Goal: Information Seeking & Learning: Learn about a topic

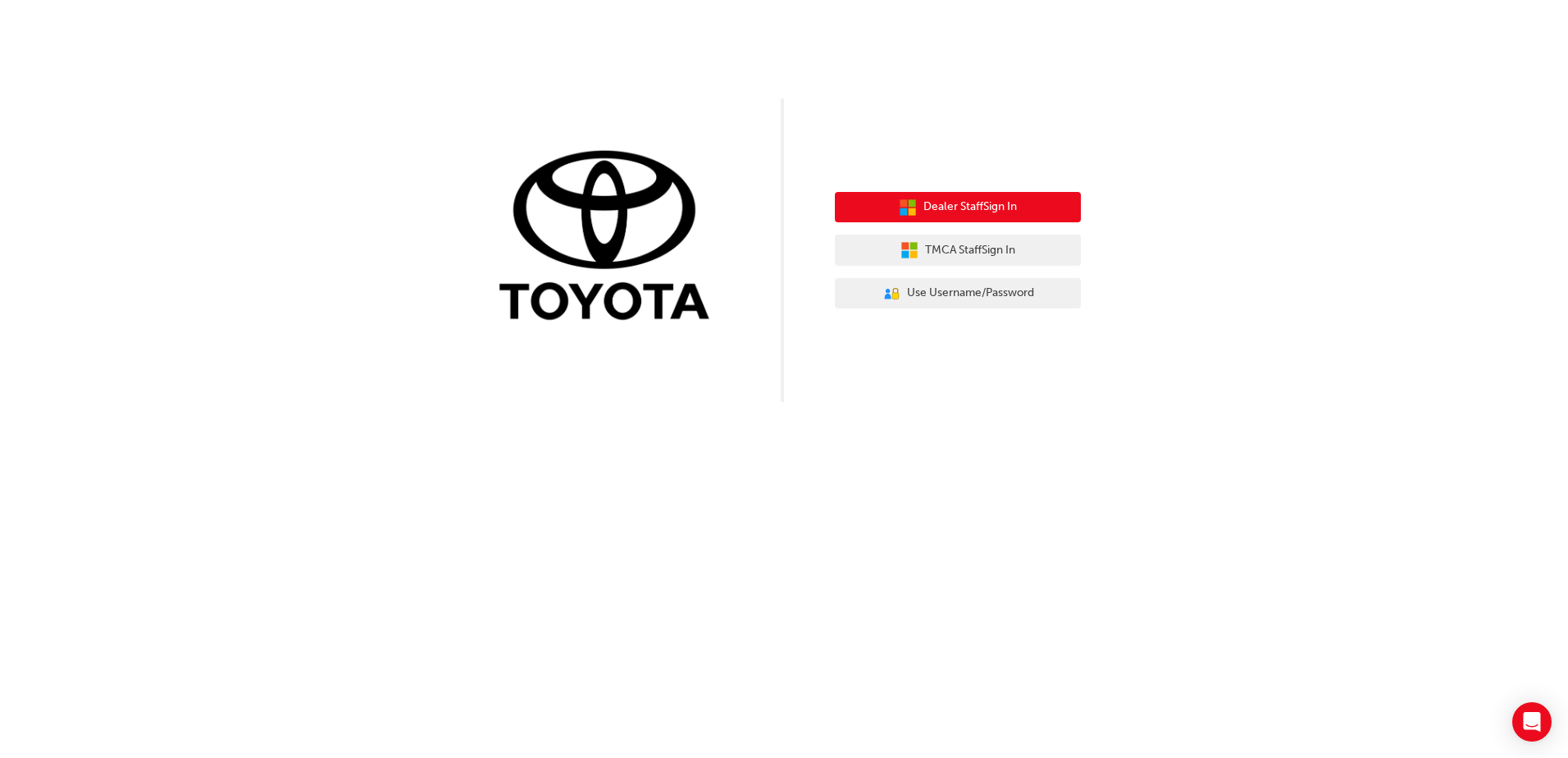
click at [996, 211] on span "Dealer Staff Sign In" at bounding box center [970, 207] width 94 height 19
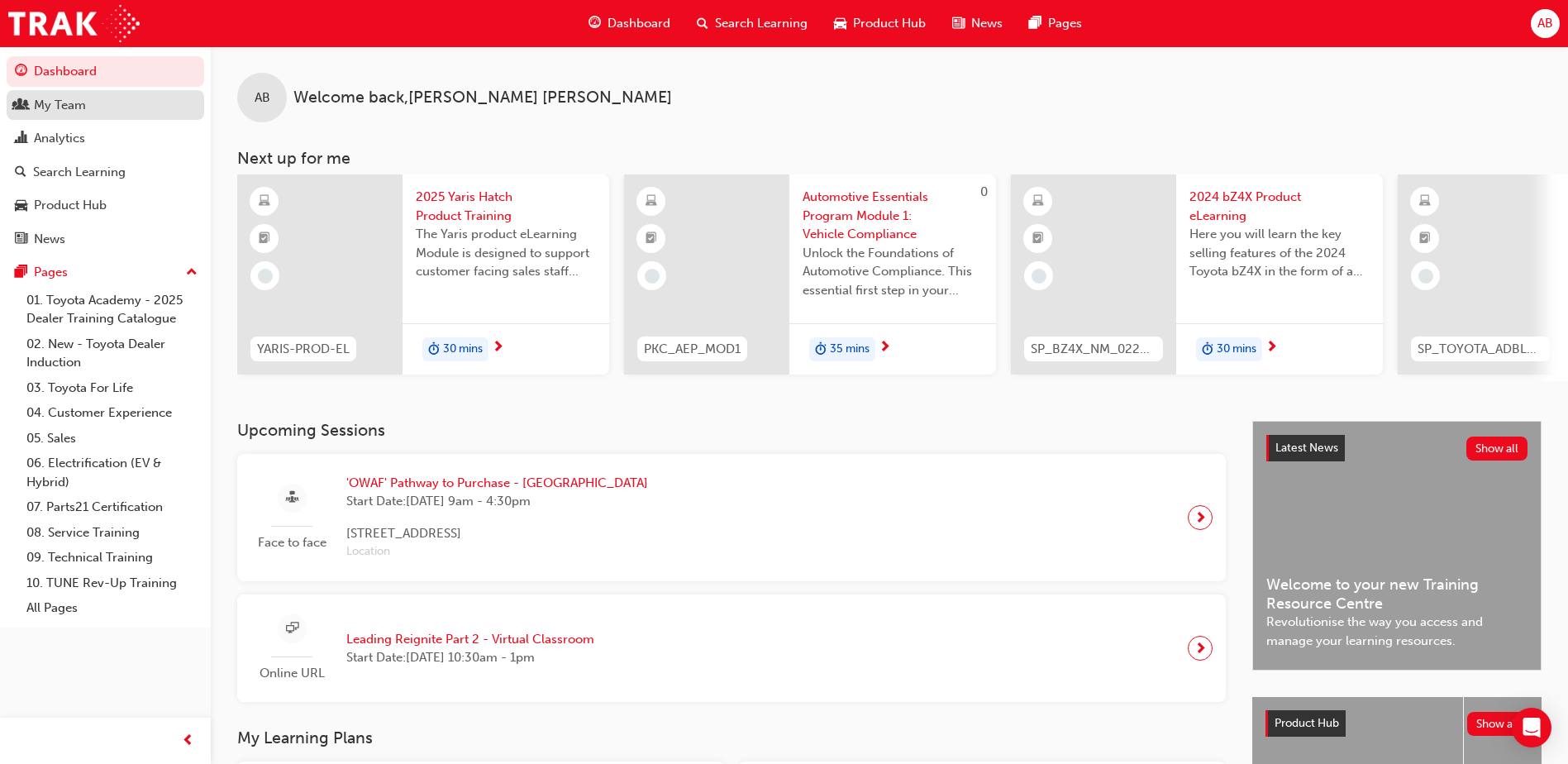
click at [81, 116] on link "My Team" at bounding box center [105, 105] width 198 height 30
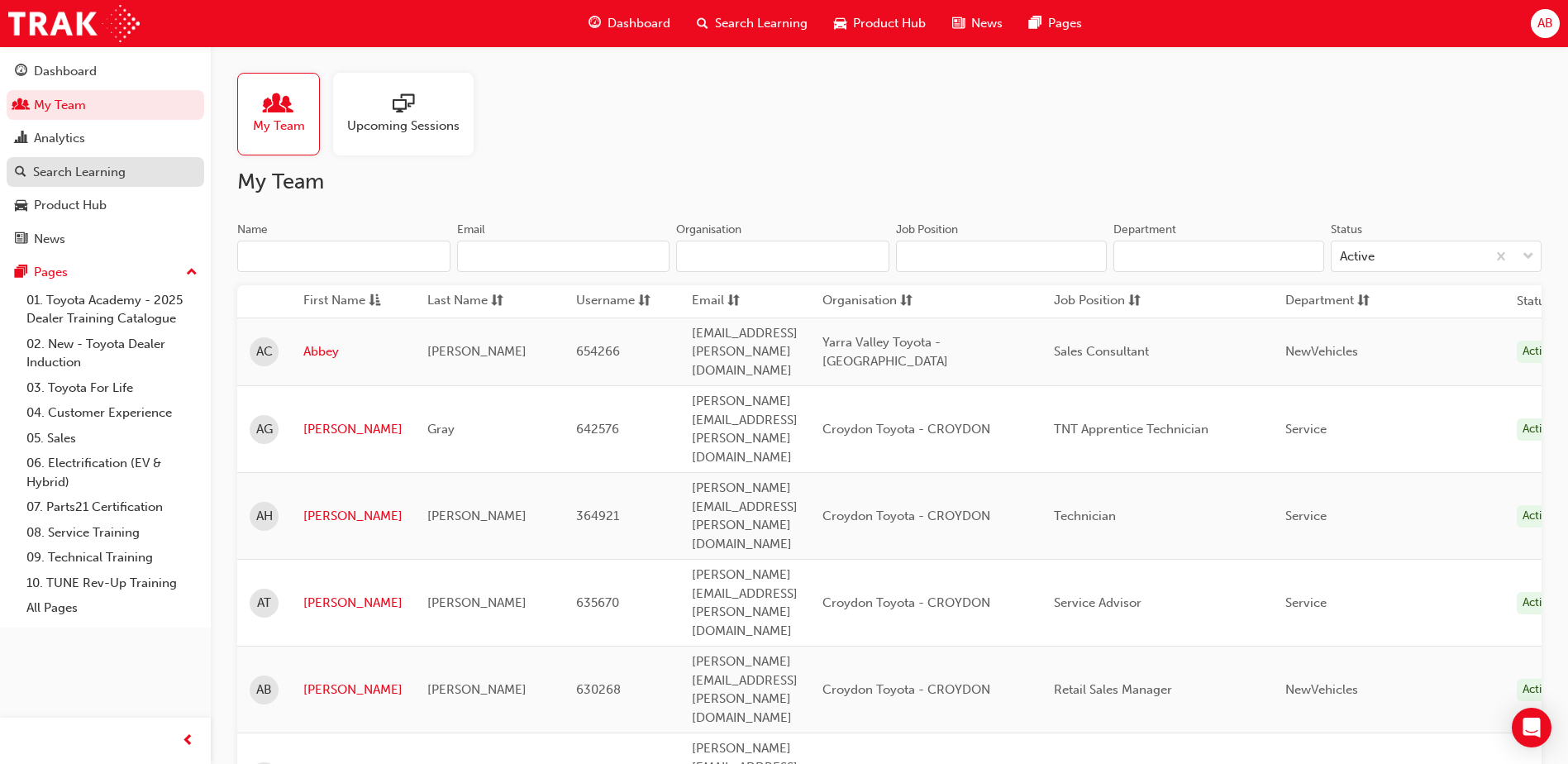
click at [92, 170] on div "Search Learning" at bounding box center [79, 172] width 93 height 19
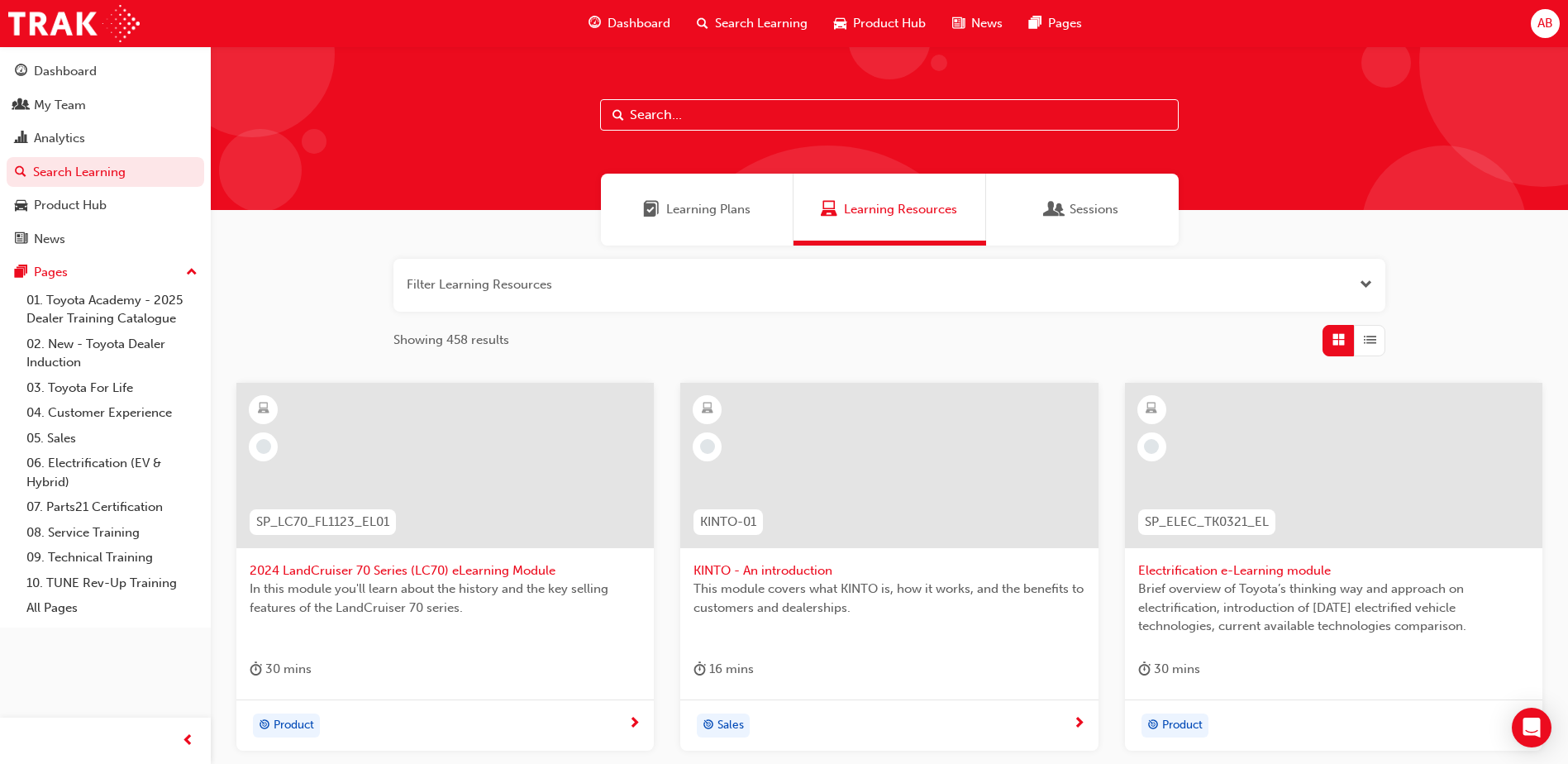
click at [730, 112] on input "text" at bounding box center [889, 114] width 578 height 31
click at [631, 24] on span "Dashboard" at bounding box center [639, 23] width 63 height 19
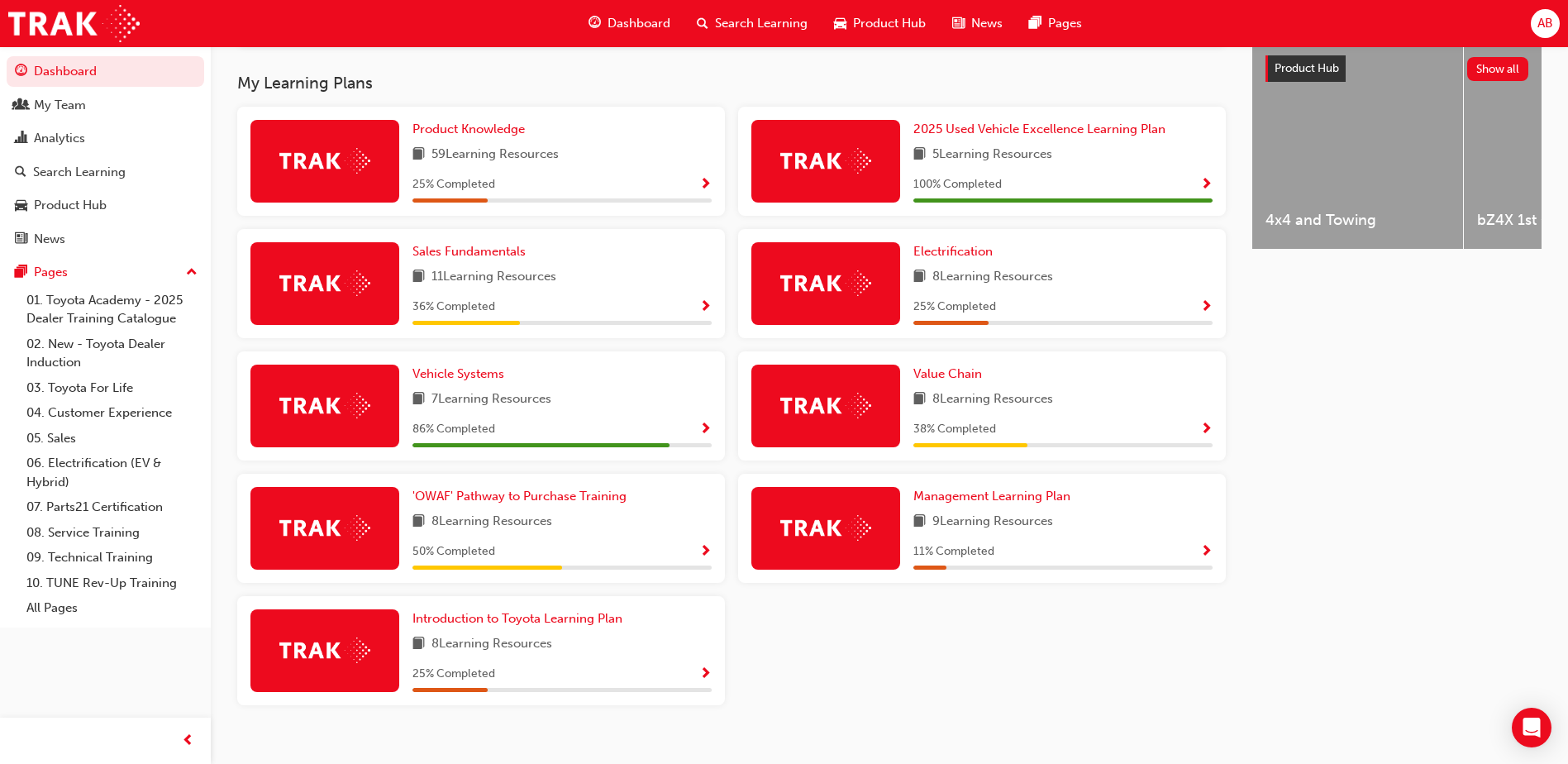
scroll to position [684, 0]
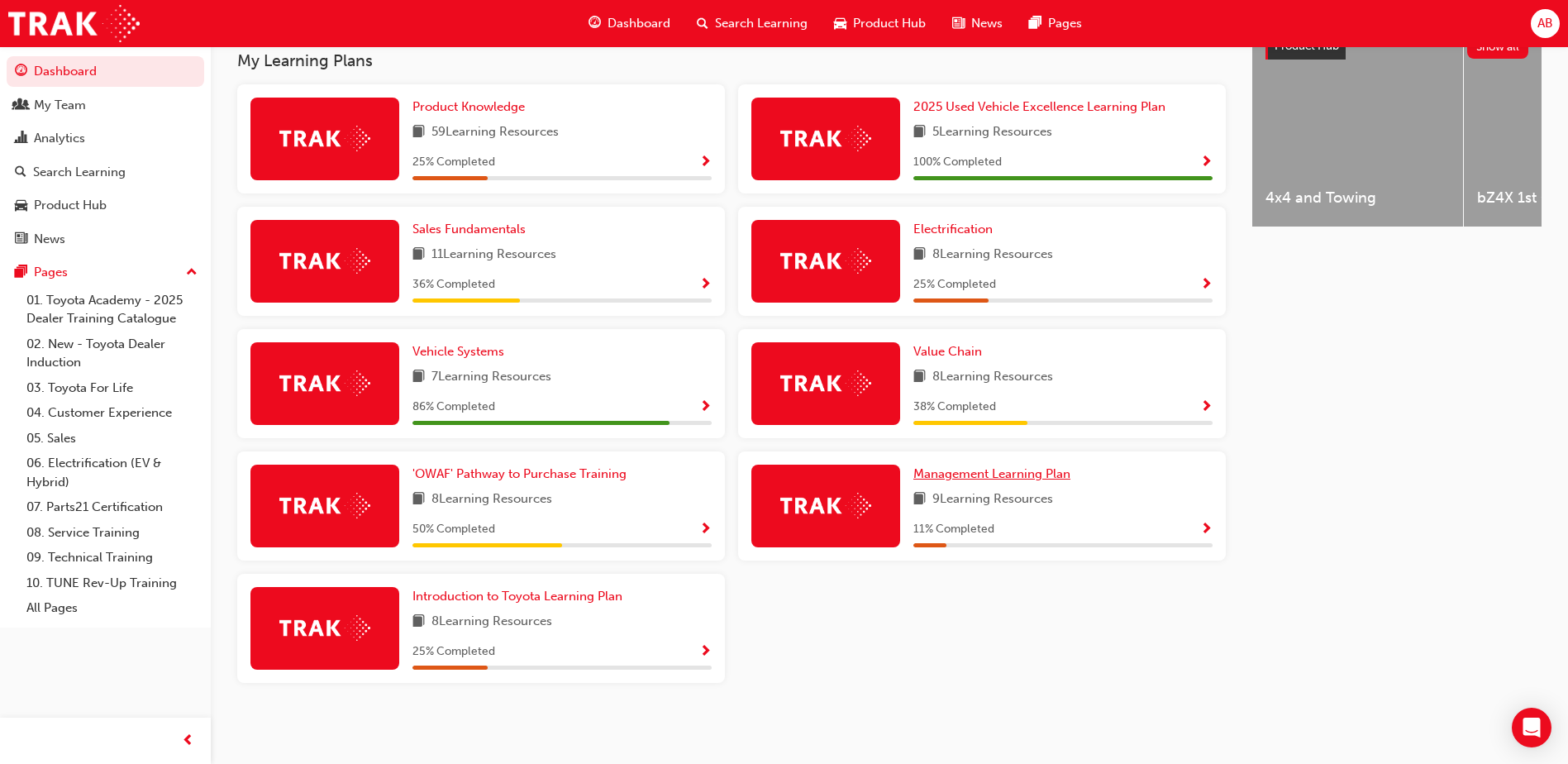
click at [954, 475] on span "Management Learning Plan" at bounding box center [991, 474] width 157 height 15
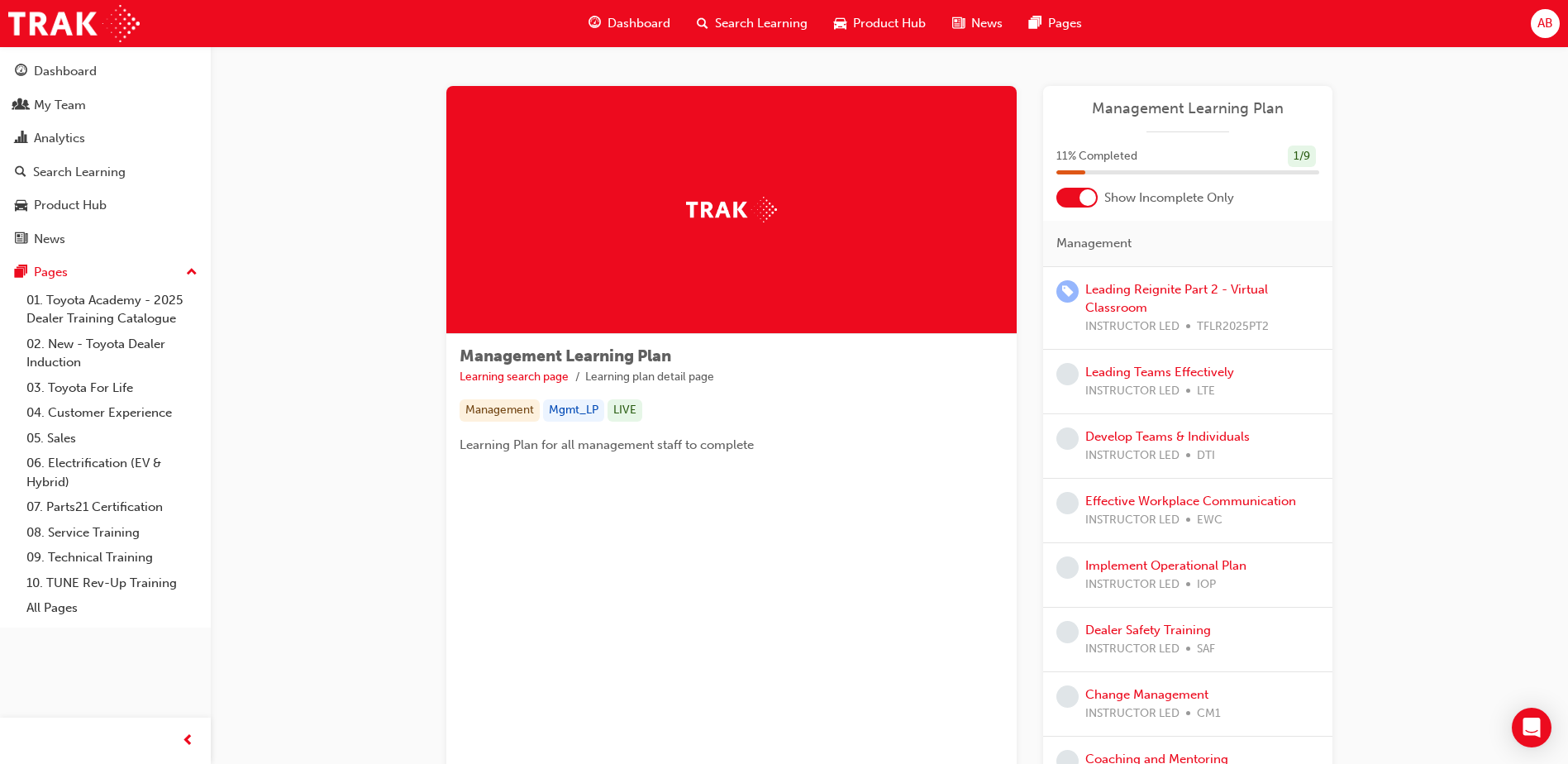
click at [1087, 200] on div at bounding box center [1087, 198] width 17 height 17
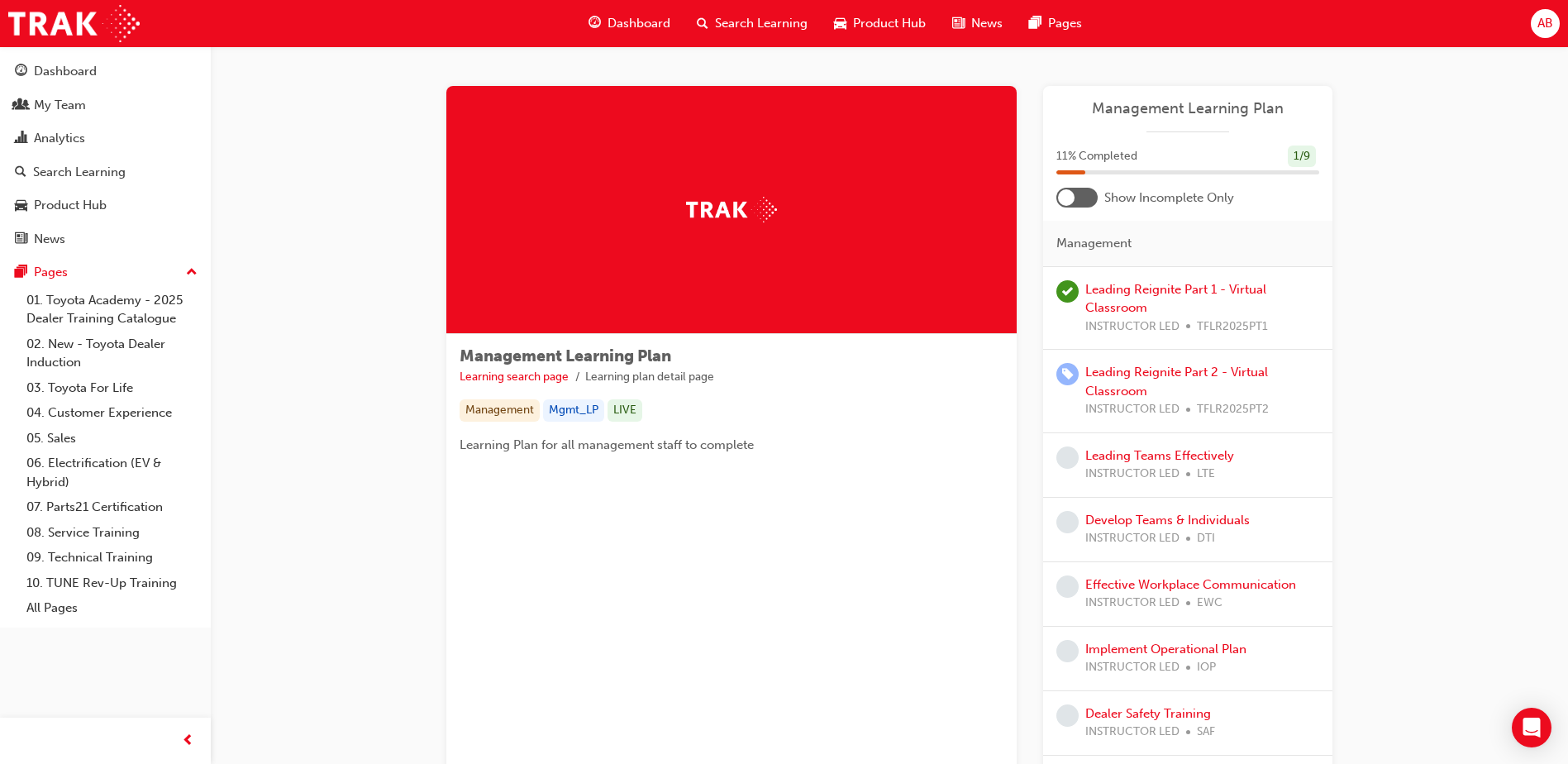
click at [1082, 202] on div at bounding box center [1077, 198] width 41 height 20
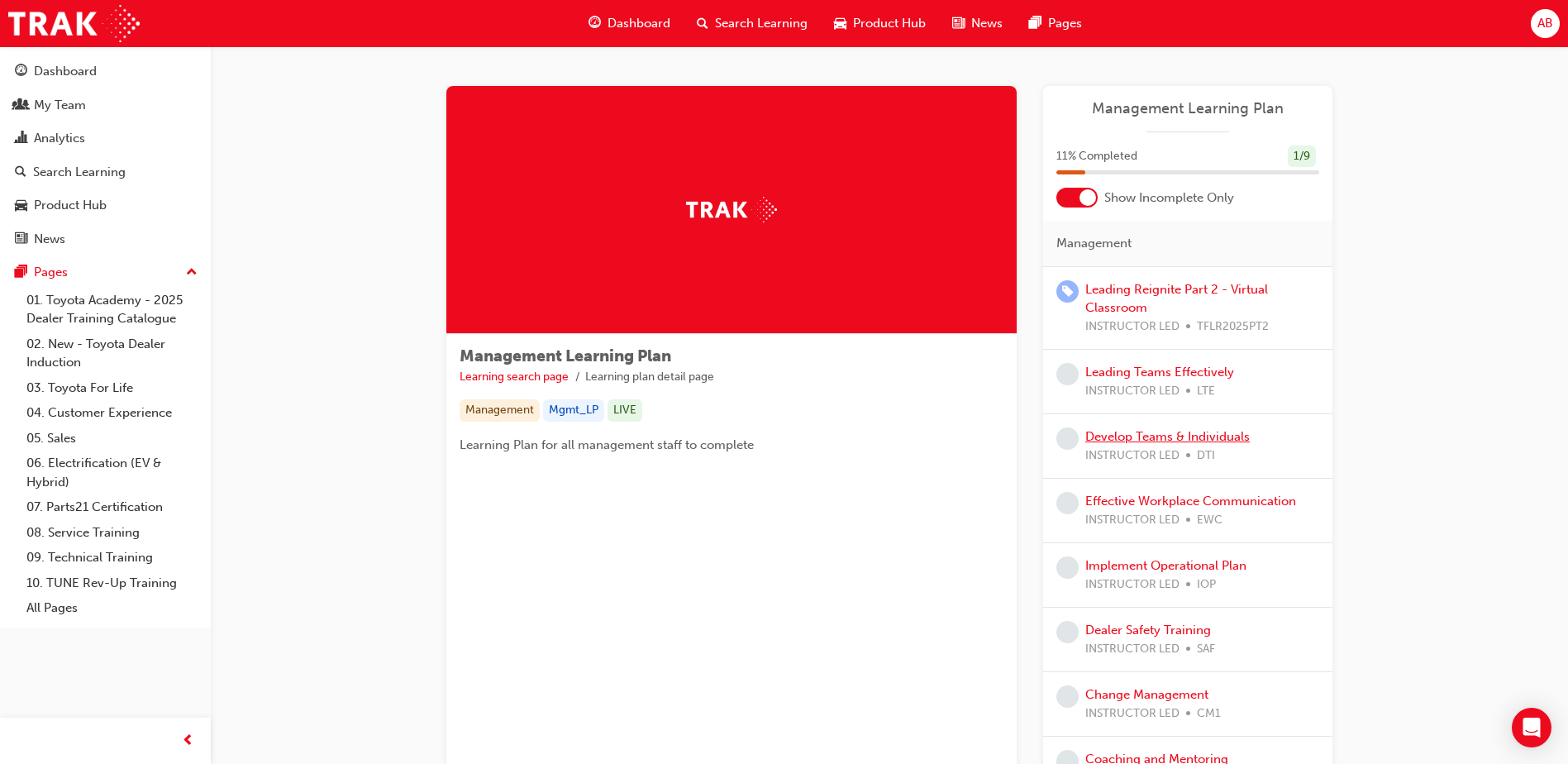
click at [1107, 435] on link "Develop Teams & Individuals" at bounding box center [1168, 436] width 165 height 15
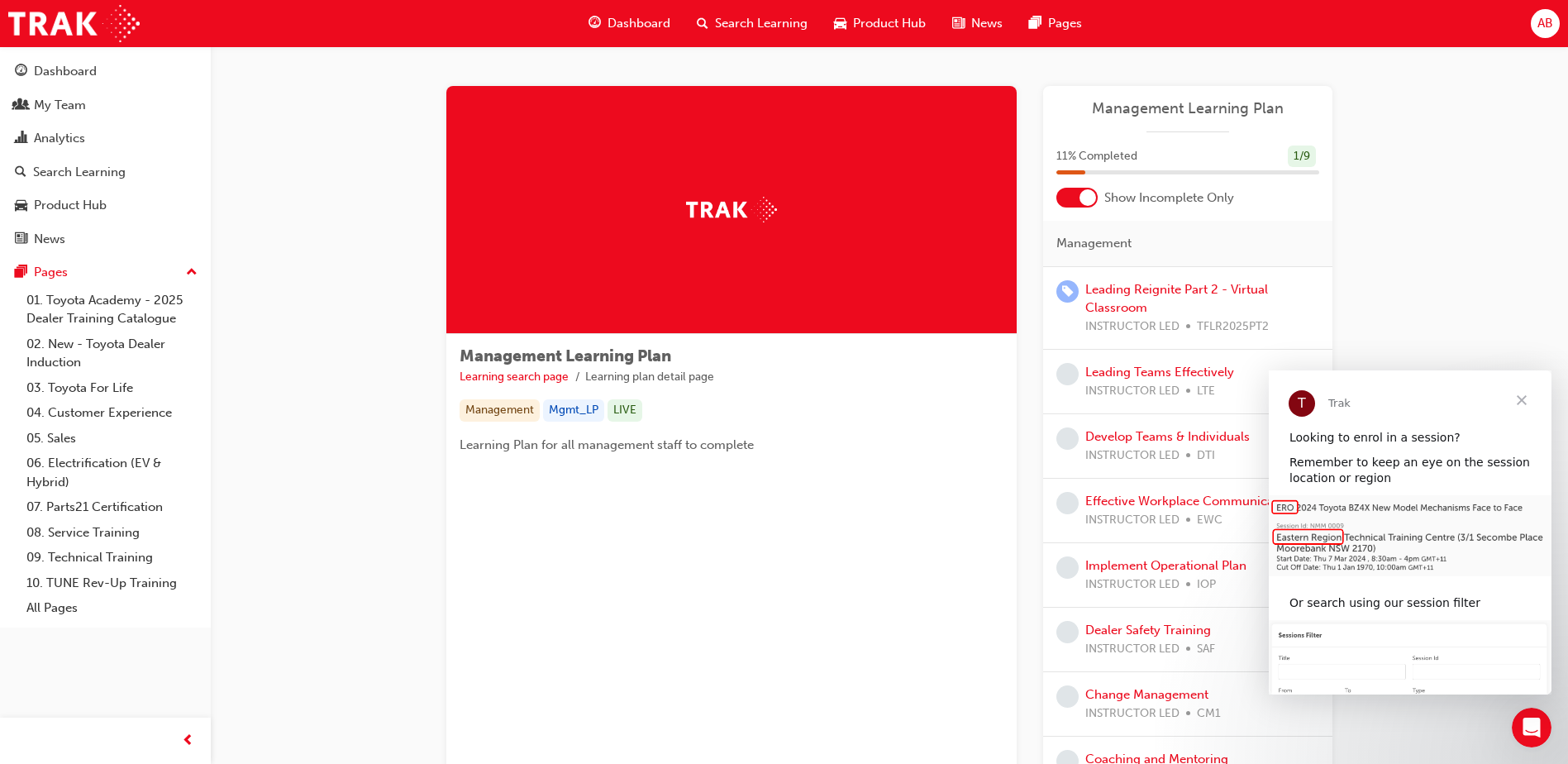
click at [1526, 399] on span "Close" at bounding box center [1522, 400] width 60 height 60
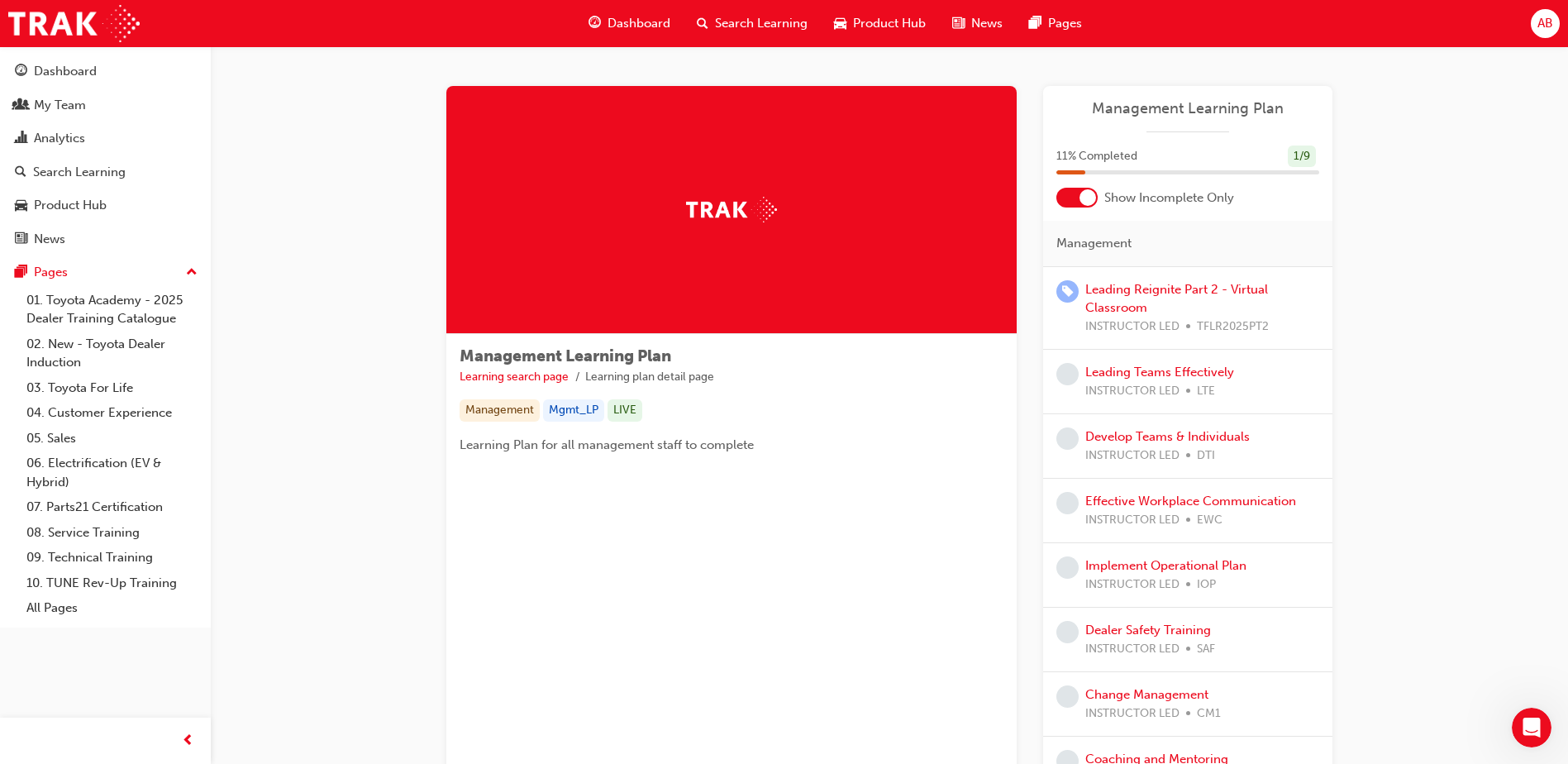
click at [772, 28] on span "Search Learning" at bounding box center [761, 23] width 93 height 19
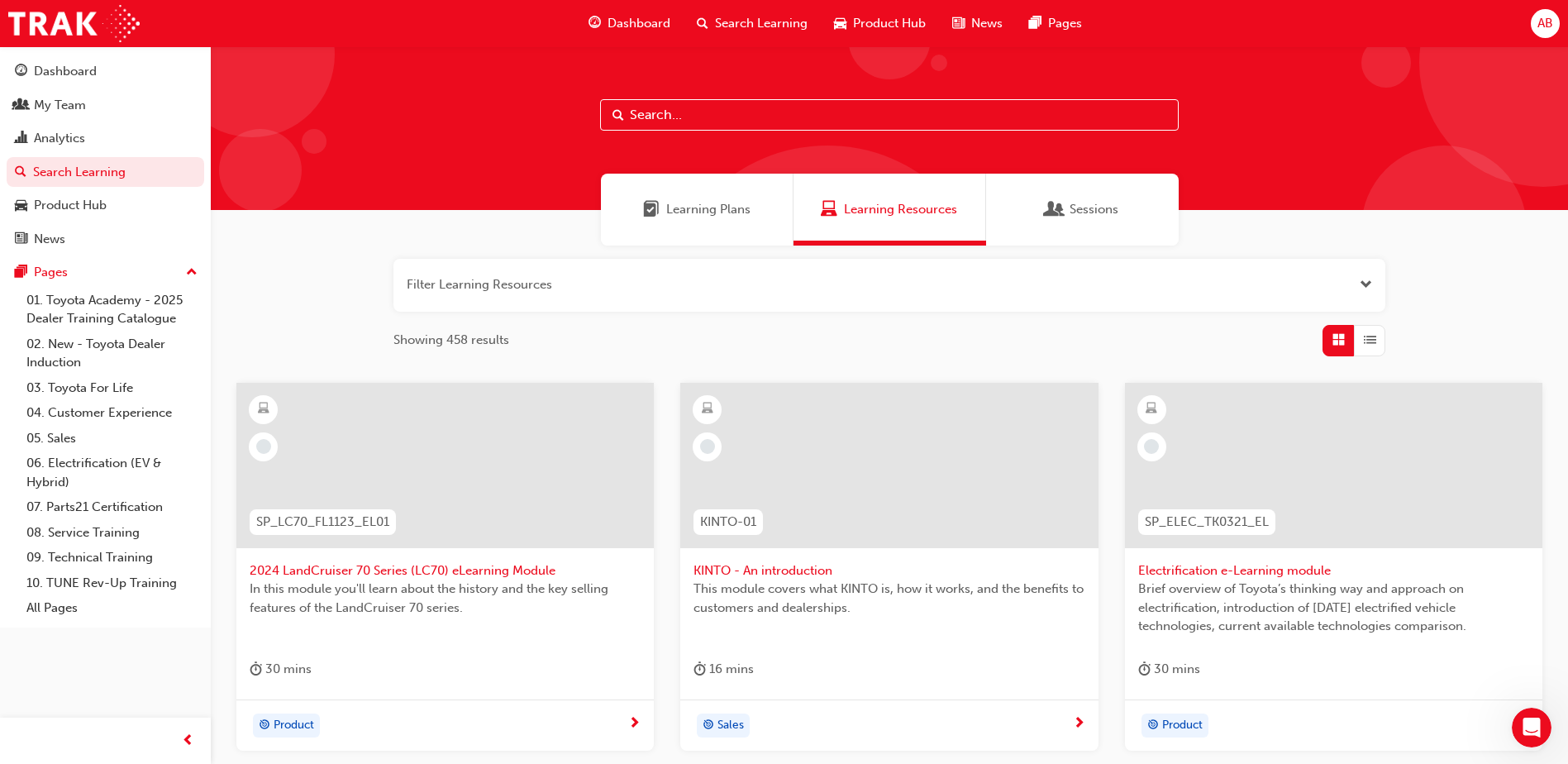
click at [748, 219] on div "Learning Plans" at bounding box center [697, 209] width 192 height 72
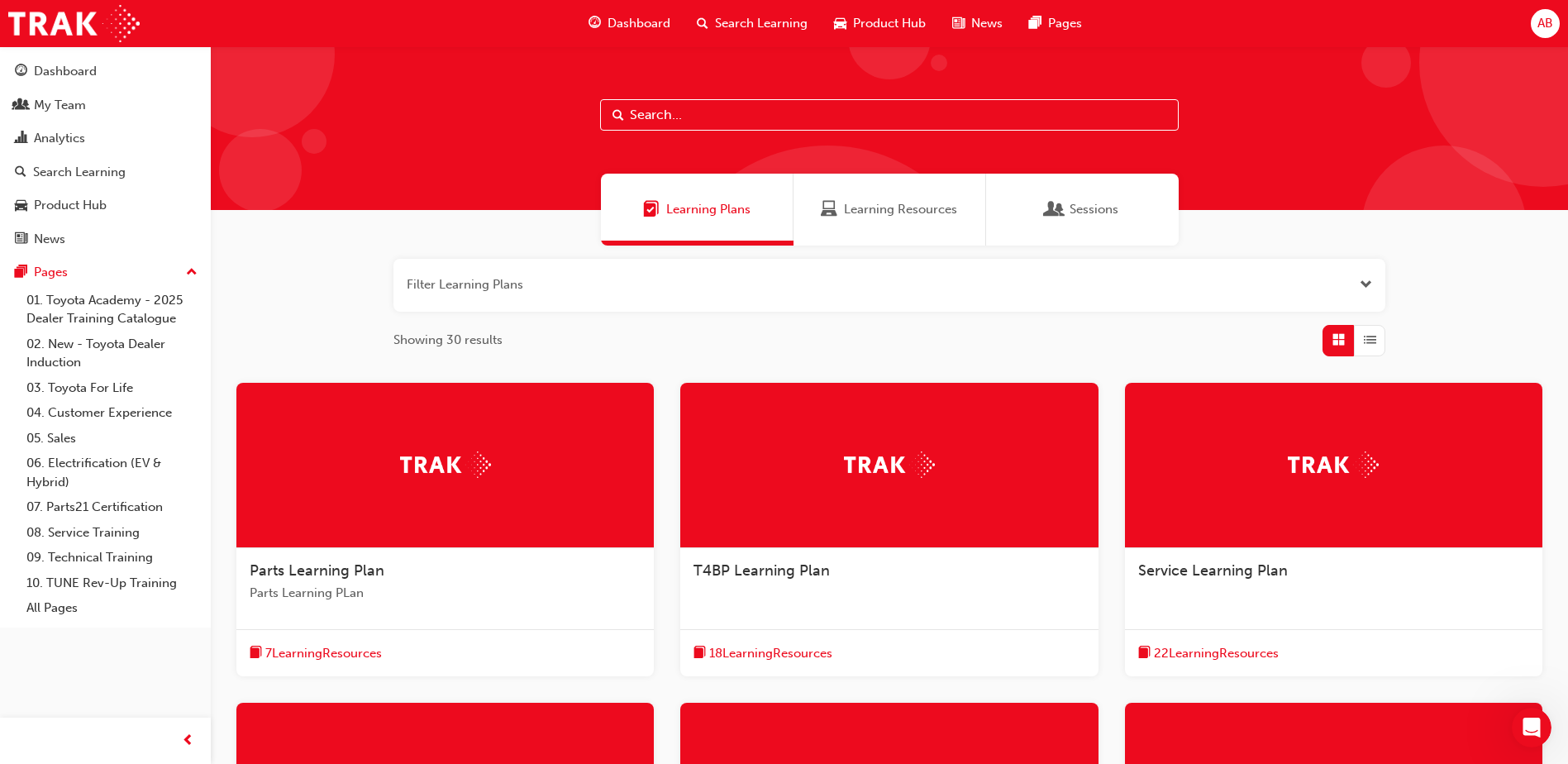
click at [723, 110] on input "text" at bounding box center [889, 114] width 578 height 31
type input "y"
type input "toyota fleet"
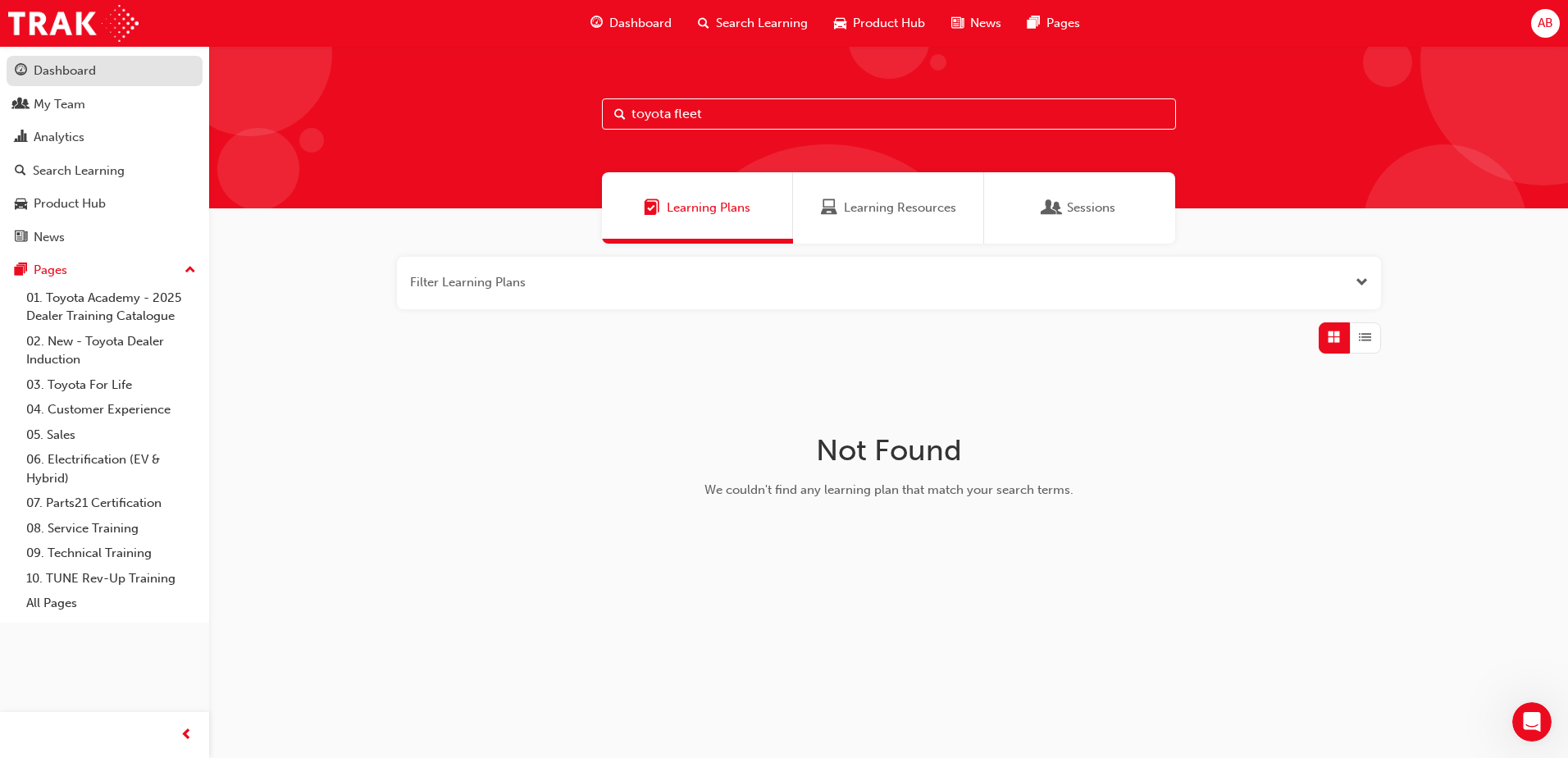
click at [92, 74] on div "Dashboard" at bounding box center [64, 71] width 63 height 19
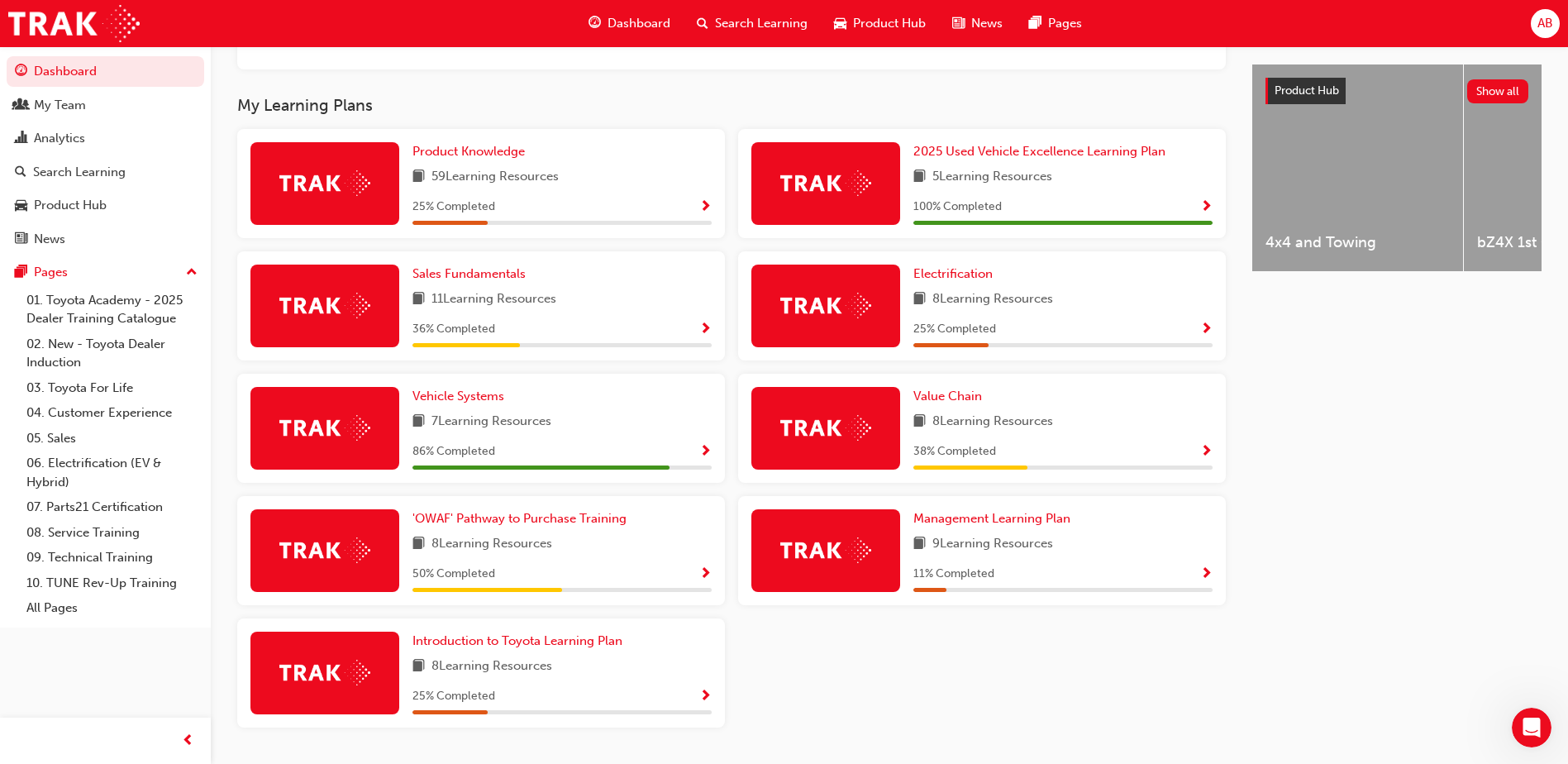
scroll to position [662, 0]
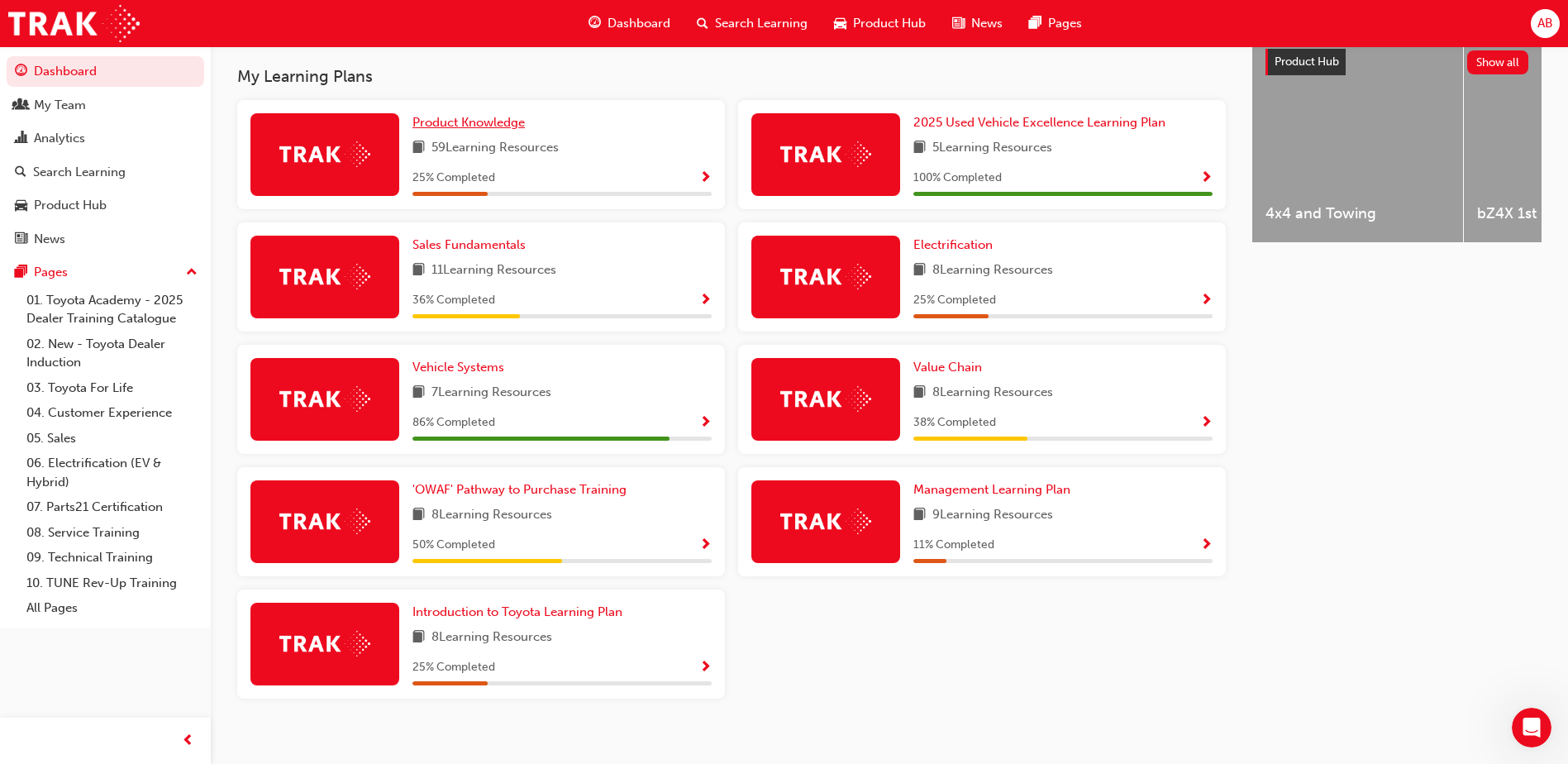
click at [454, 125] on span "Product Knowledge" at bounding box center [468, 122] width 112 height 15
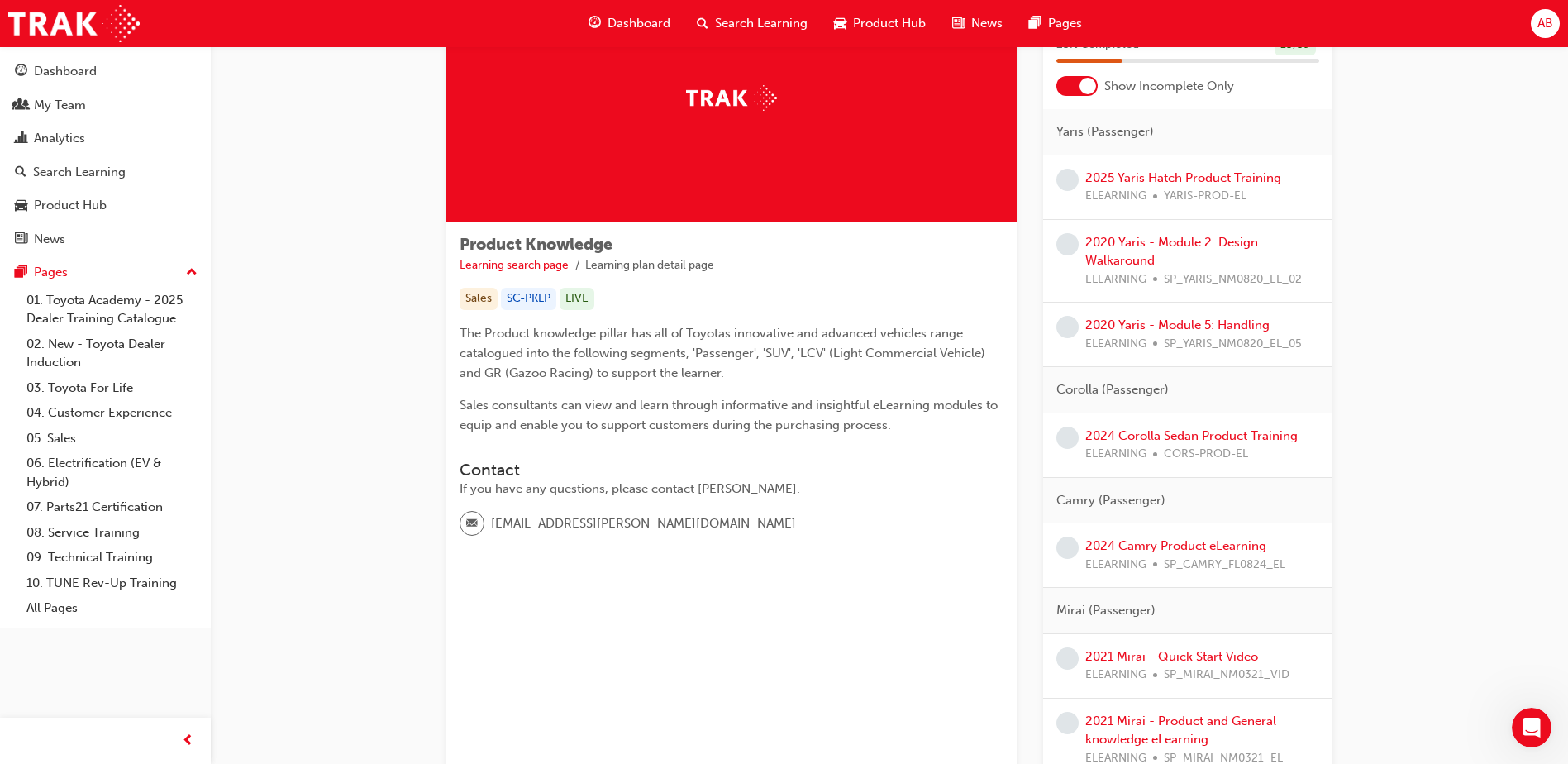
scroll to position [83, 0]
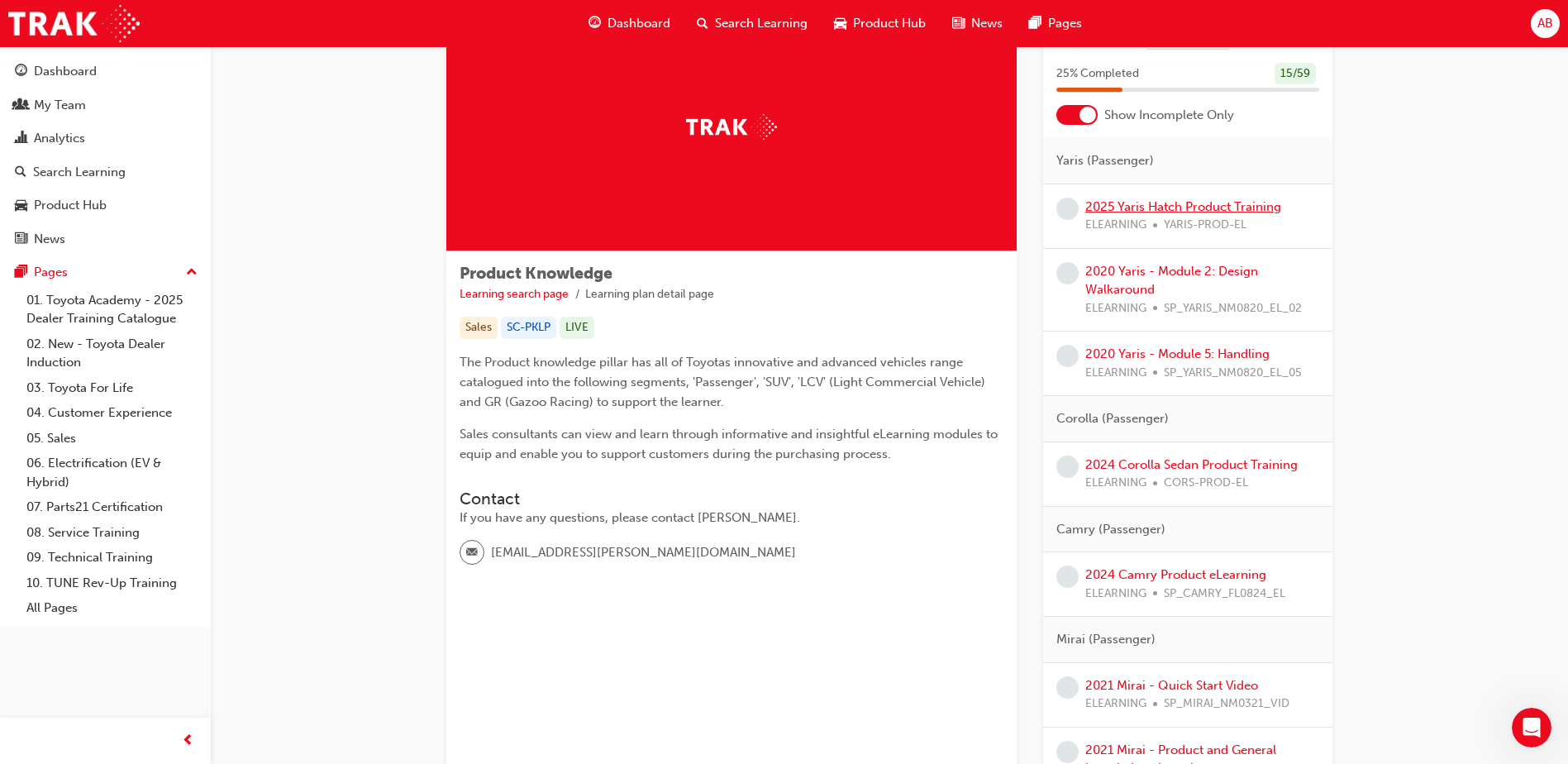
click at [1140, 208] on link "2025 Yaris Hatch Product Training" at bounding box center [1184, 207] width 196 height 15
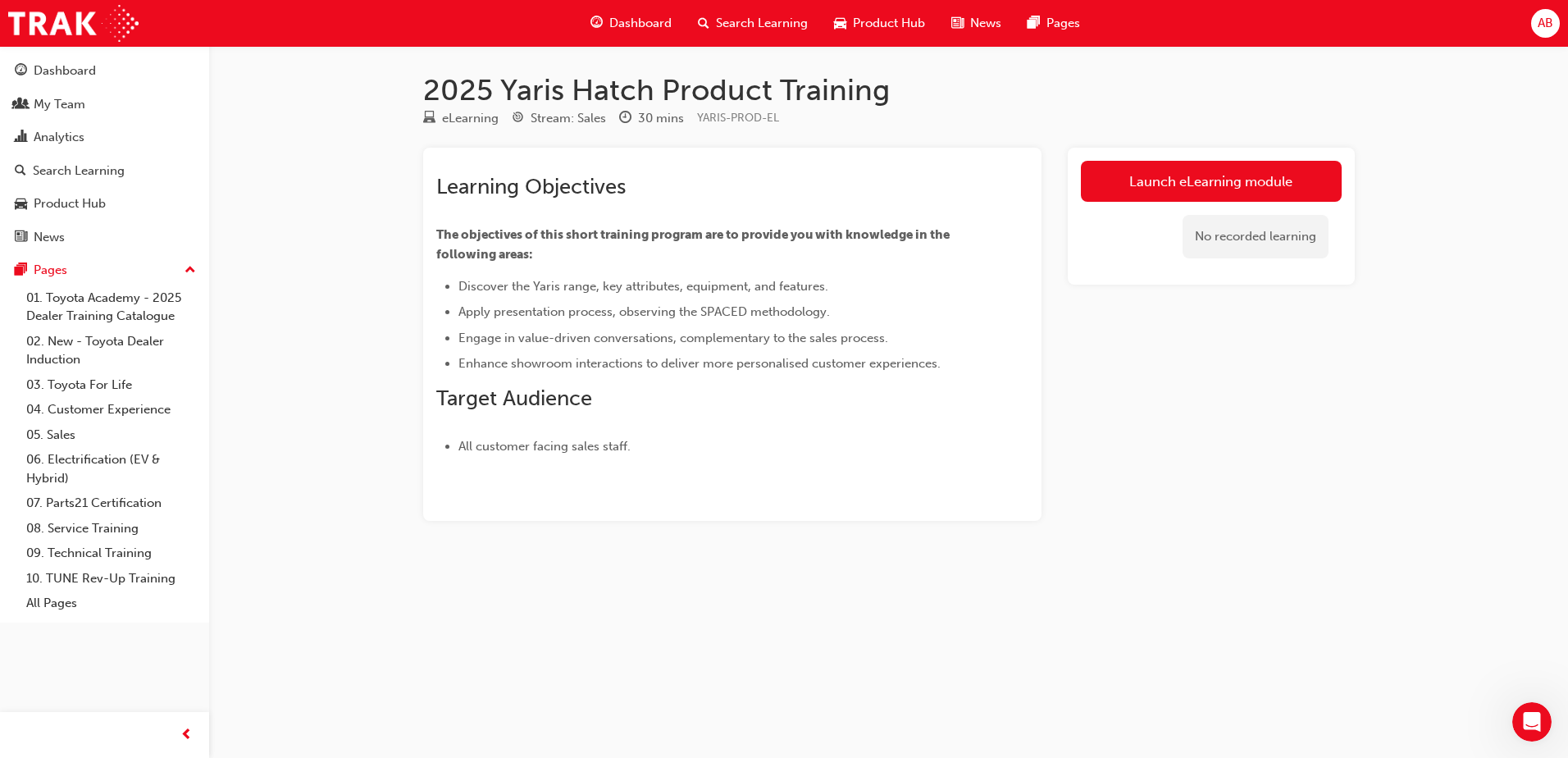
click at [625, 28] on span "Dashboard" at bounding box center [640, 23] width 63 height 19
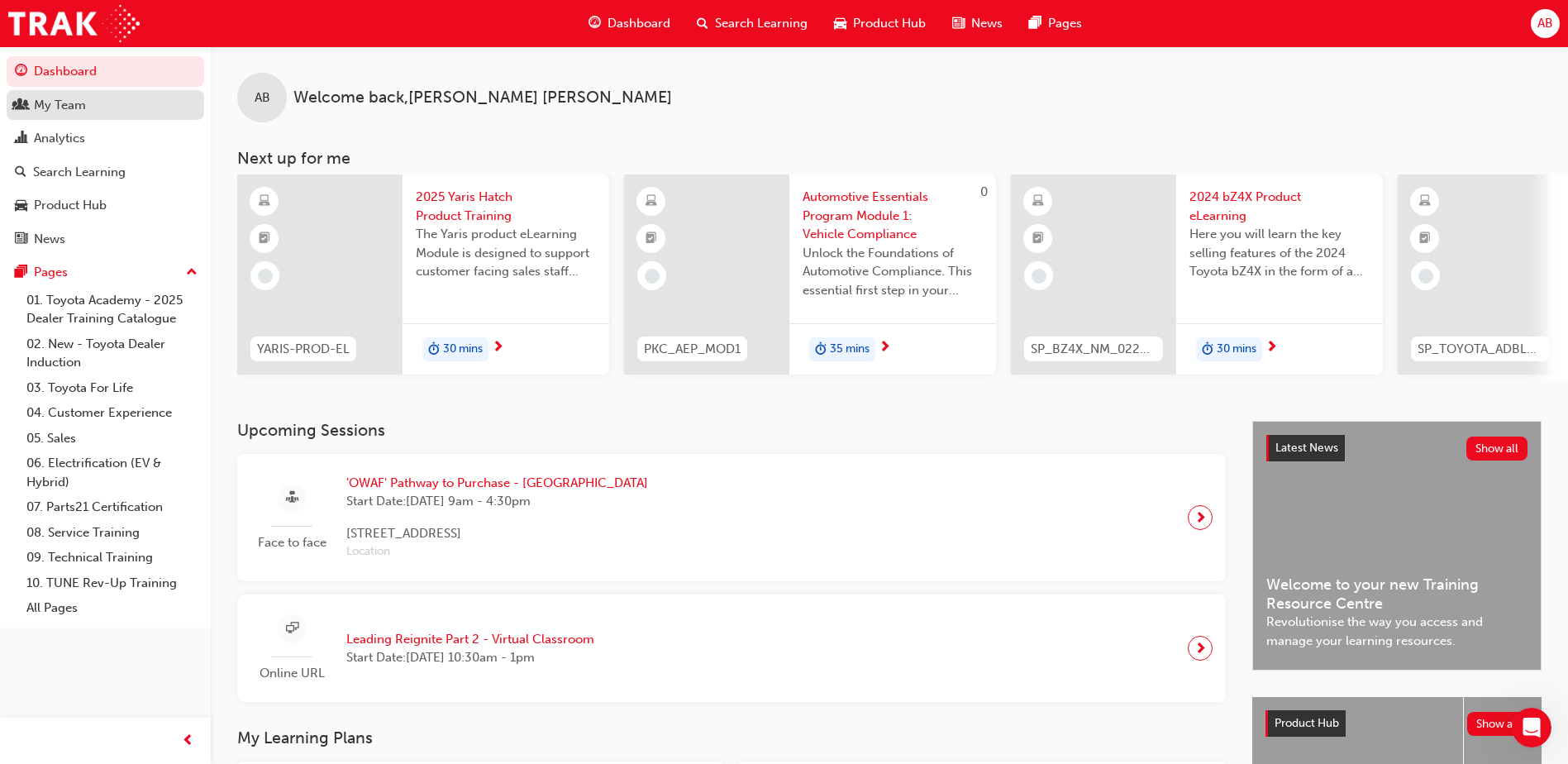
click at [86, 108] on div "My Team" at bounding box center [105, 105] width 181 height 20
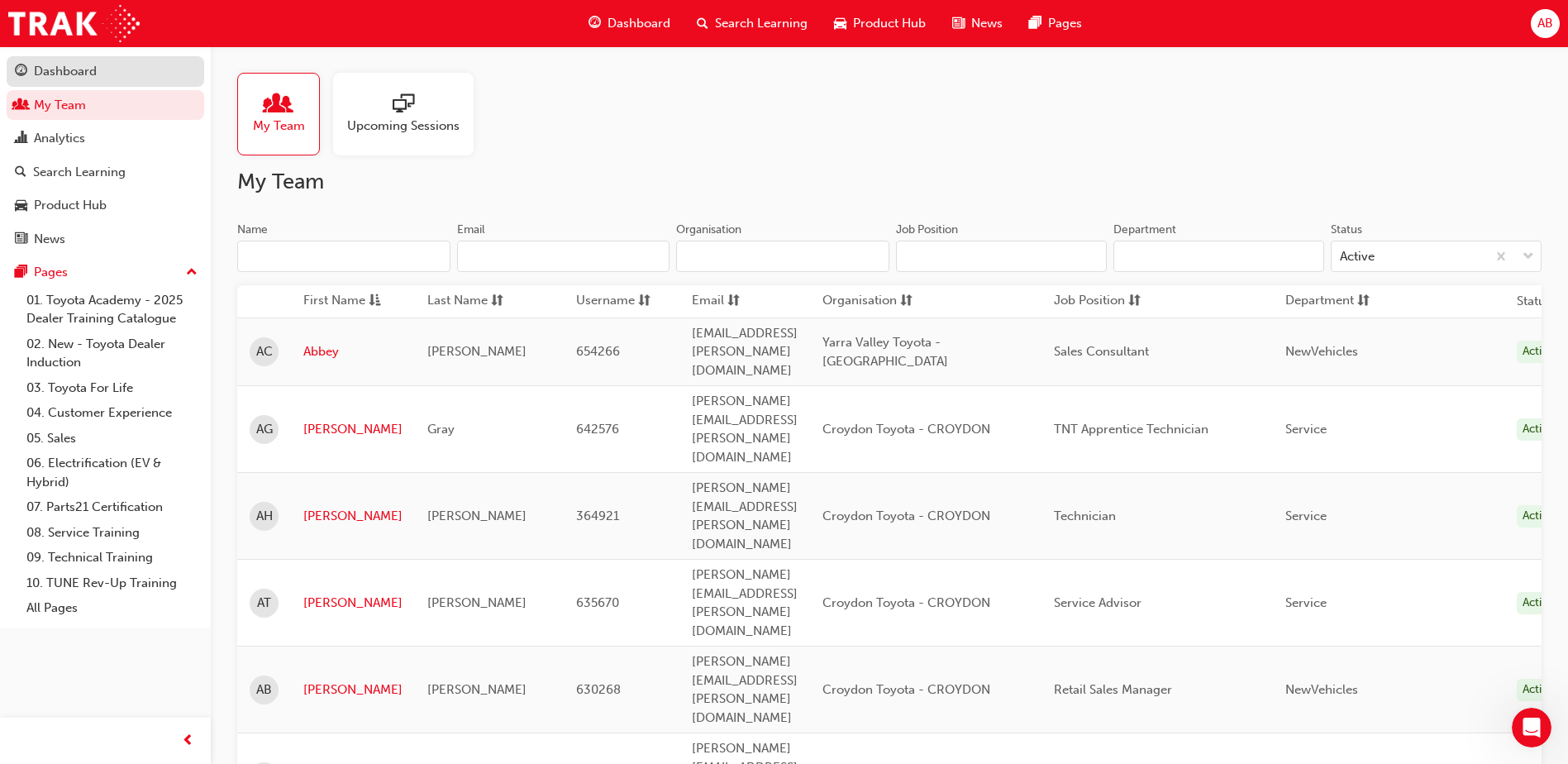
click at [96, 79] on div "Dashboard" at bounding box center [65, 71] width 63 height 19
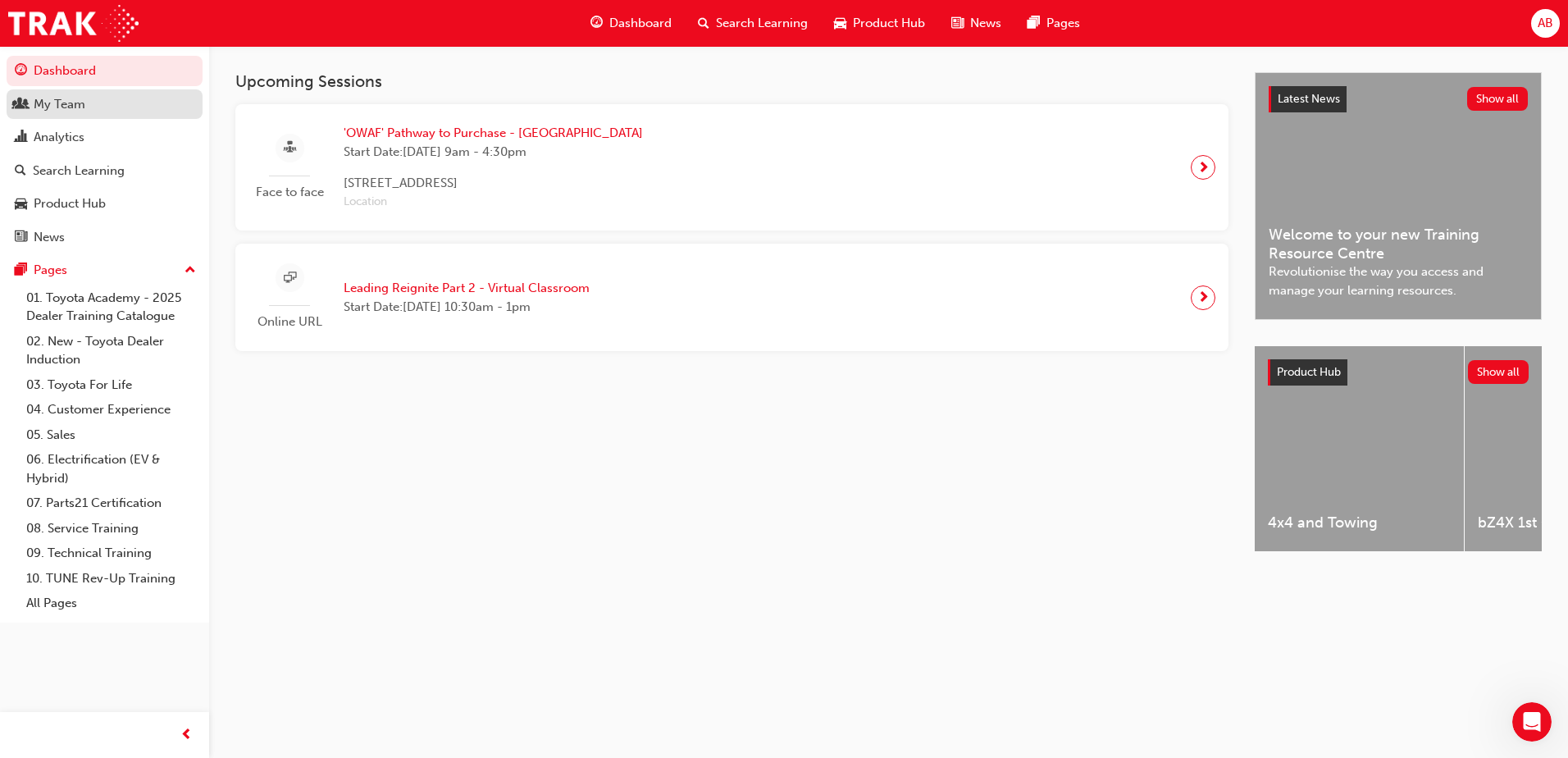
click at [102, 115] on link "My Team" at bounding box center [104, 104] width 196 height 30
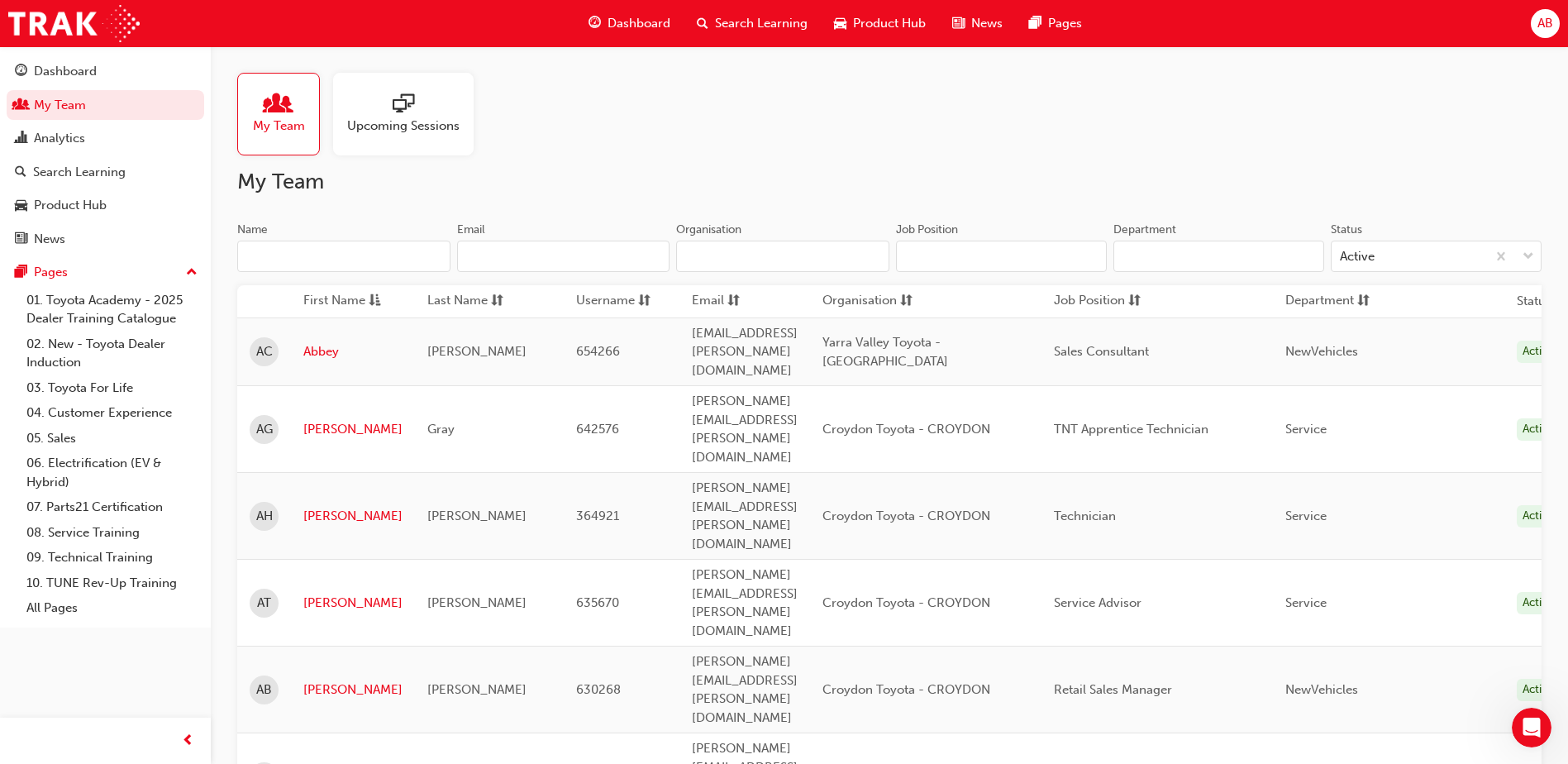
drag, startPoint x: 395, startPoint y: 120, endPoint x: 295, endPoint y: 117, distance: 100.0
click at [396, 120] on span "Upcoming Sessions" at bounding box center [403, 126] width 112 height 19
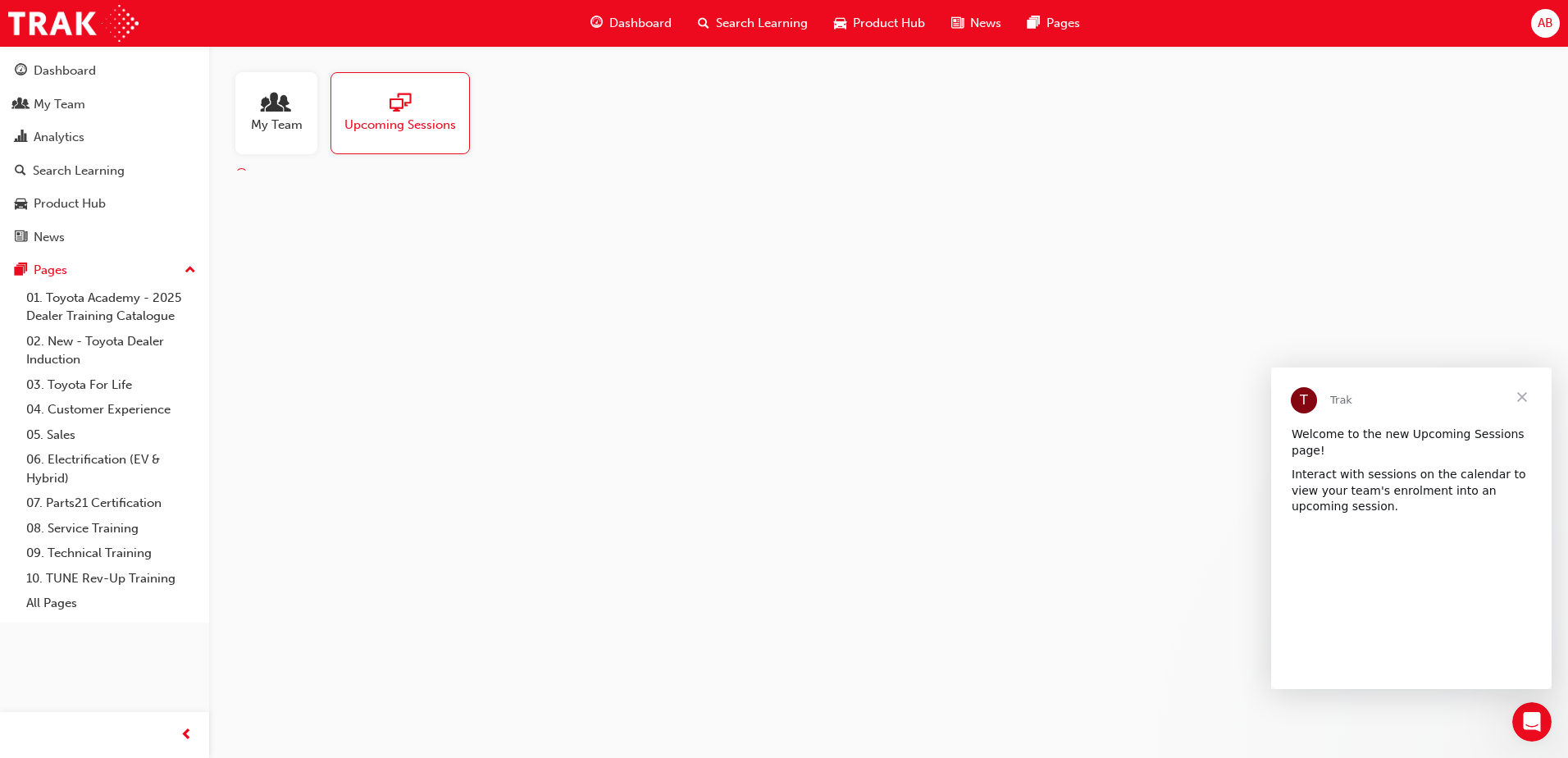
click at [290, 116] on span "My Team" at bounding box center [276, 125] width 52 height 19
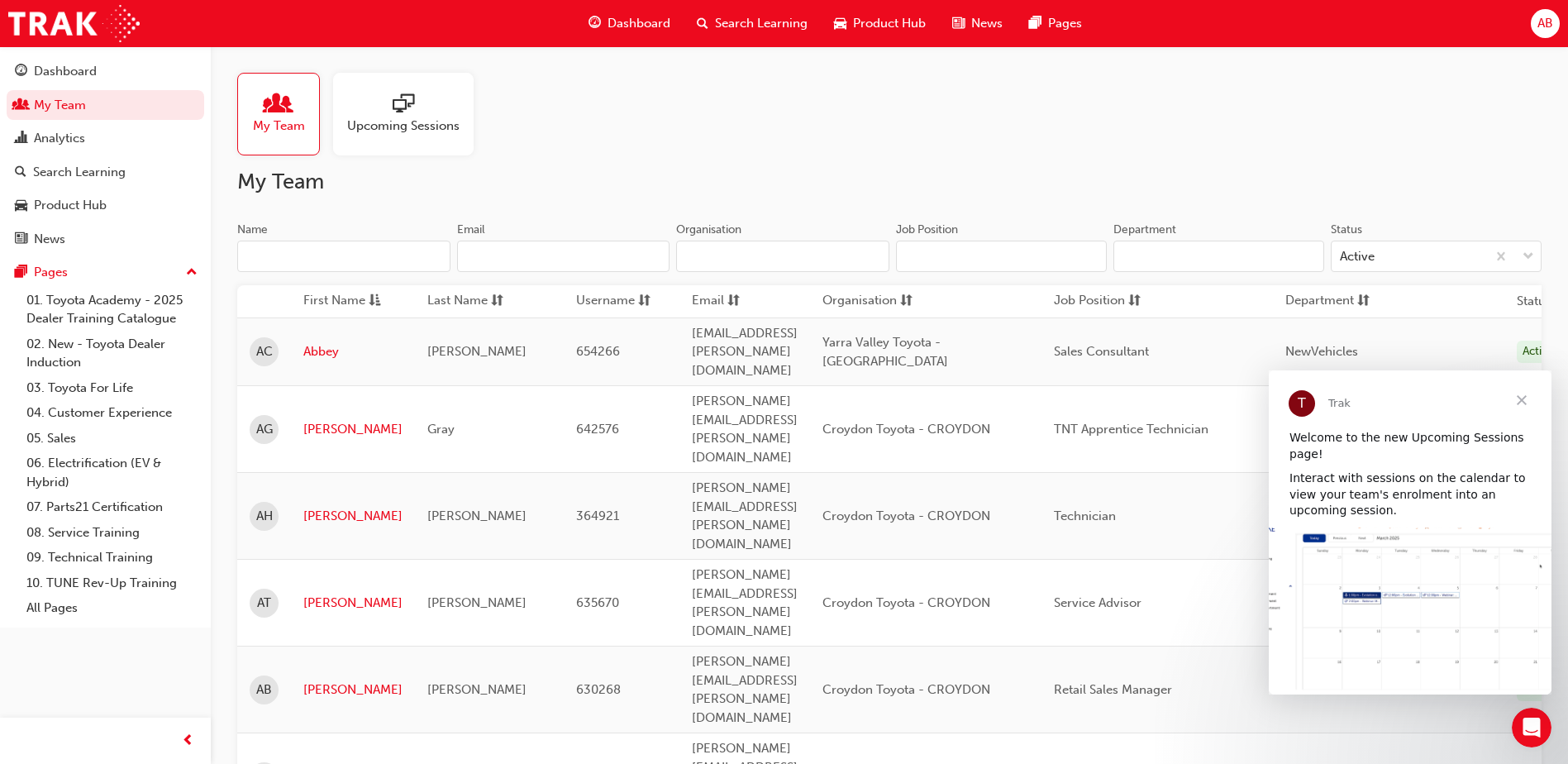
click at [1525, 400] on span "Close" at bounding box center [1522, 400] width 60 height 60
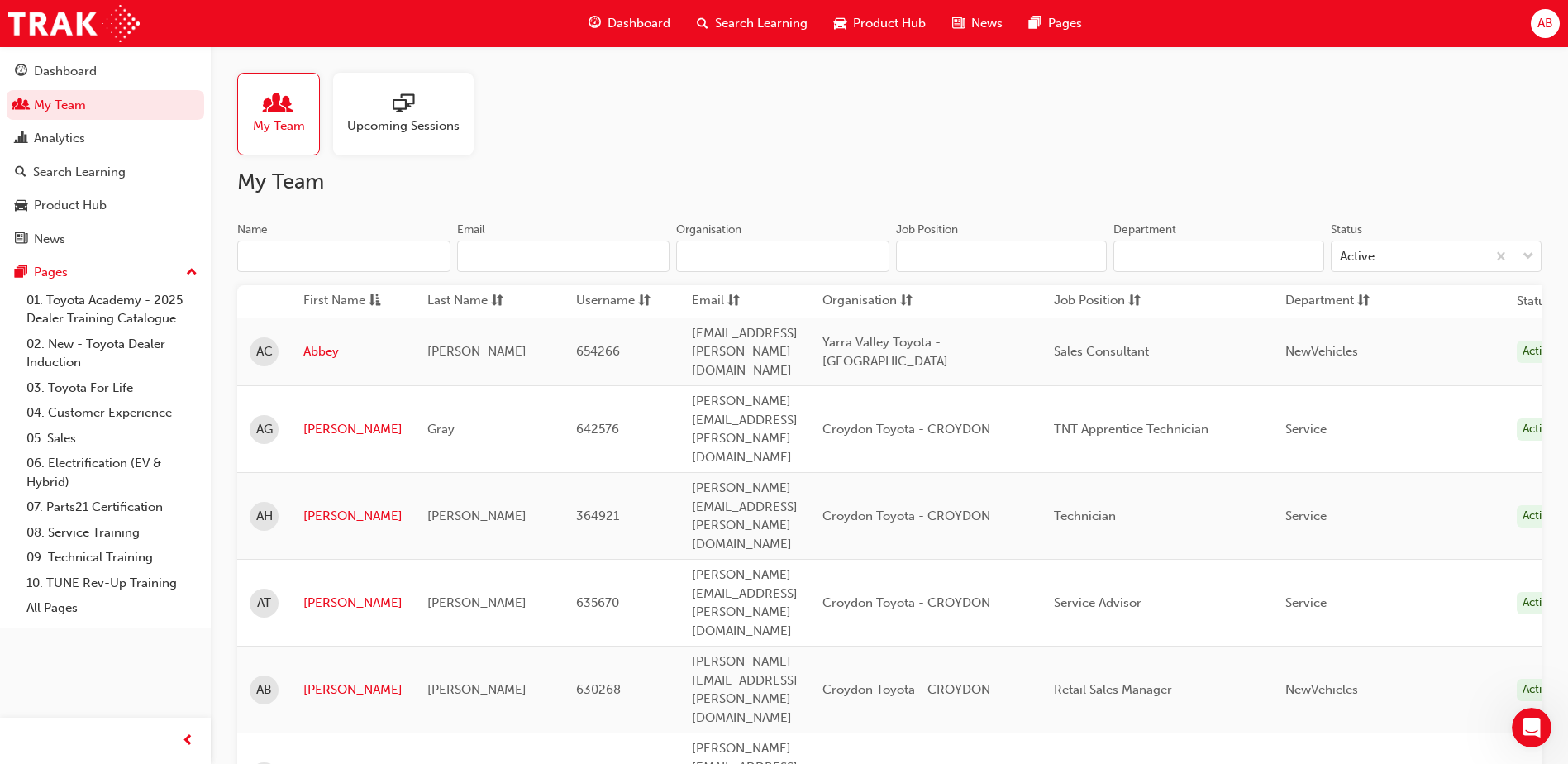
click at [414, 136] on div "Upcoming Sessions" at bounding box center [403, 114] width 141 height 83
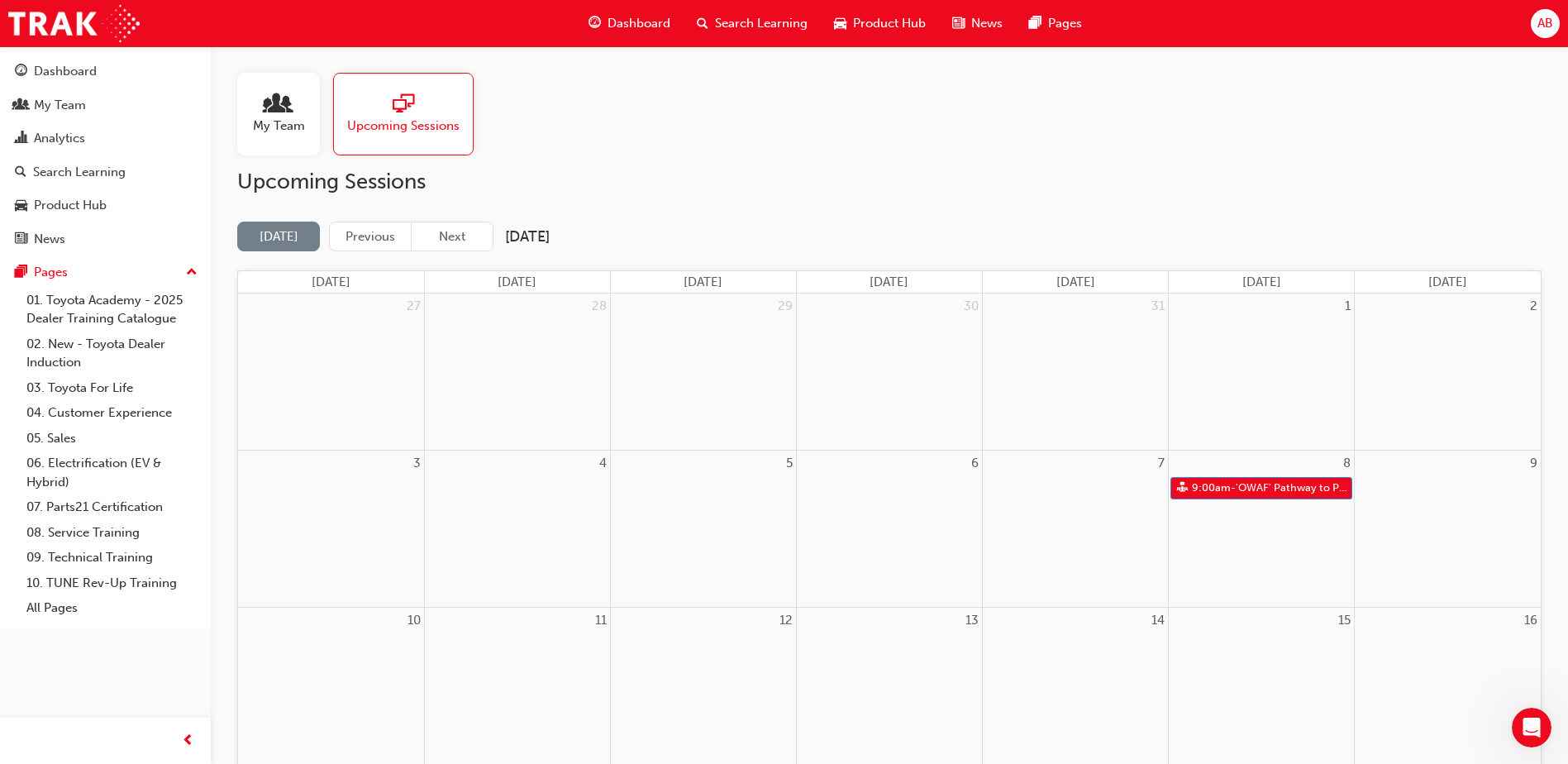
click at [288, 126] on span "My Team" at bounding box center [279, 126] width 53 height 19
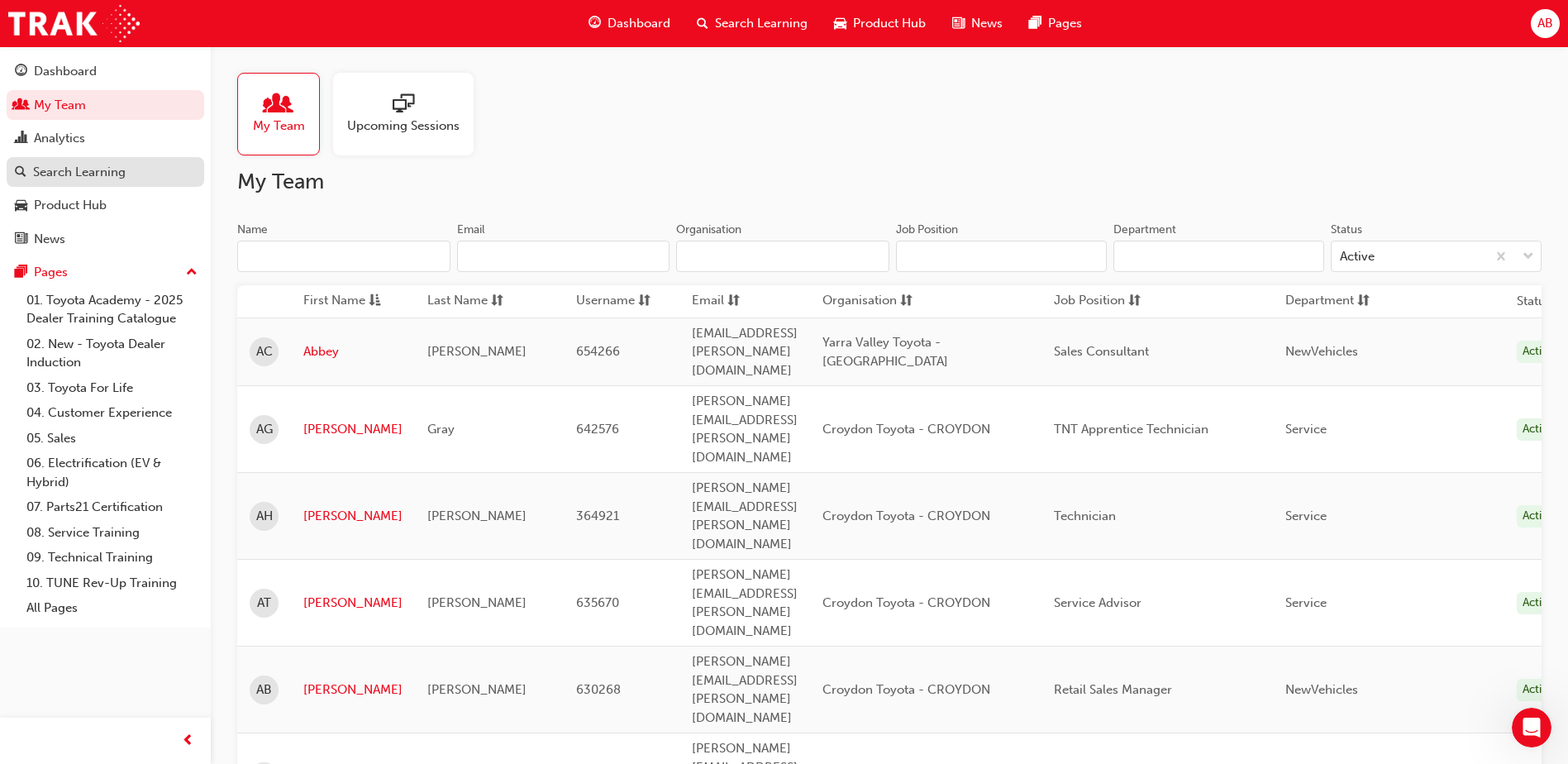
click at [85, 163] on div "Search Learning" at bounding box center [79, 172] width 93 height 19
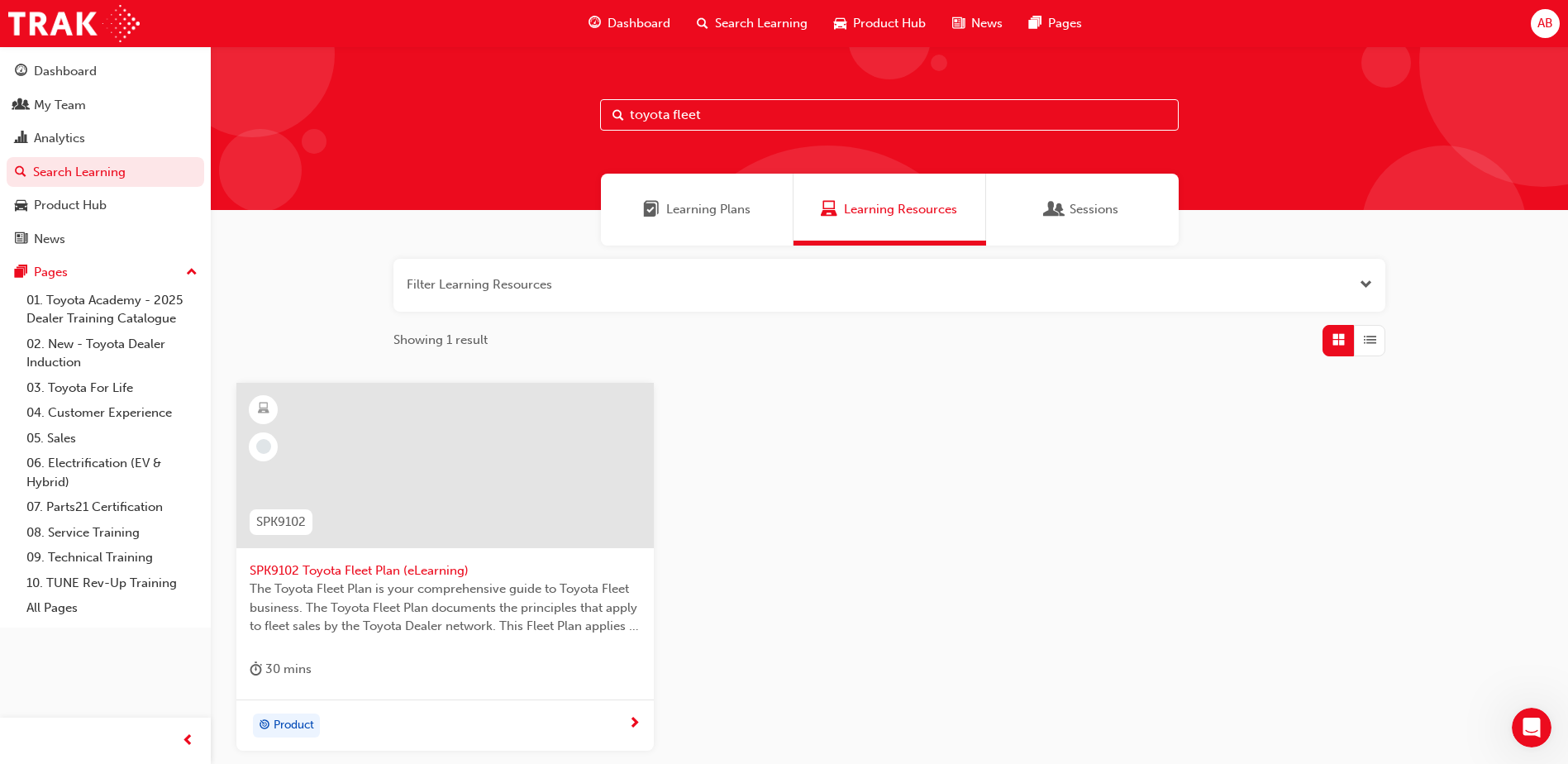
click at [688, 198] on div "Learning Plans" at bounding box center [697, 209] width 192 height 72
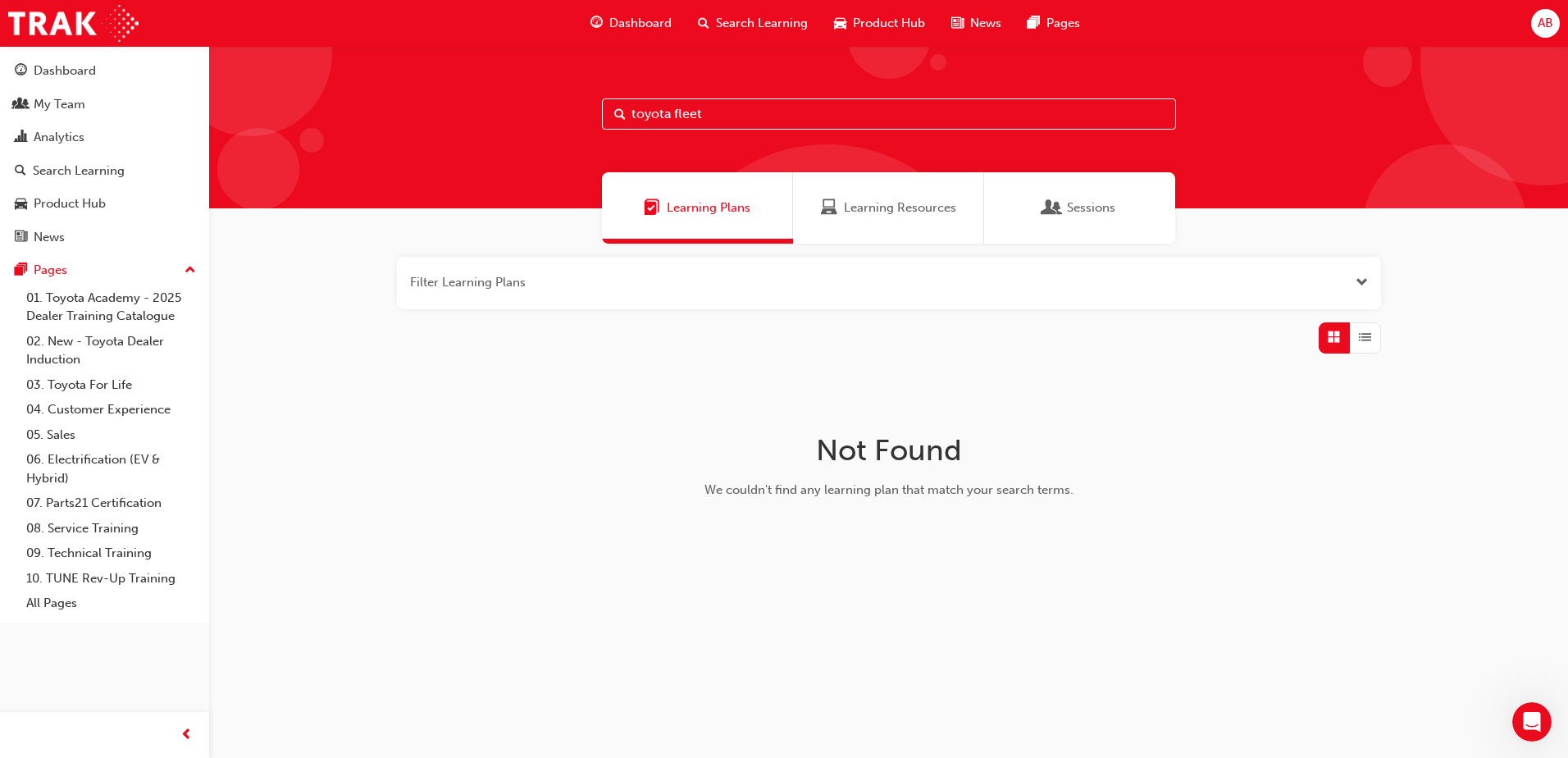
click at [846, 198] on div "Learning Resources" at bounding box center [888, 208] width 191 height 72
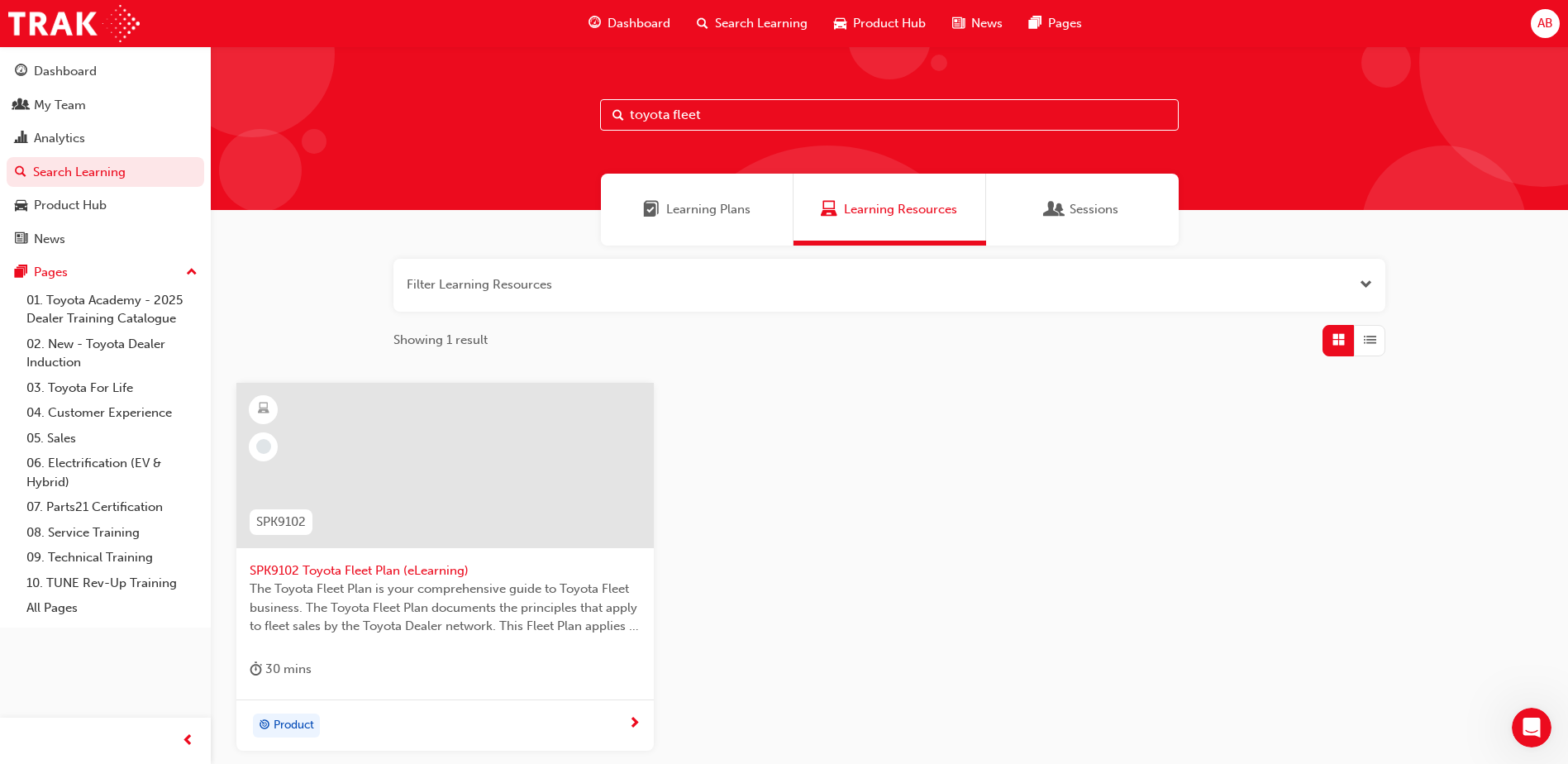
drag, startPoint x: 784, startPoint y: 105, endPoint x: 775, endPoint y: 110, distance: 10.3
click at [784, 105] on input "toyota fleet" at bounding box center [889, 114] width 578 height 31
drag, startPoint x: 773, startPoint y: 111, endPoint x: 552, endPoint y: 345, distance: 321.9
click at [525, 123] on div "toyota fleet" at bounding box center [889, 128] width 1357 height 164
click at [416, 565] on span "SPK9102 Toyota Fleet Plan (eLearning)" at bounding box center [445, 571] width 391 height 19
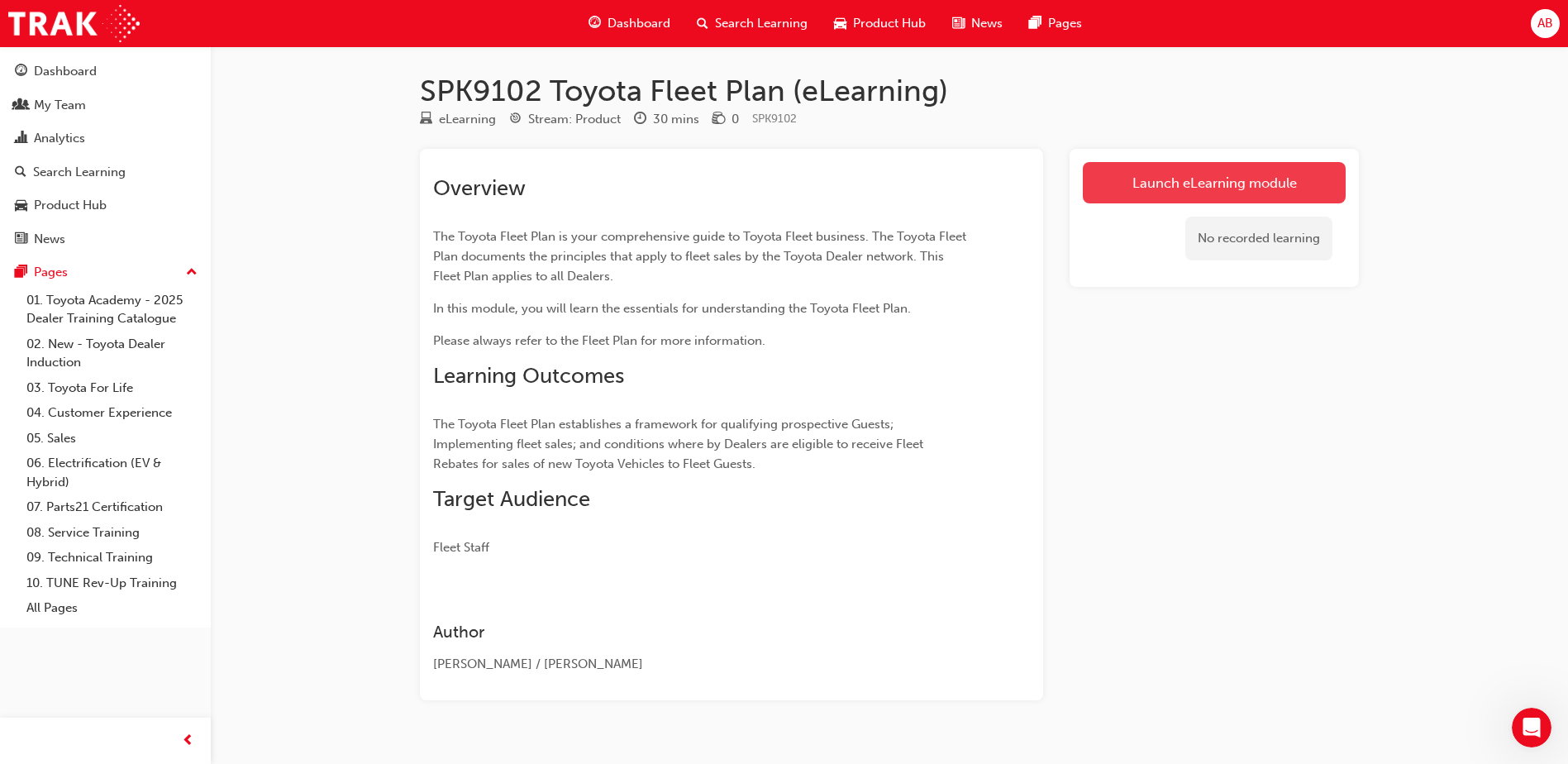
click at [1250, 185] on link "Launch eLearning module" at bounding box center [1214, 183] width 263 height 41
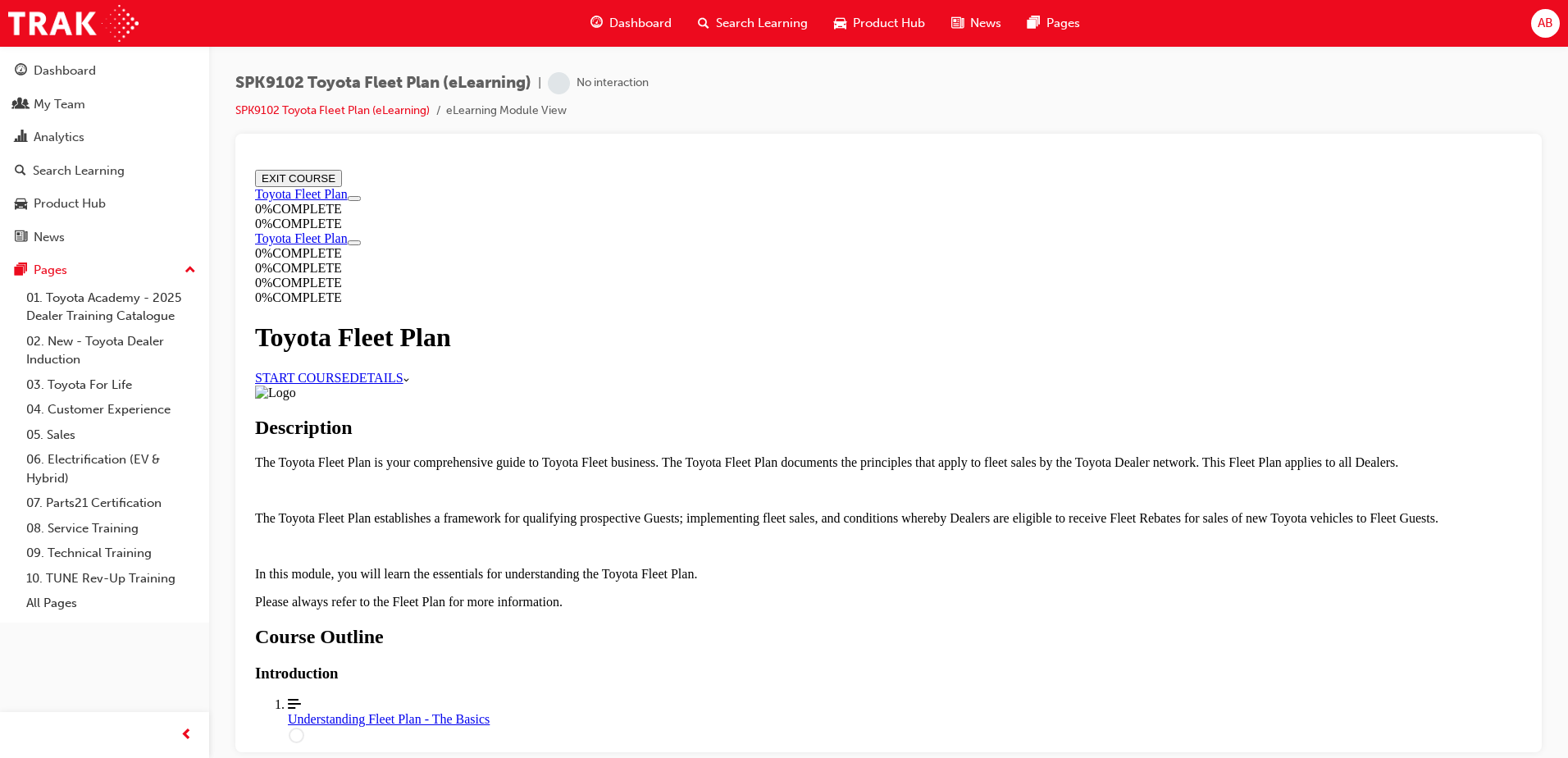
click at [350, 370] on link "START COURSE" at bounding box center [302, 377] width 94 height 14
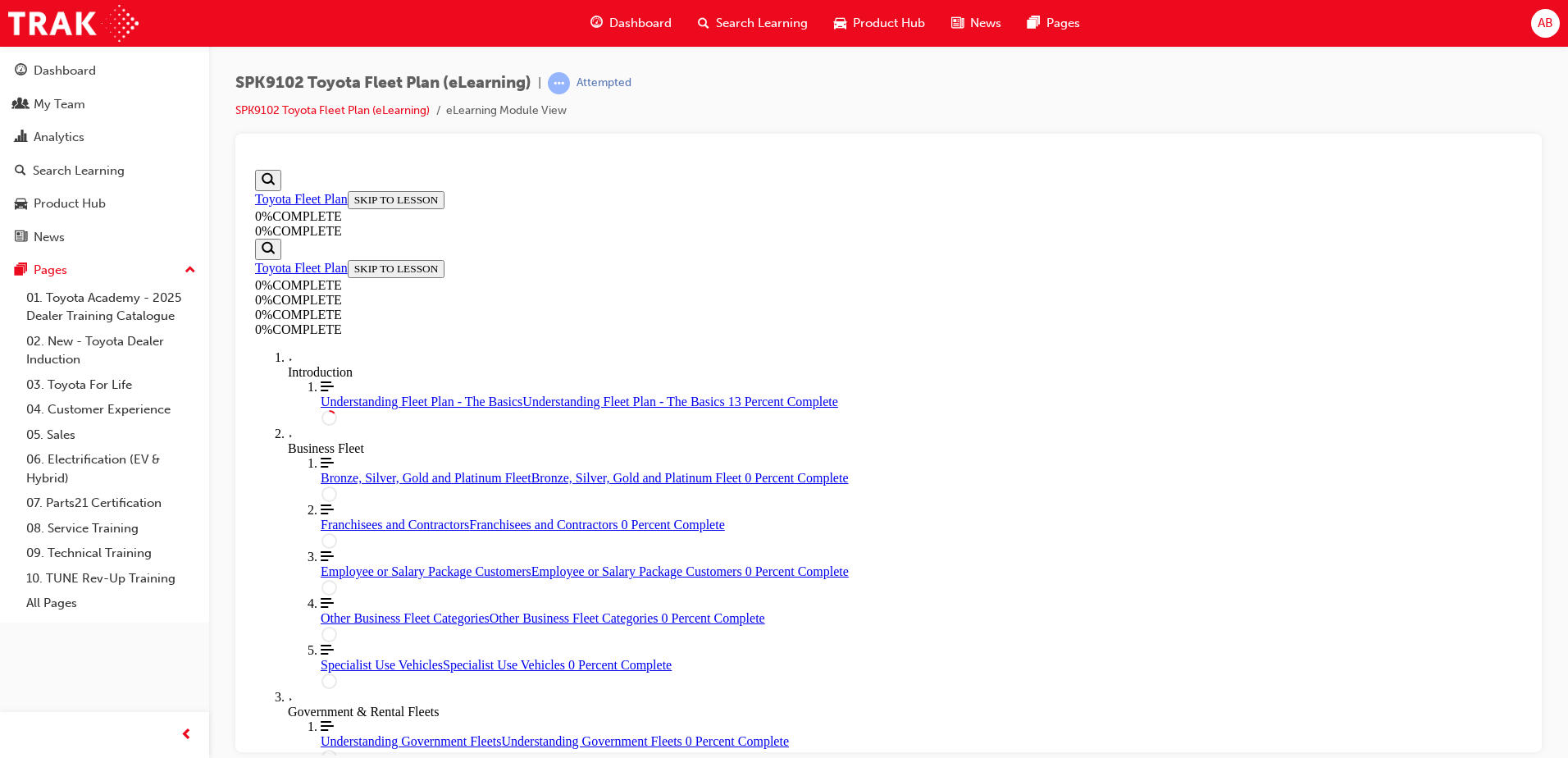
scroll to position [303, 0]
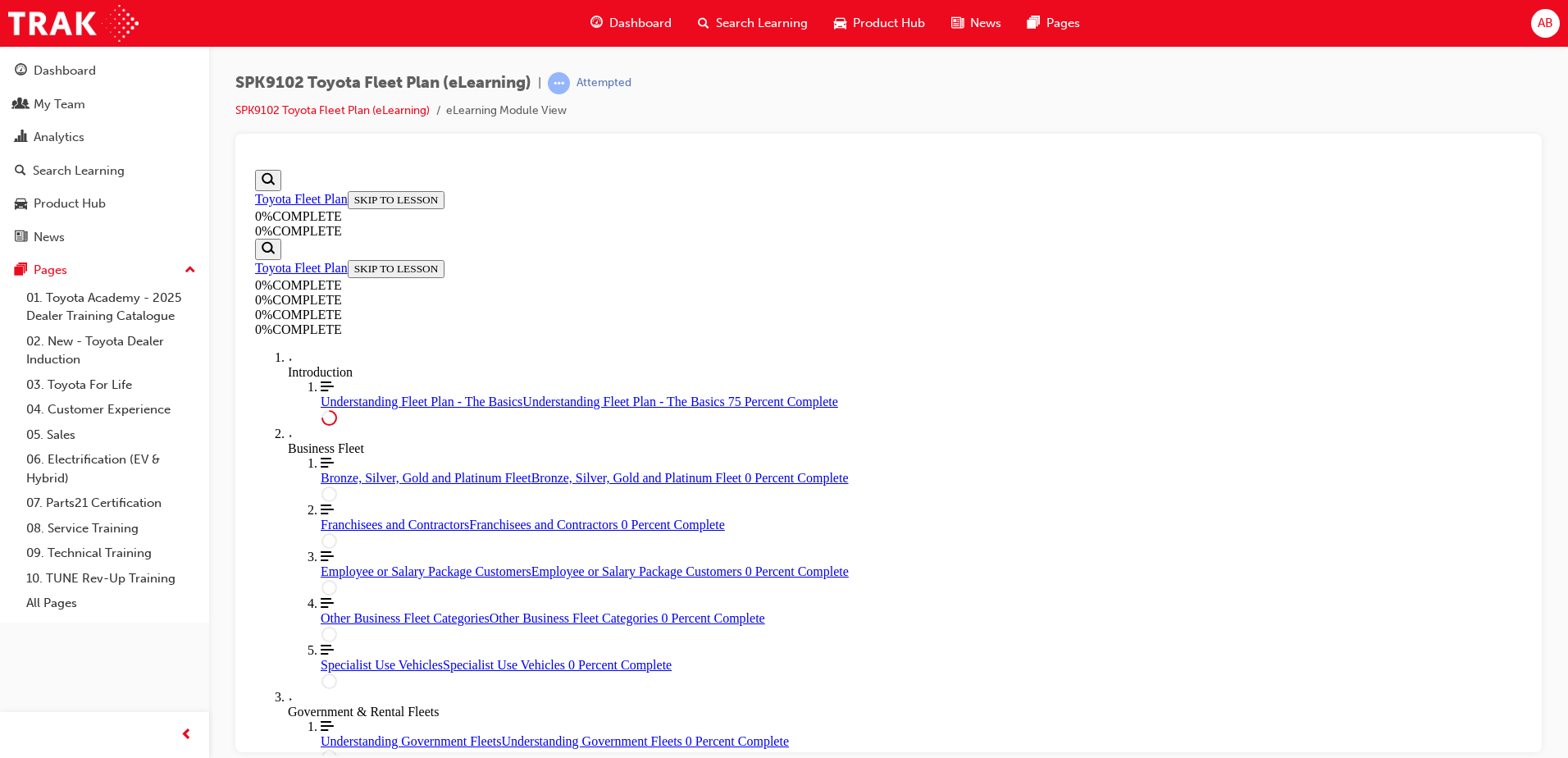
scroll to position [3037, 0]
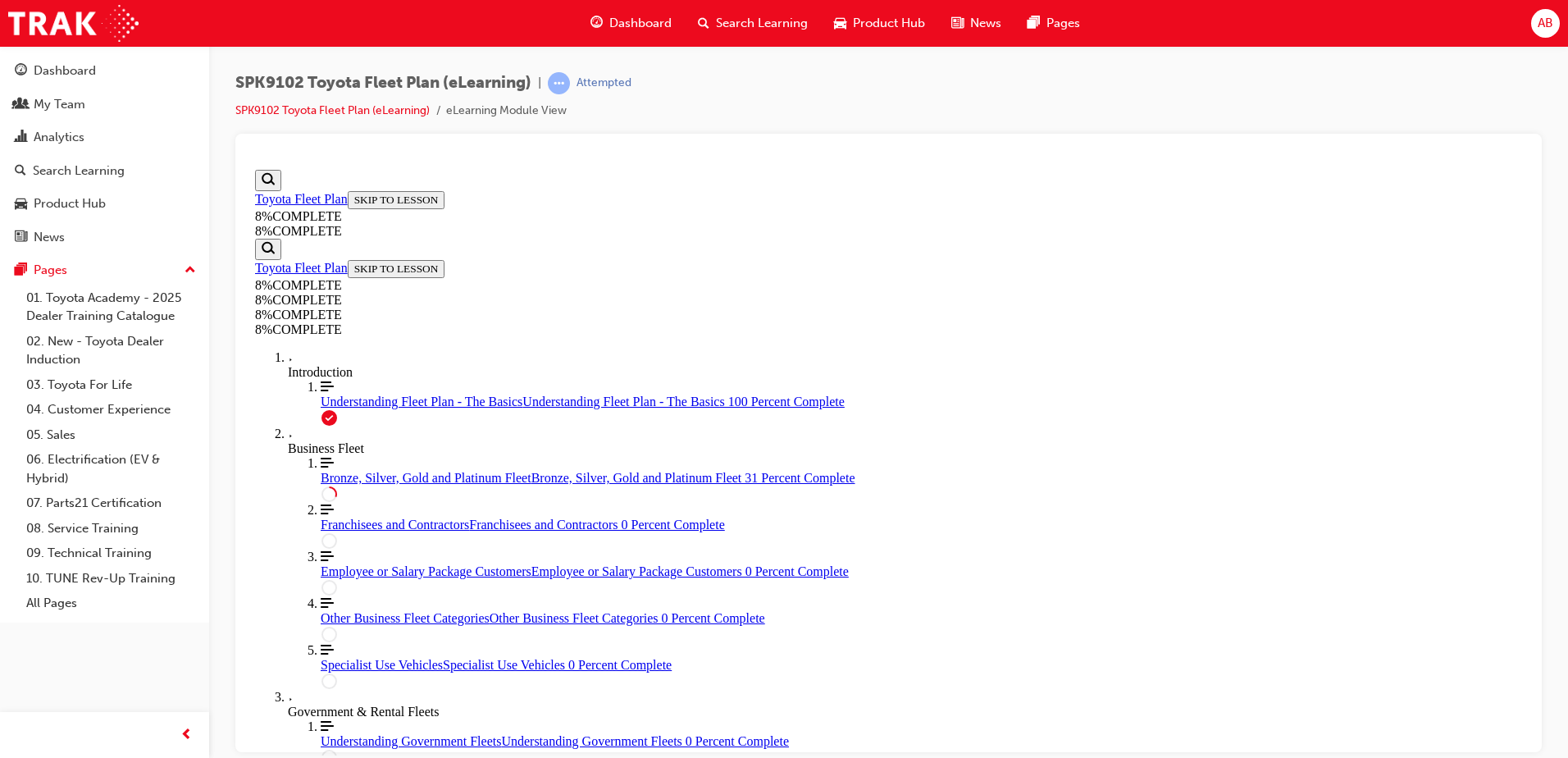
drag, startPoint x: 918, startPoint y: 386, endPoint x: 1027, endPoint y: 385, distance: 109.0
drag, startPoint x: 916, startPoint y: 488, endPoint x: 991, endPoint y: 485, distance: 75.1
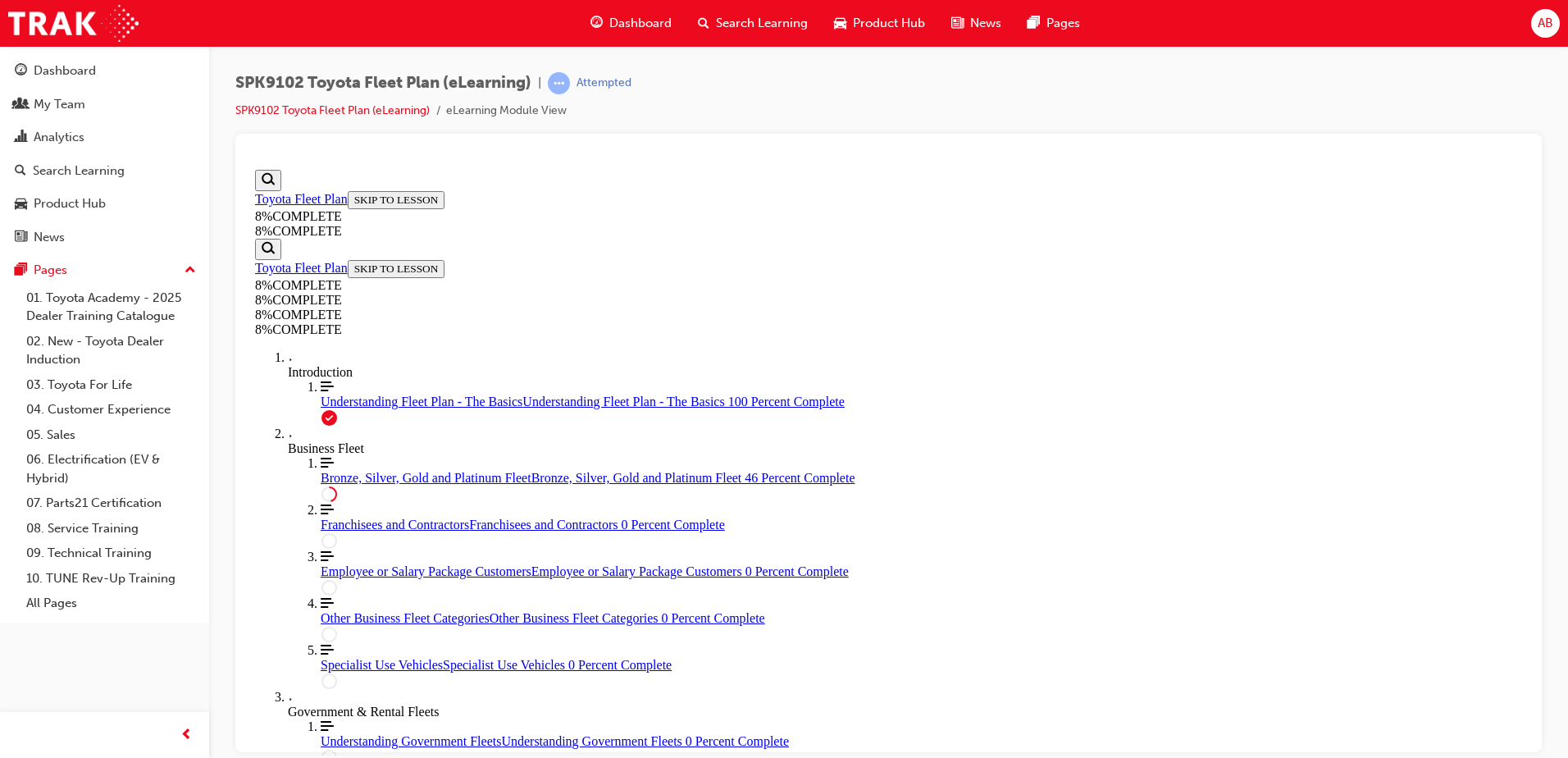
drag, startPoint x: 899, startPoint y: 587, endPoint x: 974, endPoint y: 594, distance: 75.3
drag, startPoint x: 886, startPoint y: 675, endPoint x: 981, endPoint y: 669, distance: 95.2
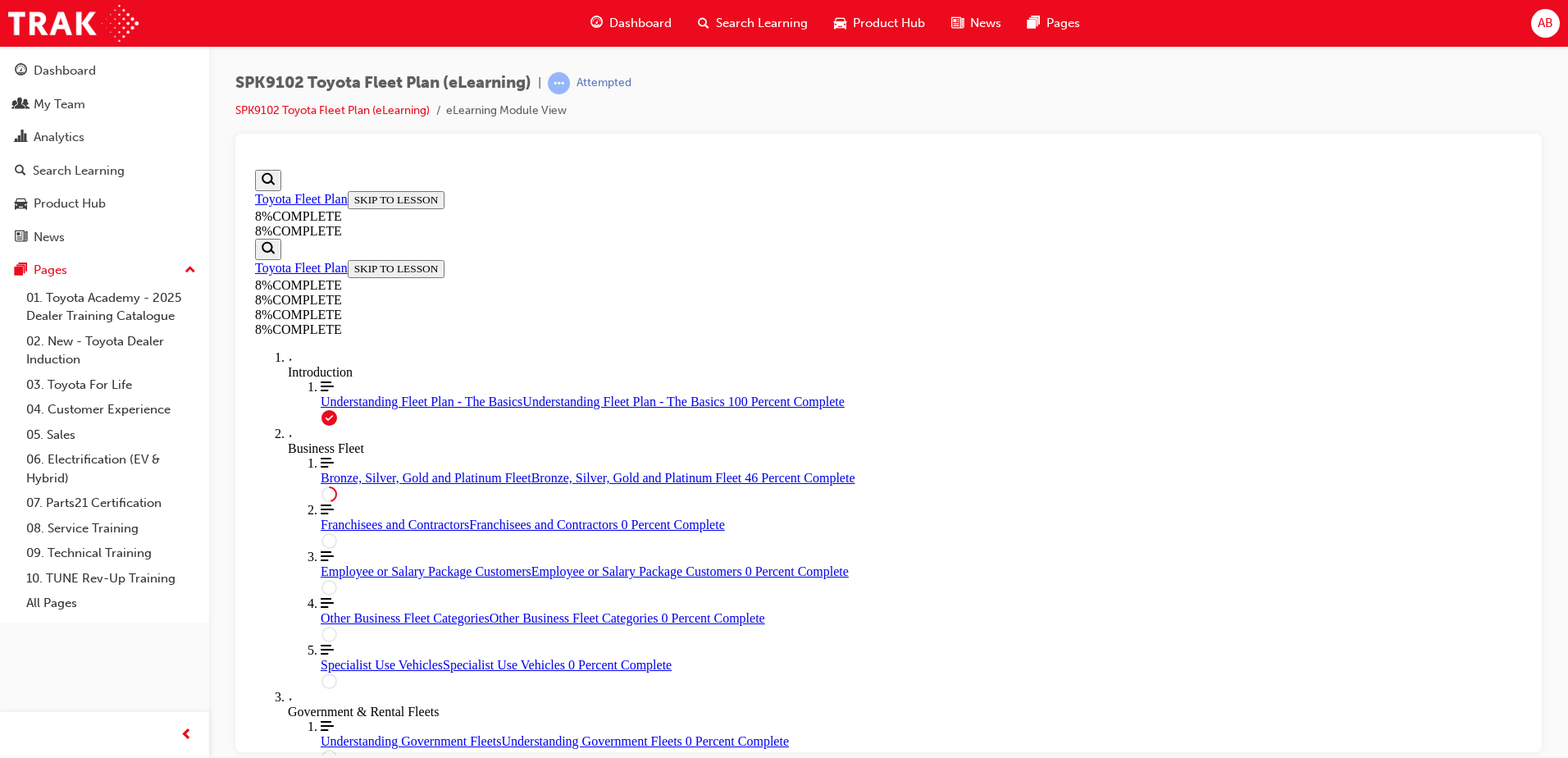
drag, startPoint x: 917, startPoint y: 378, endPoint x: 939, endPoint y: 472, distance: 96.5
drag, startPoint x: 939, startPoint y: 472, endPoint x: 810, endPoint y: 383, distance: 156.7
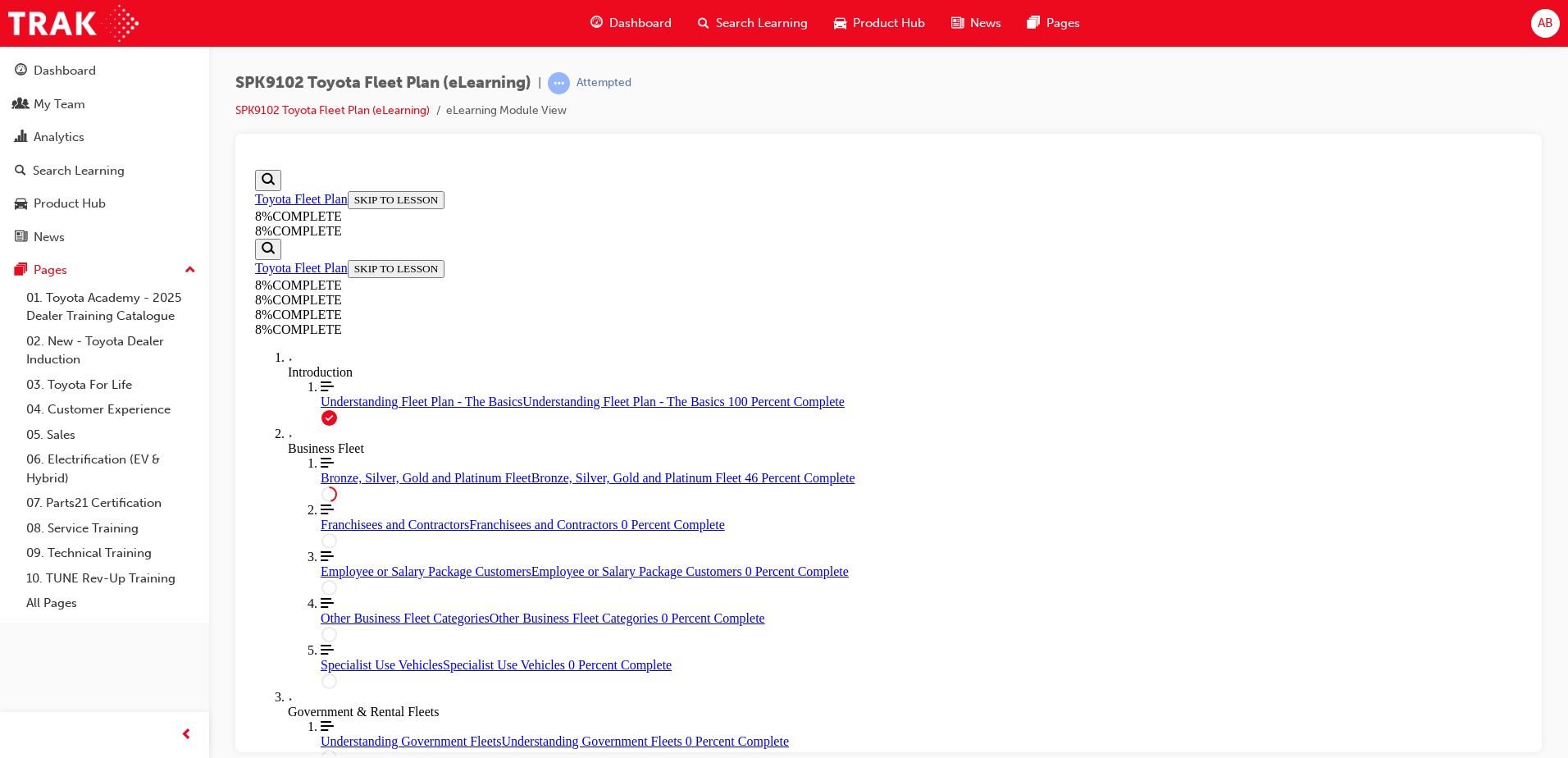
drag, startPoint x: 789, startPoint y: 380, endPoint x: 814, endPoint y: 467, distance: 90.5
drag, startPoint x: 814, startPoint y: 467, endPoint x: 804, endPoint y: 481, distance: 17.2
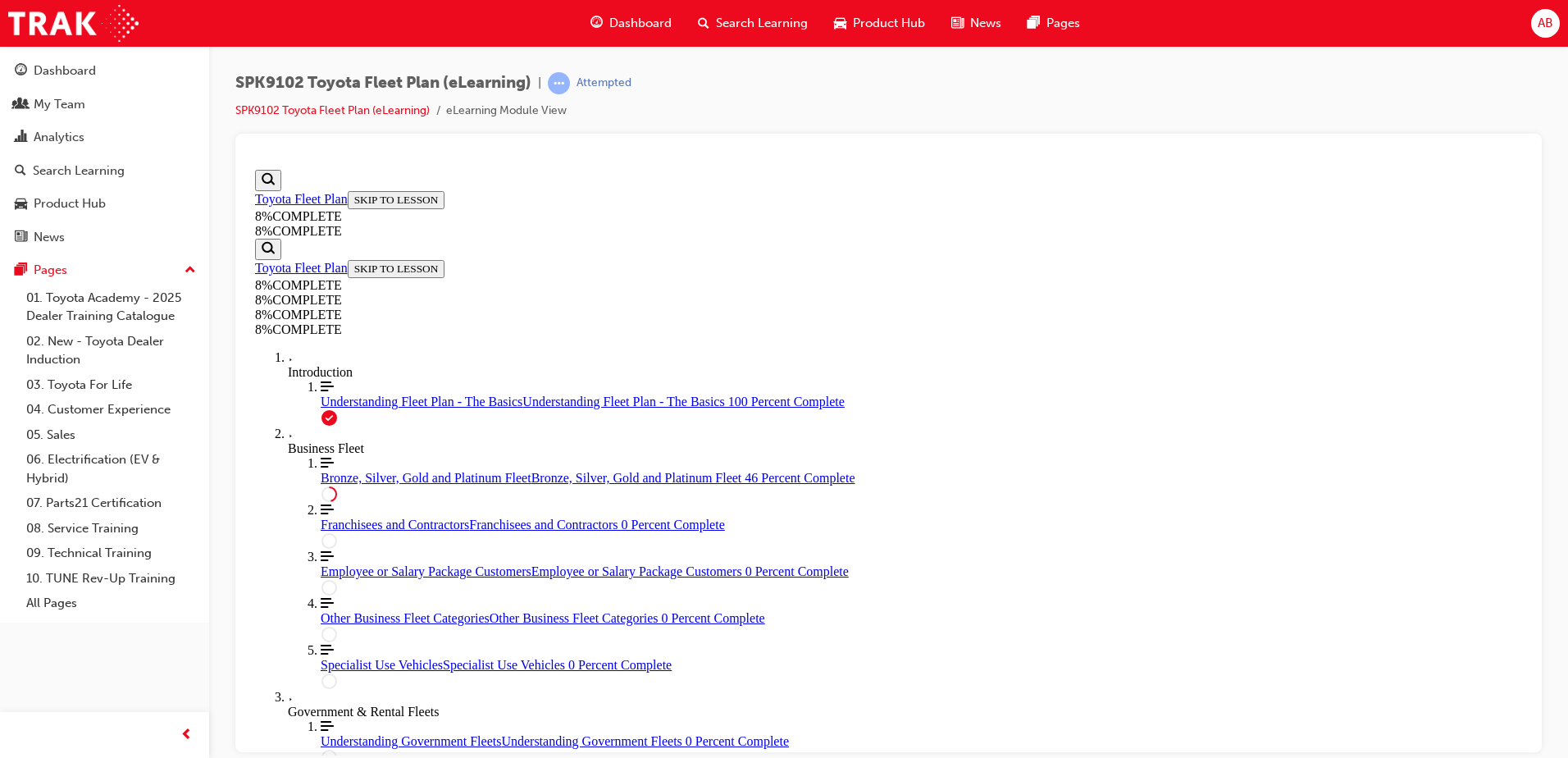
drag, startPoint x: 778, startPoint y: 559, endPoint x: 817, endPoint y: 514, distance: 59.5
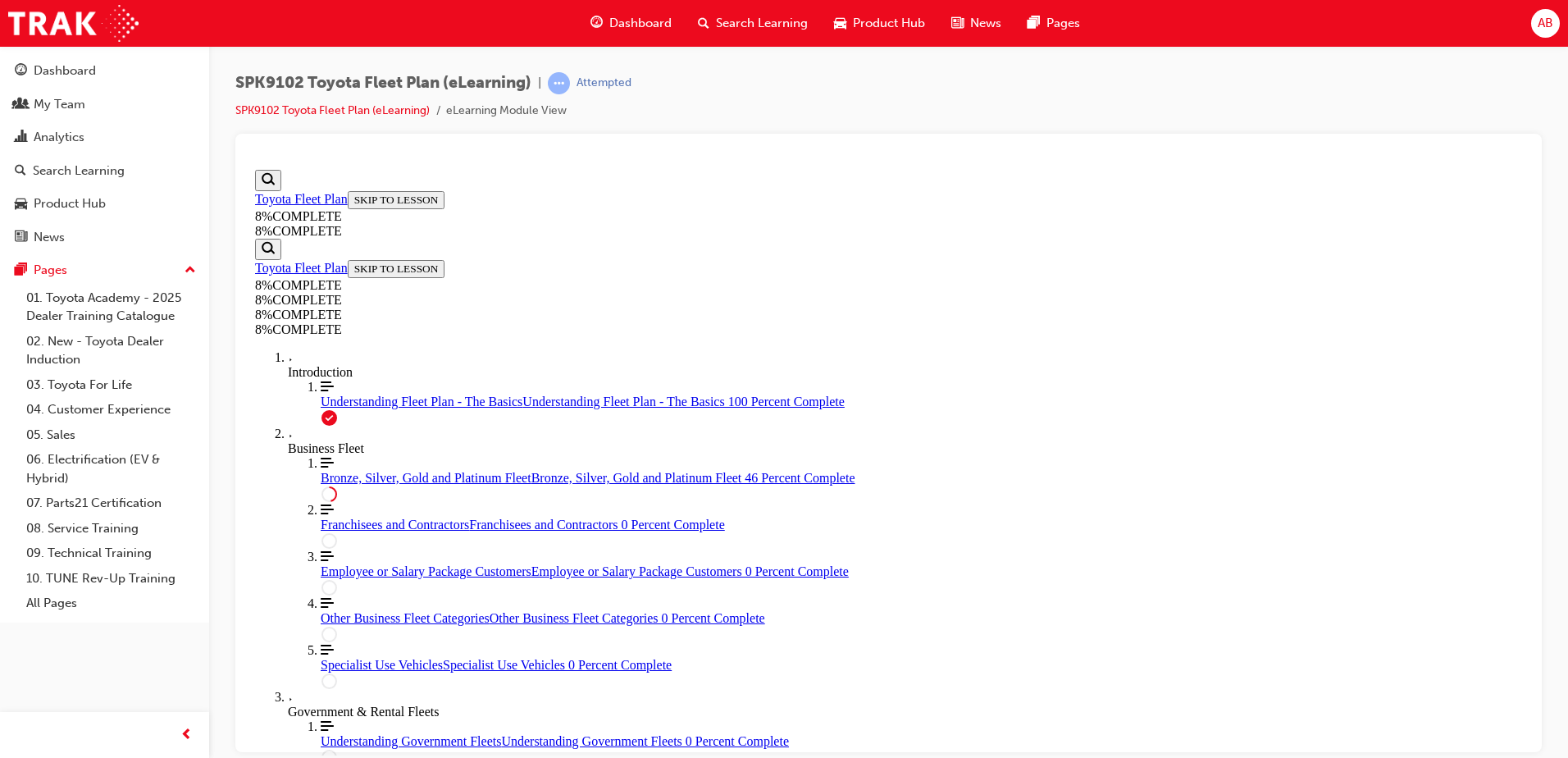
drag, startPoint x: 858, startPoint y: 570, endPoint x: 903, endPoint y: 375, distance: 200.1
drag, startPoint x: 884, startPoint y: 674, endPoint x: 911, endPoint y: 471, distance: 204.8
drag, startPoint x: 881, startPoint y: 679, endPoint x: 960, endPoint y: 488, distance: 206.7
drag, startPoint x: 923, startPoint y: 582, endPoint x: 974, endPoint y: 574, distance: 51.6
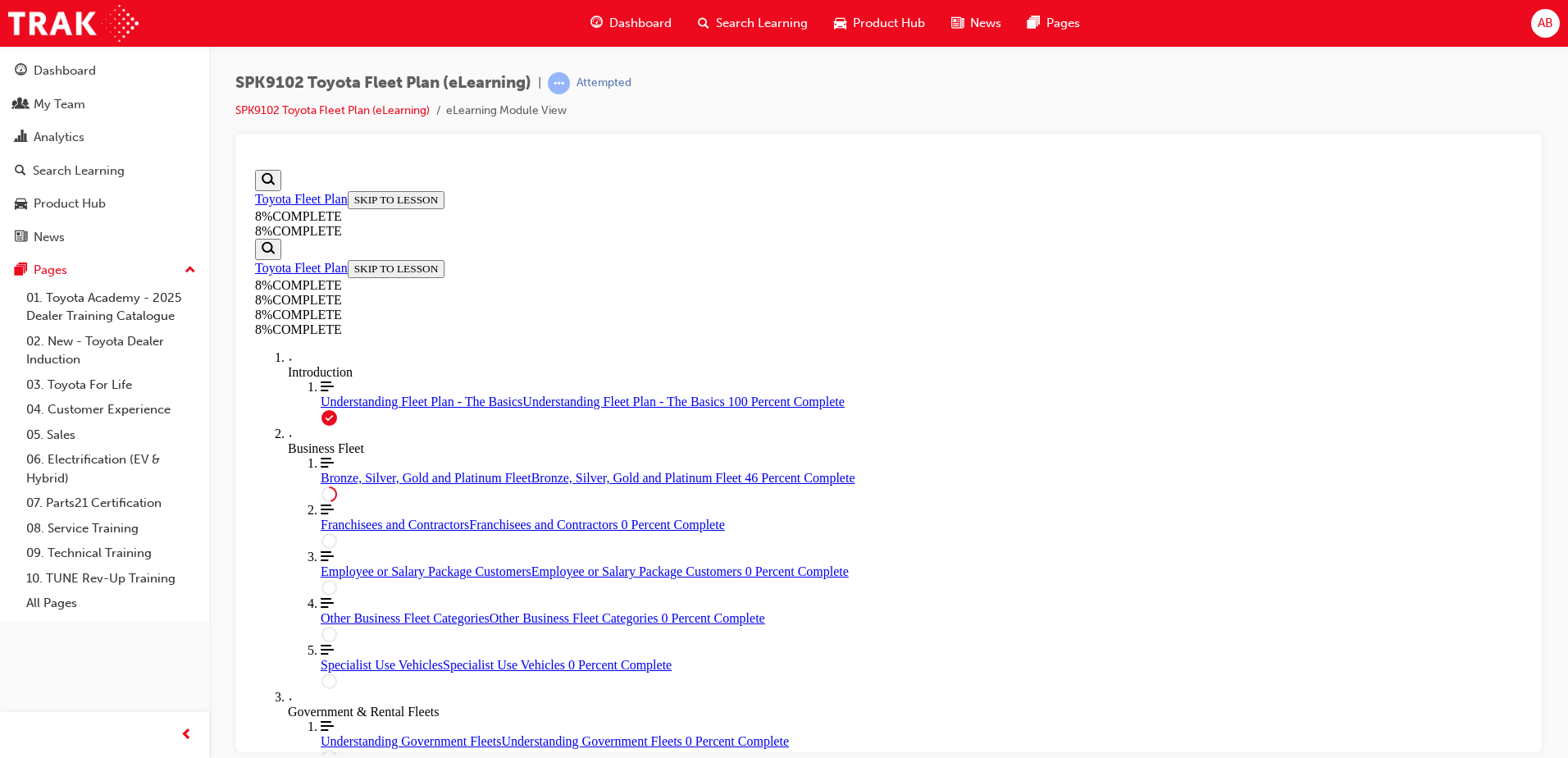
drag, startPoint x: 947, startPoint y: 661, endPoint x: 976, endPoint y: 656, distance: 29.4
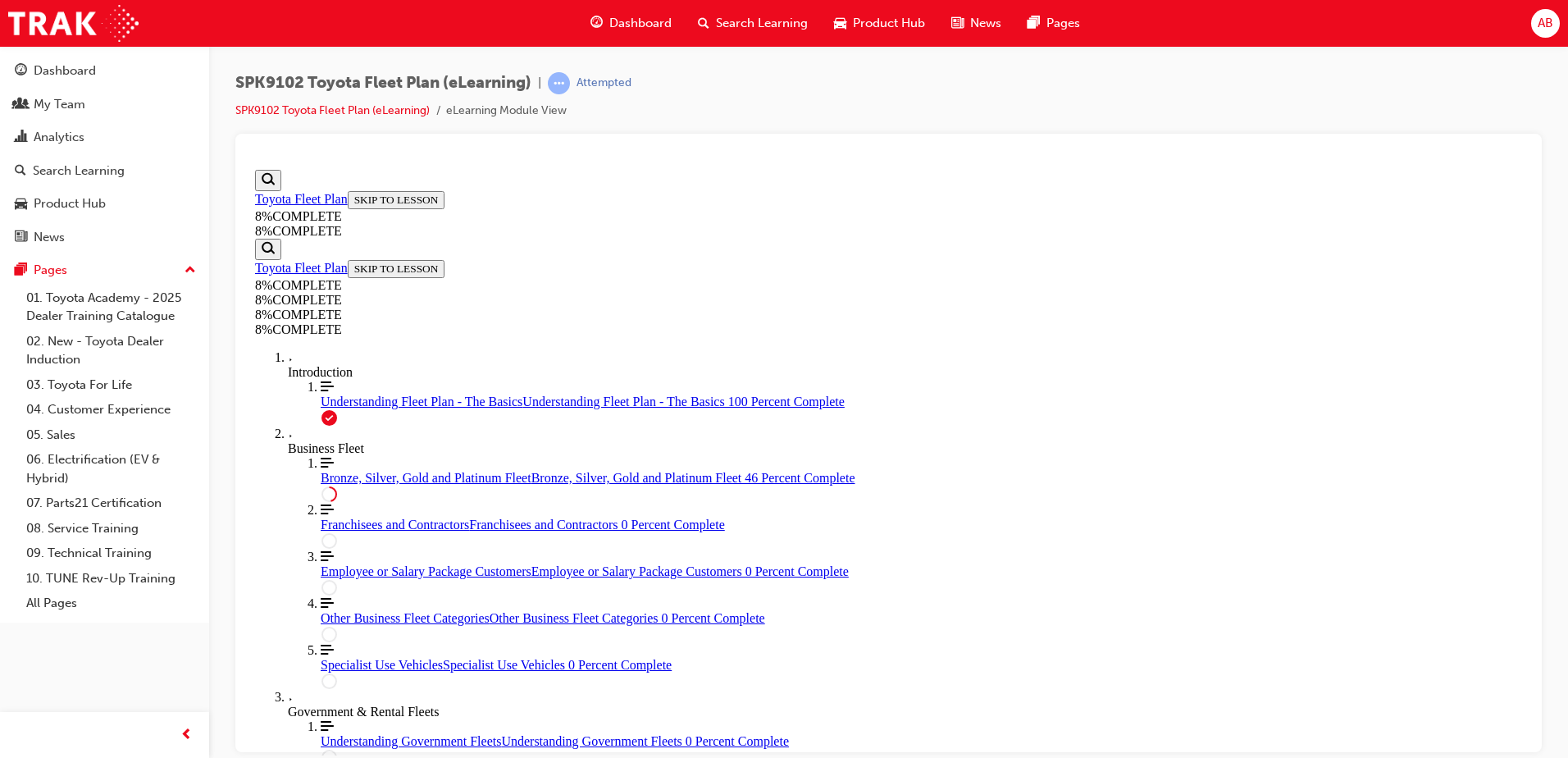
scroll to position [4087, 0]
drag, startPoint x: 898, startPoint y: 605, endPoint x: 952, endPoint y: 313, distance: 297.0
drag, startPoint x: 884, startPoint y: 471, endPoint x: 950, endPoint y: 402, distance: 95.5
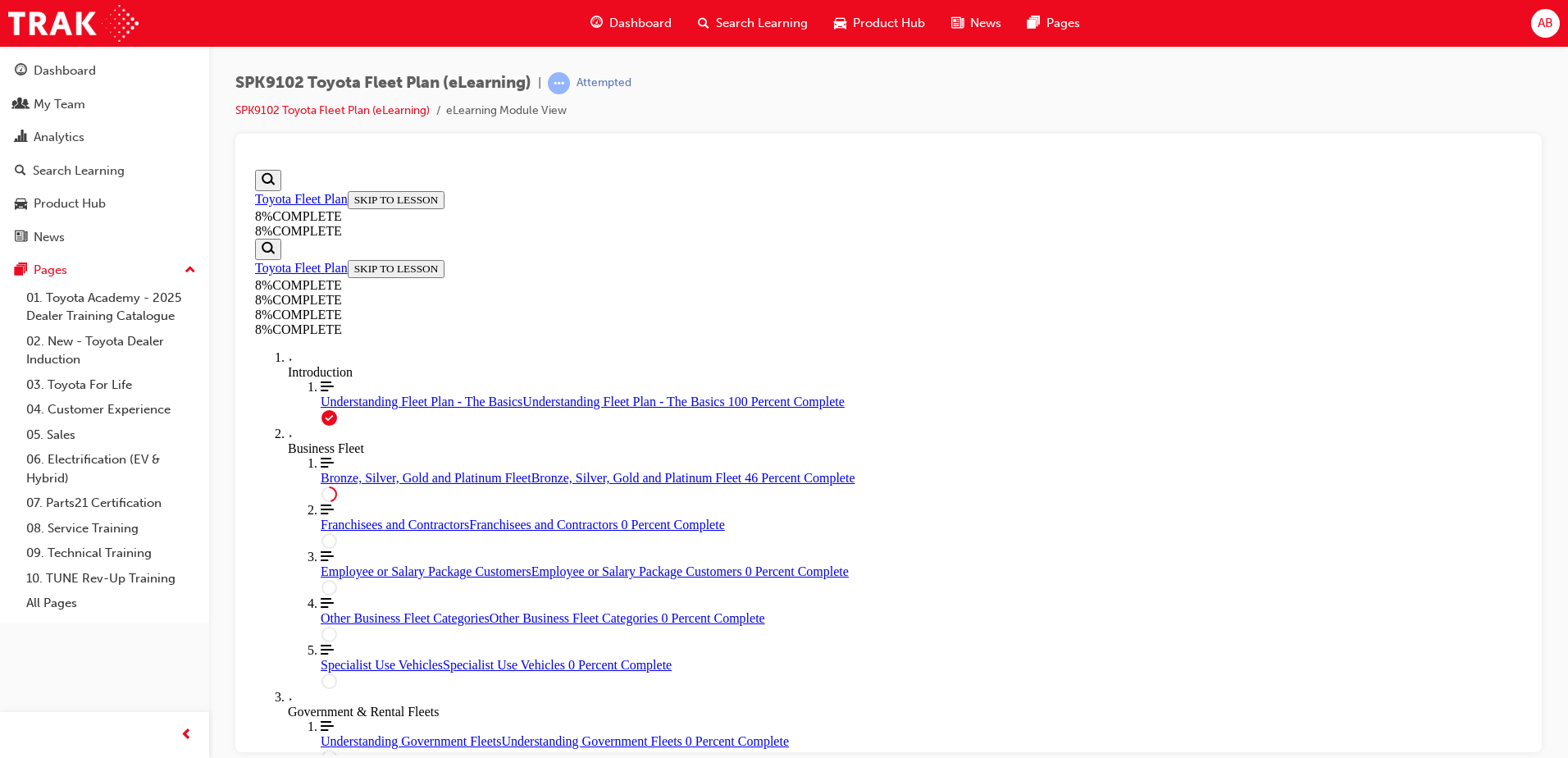
drag, startPoint x: 878, startPoint y: 500, endPoint x: 927, endPoint y: 410, distance: 102.5
drag, startPoint x: 868, startPoint y: 501, endPoint x: 918, endPoint y: 499, distance: 50.0
drag, startPoint x: 843, startPoint y: 584, endPoint x: 914, endPoint y: 576, distance: 71.4
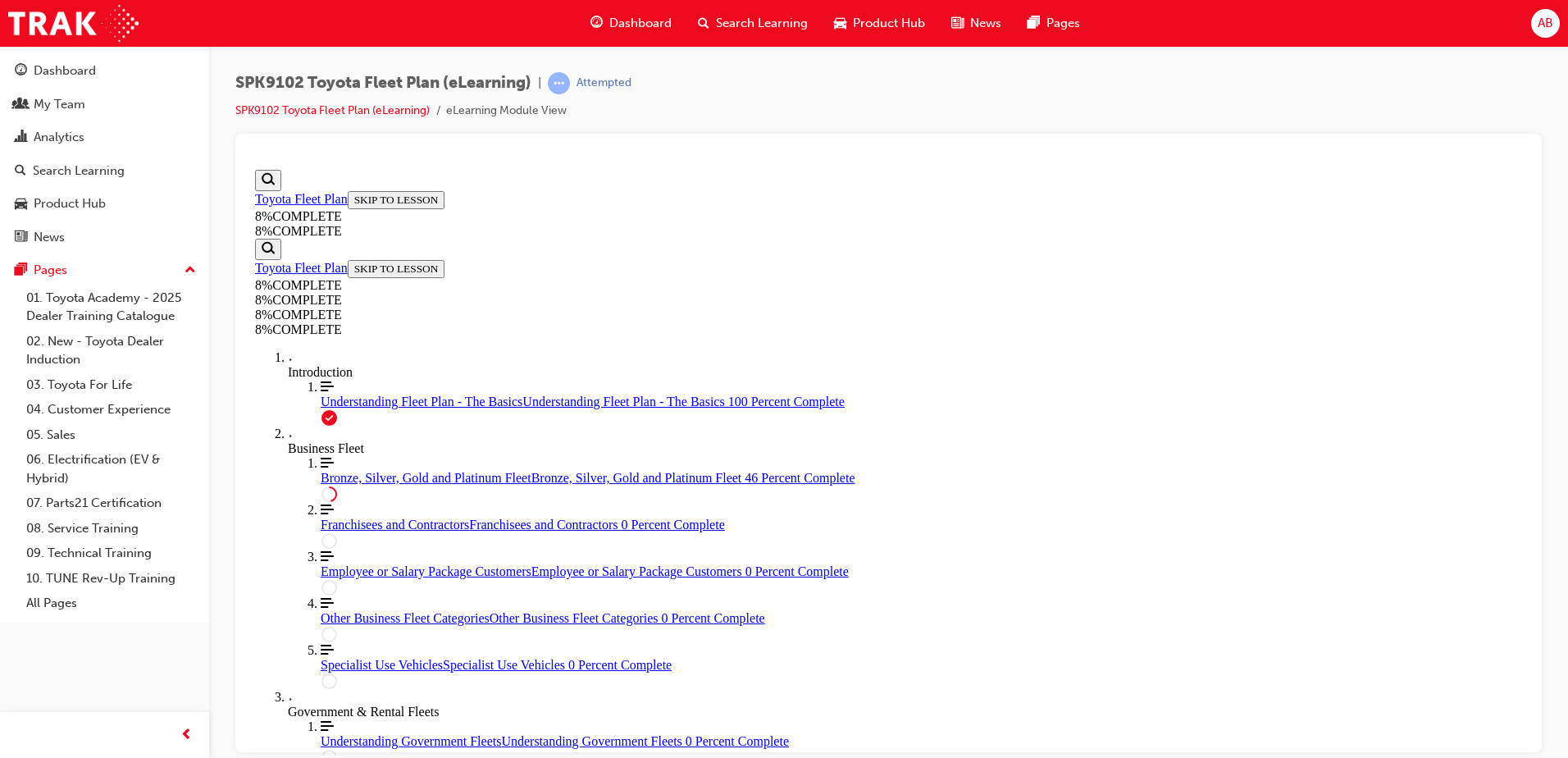
drag, startPoint x: 908, startPoint y: 402, endPoint x: 999, endPoint y: 412, distance: 91.5
drag, startPoint x: 925, startPoint y: 586, endPoint x: 980, endPoint y: 580, distance: 55.3
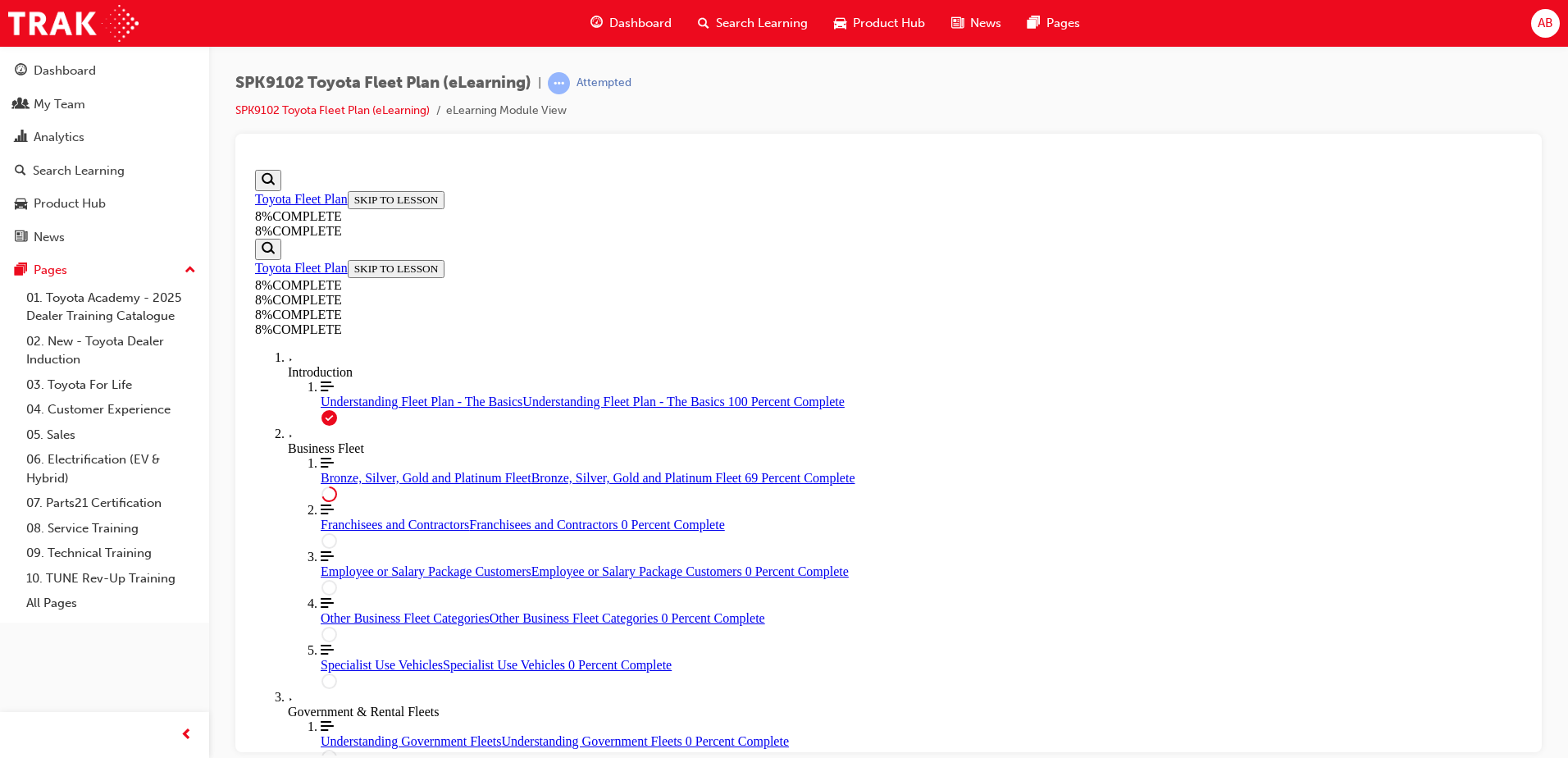
drag, startPoint x: 917, startPoint y: 496, endPoint x: 985, endPoint y: 490, distance: 68.3
drag, startPoint x: 965, startPoint y: 642, endPoint x: 1027, endPoint y: 643, distance: 62.0
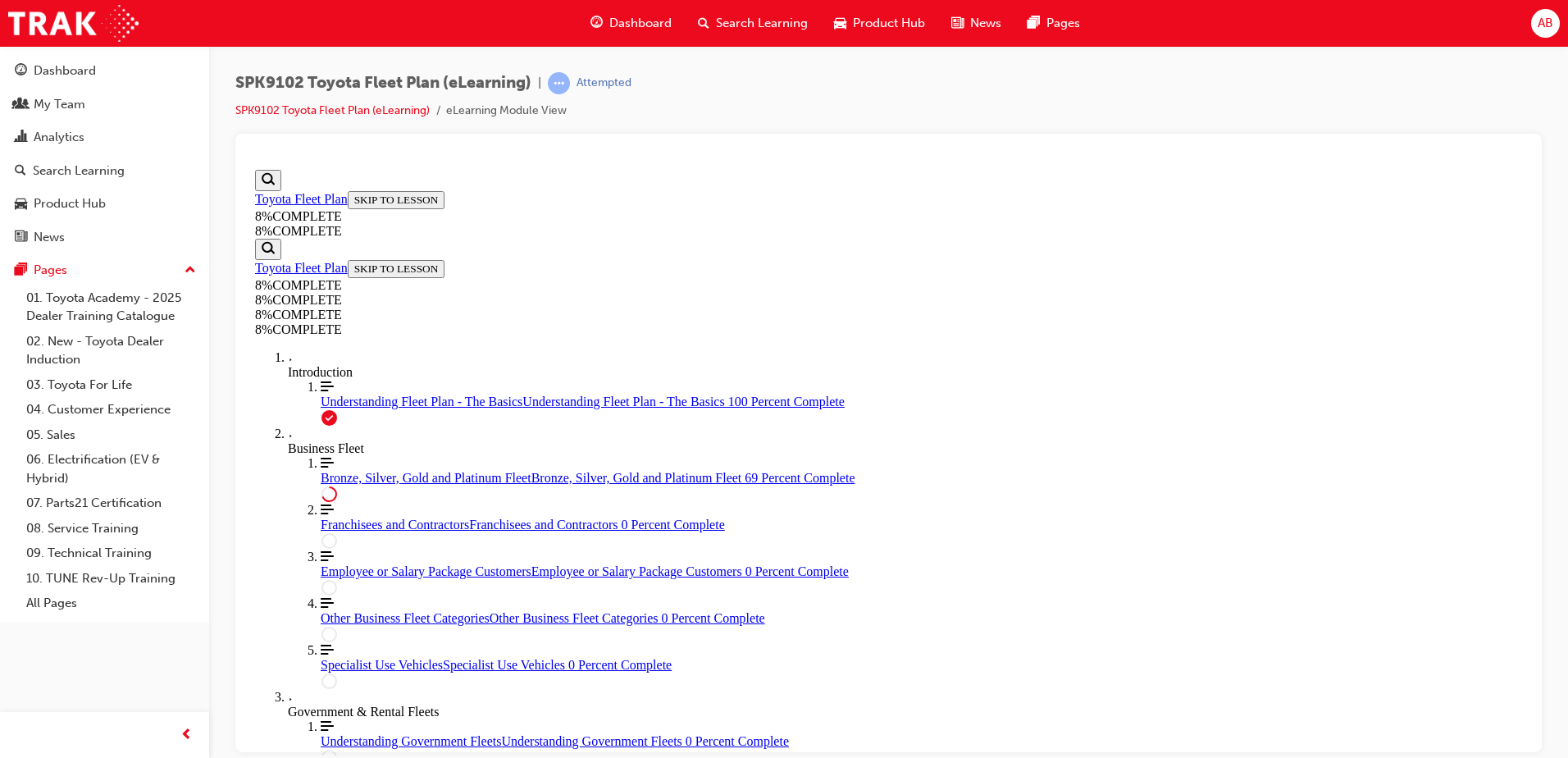
scroll to position [5481, 0]
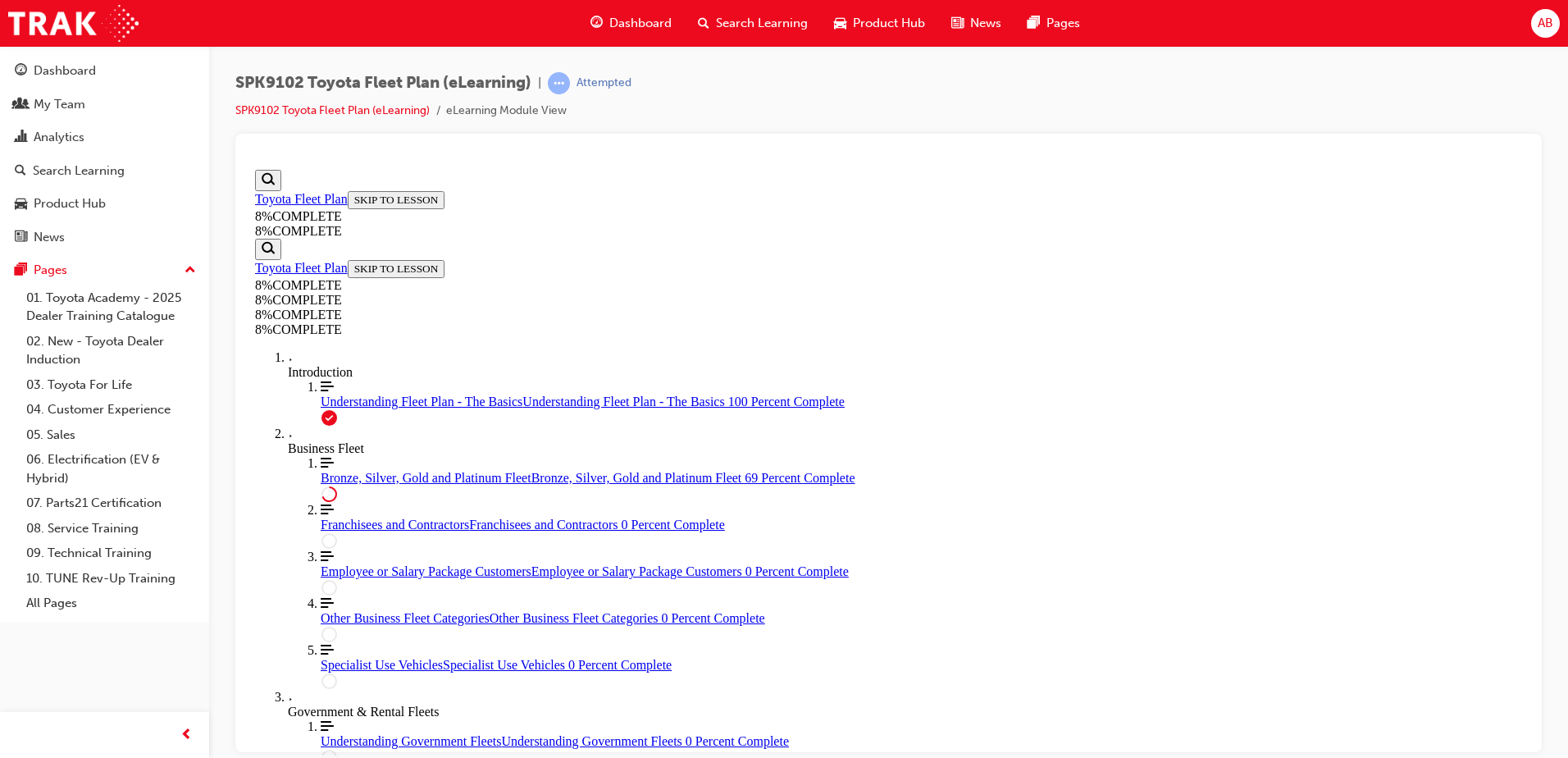
drag, startPoint x: 925, startPoint y: 617, endPoint x: 984, endPoint y: 453, distance: 174.3
drag, startPoint x: 893, startPoint y: 697, endPoint x: 958, endPoint y: 538, distance: 171.8
drag, startPoint x: 870, startPoint y: 625, endPoint x: 931, endPoint y: 619, distance: 61.3
drag, startPoint x: 878, startPoint y: 700, endPoint x: 942, endPoint y: 694, distance: 64.3
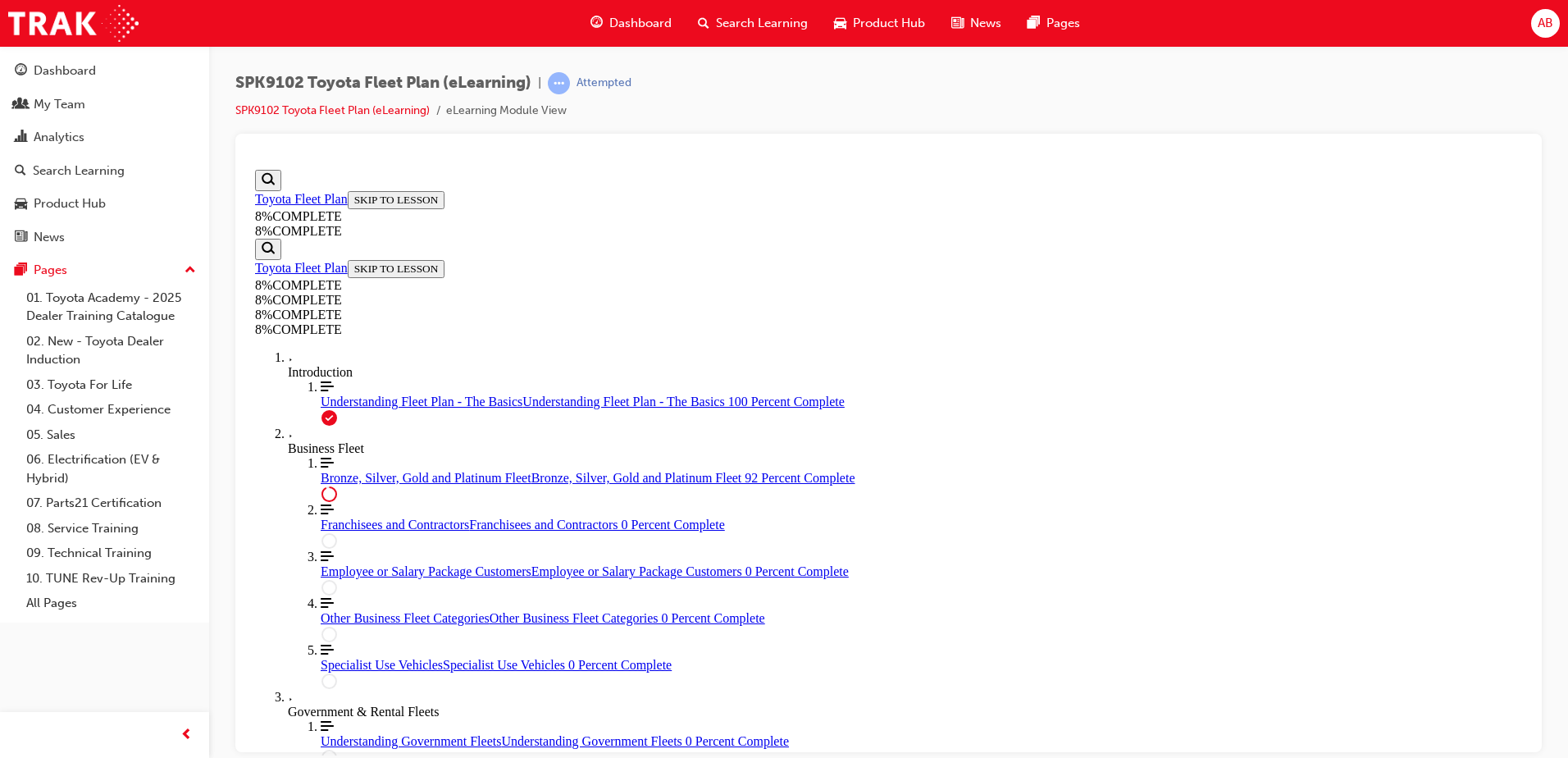
drag, startPoint x: 931, startPoint y: 482, endPoint x: 974, endPoint y: 476, distance: 43.4
drag, startPoint x: 927, startPoint y: 418, endPoint x: 990, endPoint y: 410, distance: 63.5
drag, startPoint x: 938, startPoint y: 351, endPoint x: 991, endPoint y: 332, distance: 56.3
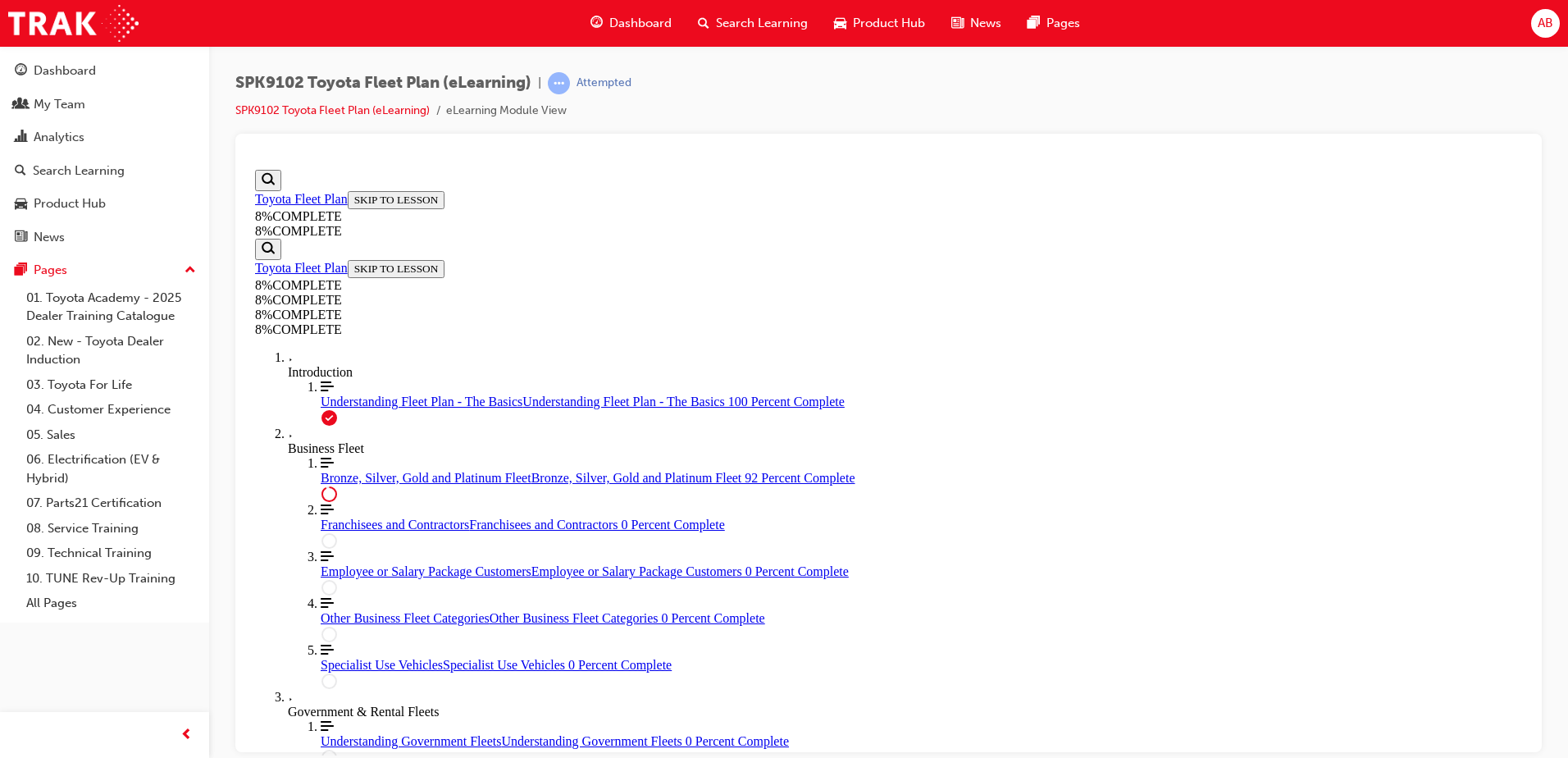
drag, startPoint x: 867, startPoint y: 580, endPoint x: 944, endPoint y: 421, distance: 176.7
drag, startPoint x: 893, startPoint y: 512, endPoint x: 946, endPoint y: 599, distance: 101.9
drag, startPoint x: 886, startPoint y: 523, endPoint x: 962, endPoint y: 519, distance: 76.1
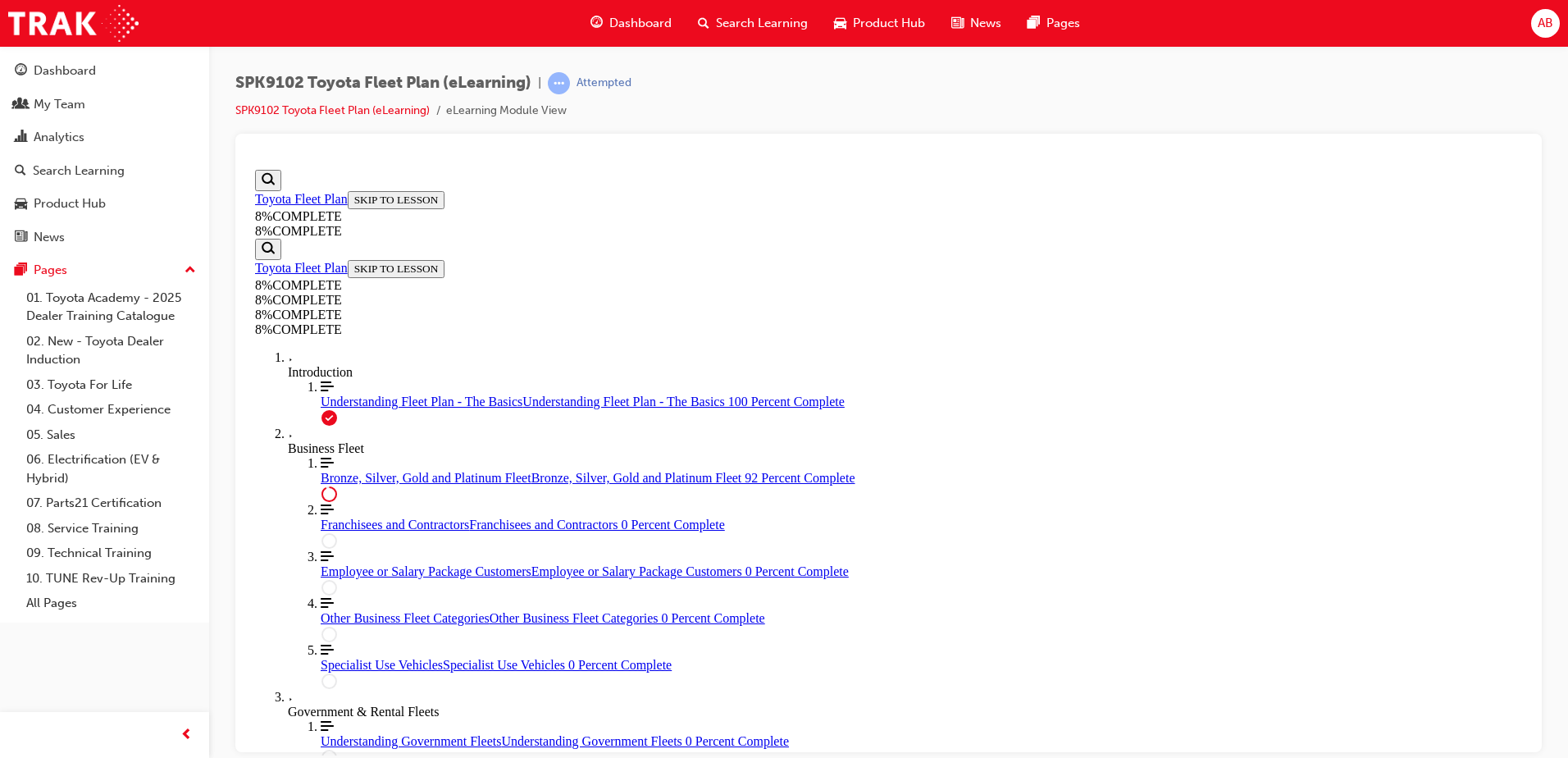
drag, startPoint x: 873, startPoint y: 413, endPoint x: 941, endPoint y: 409, distance: 68.1
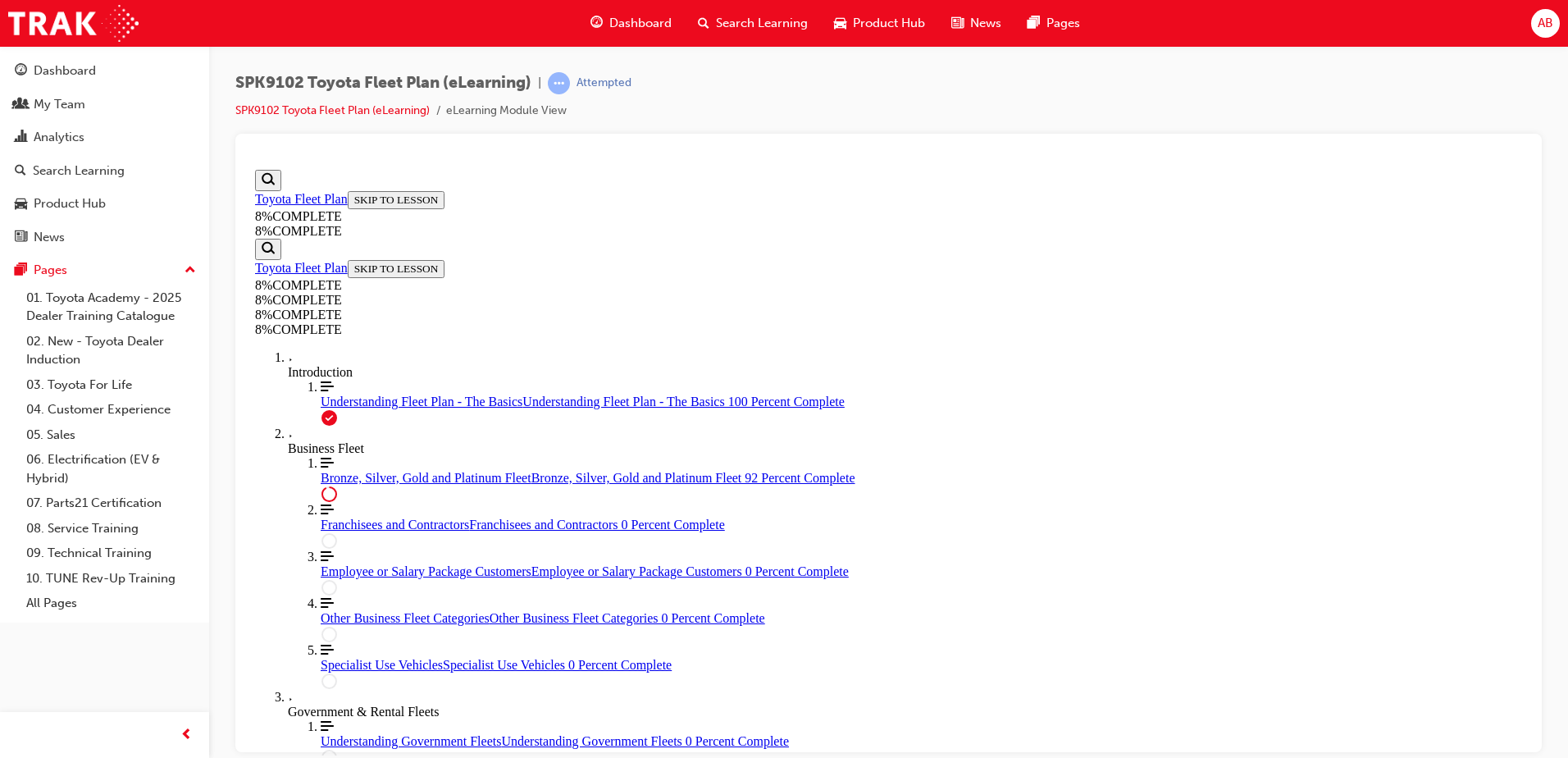
drag, startPoint x: 915, startPoint y: 507, endPoint x: 955, endPoint y: 503, distance: 40.2
drag, startPoint x: 936, startPoint y: 551, endPoint x: 960, endPoint y: 553, distance: 24.1
drag, startPoint x: 957, startPoint y: 599, endPoint x: 1006, endPoint y: 584, distance: 51.2
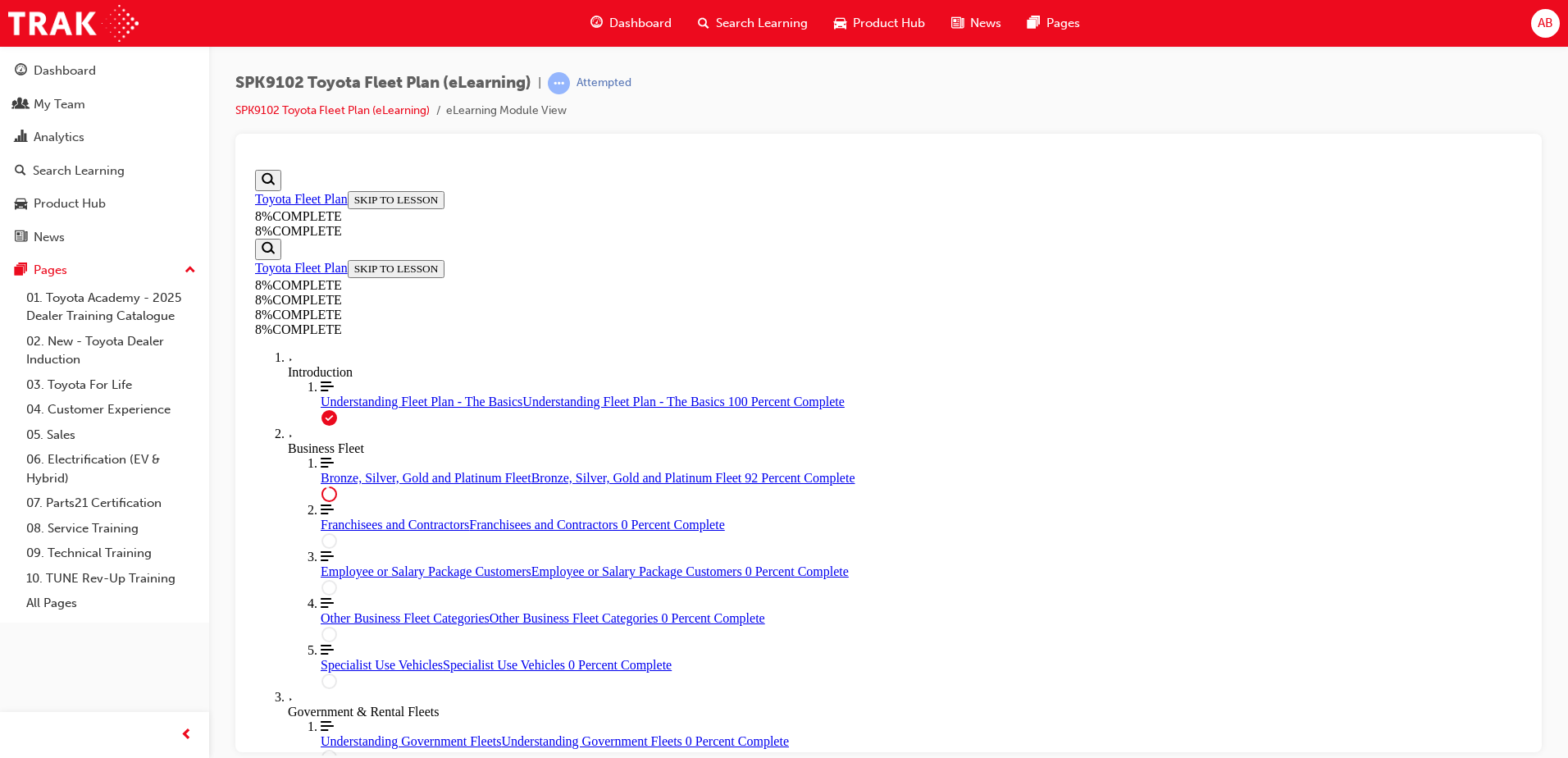
drag, startPoint x: 1006, startPoint y: 584, endPoint x: 1045, endPoint y: 570, distance: 41.4
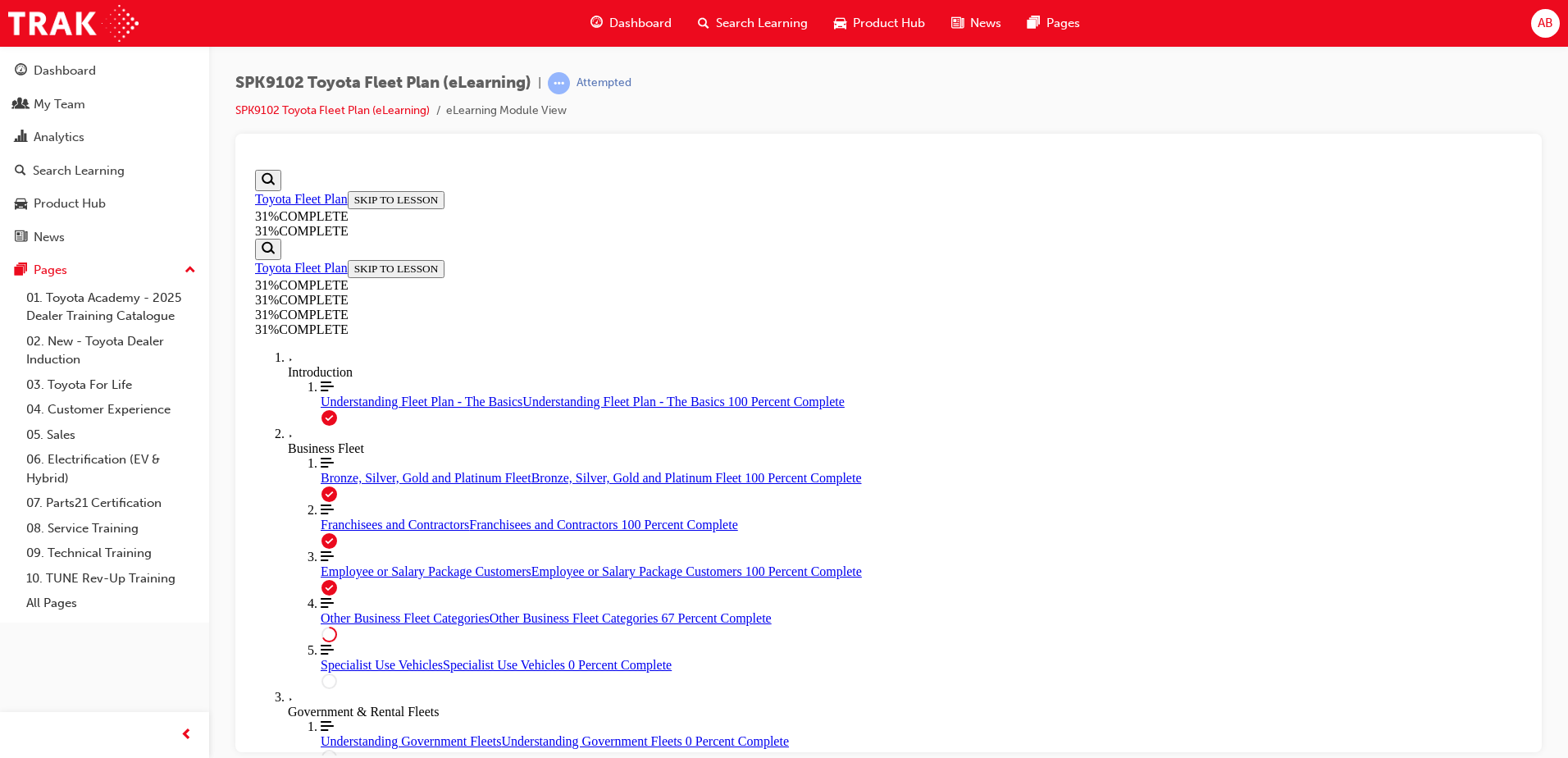
scroll to position [517, 0]
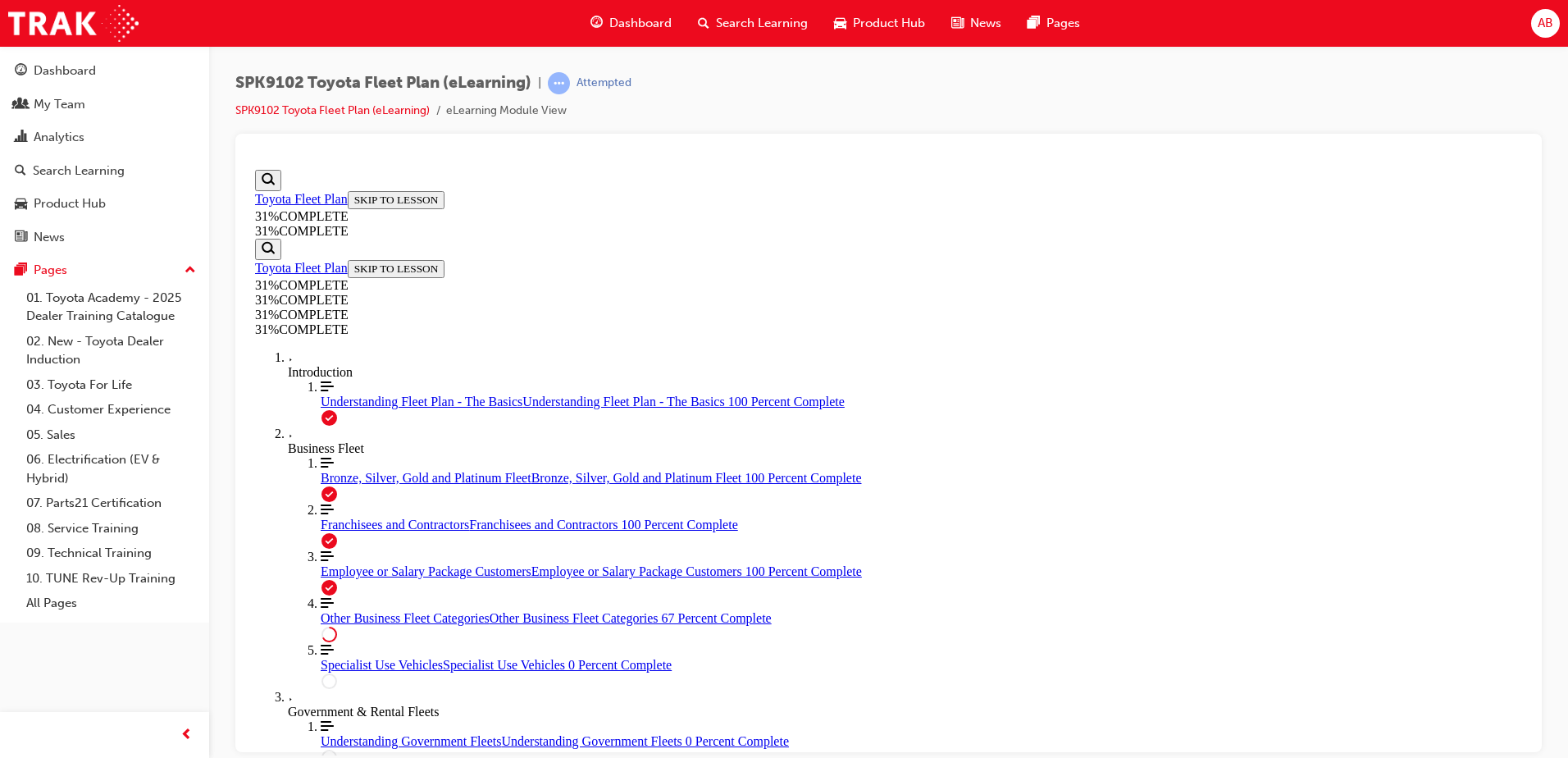
scroll to position [2486, 0]
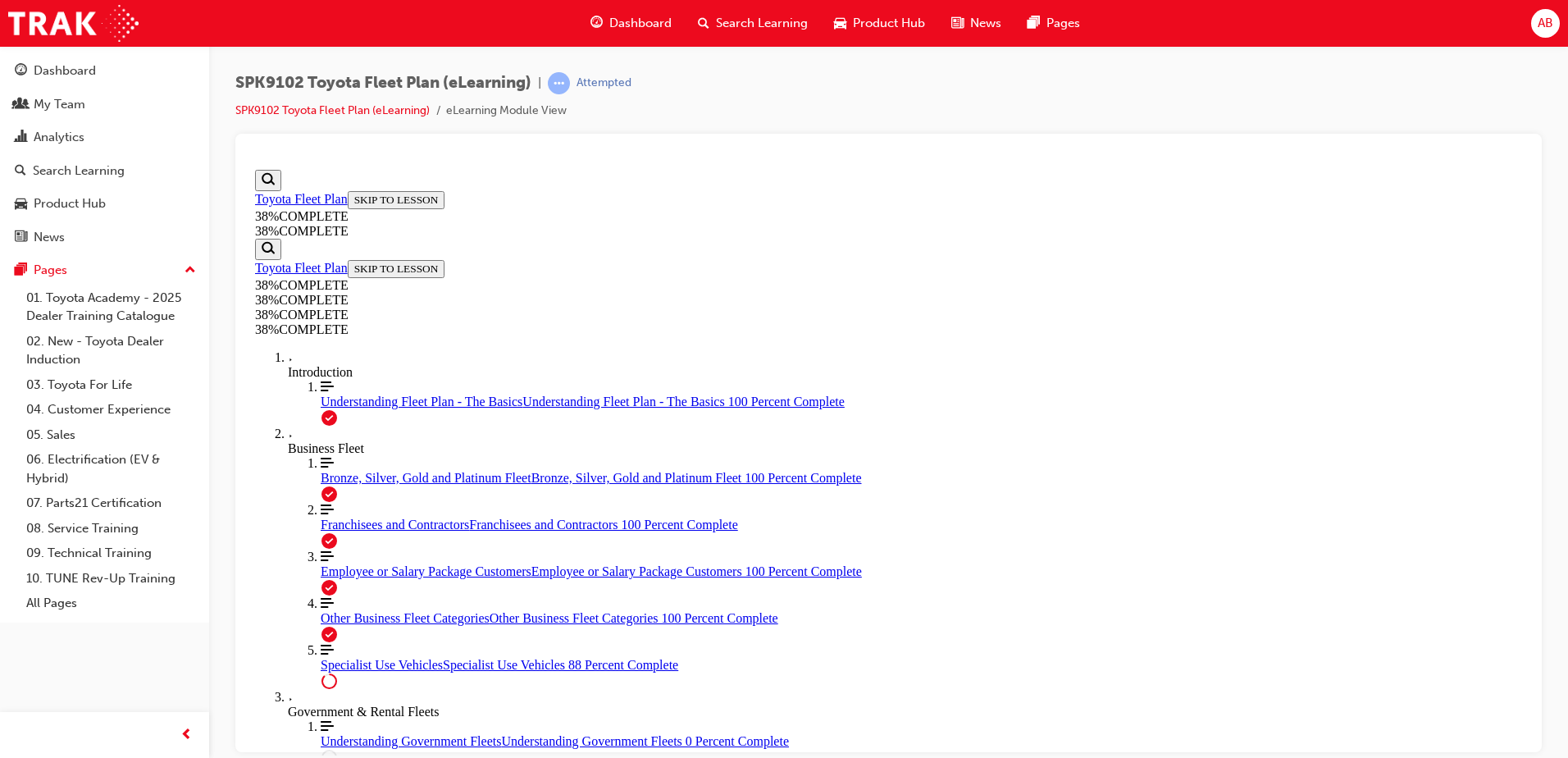
scroll to position [3180, 0]
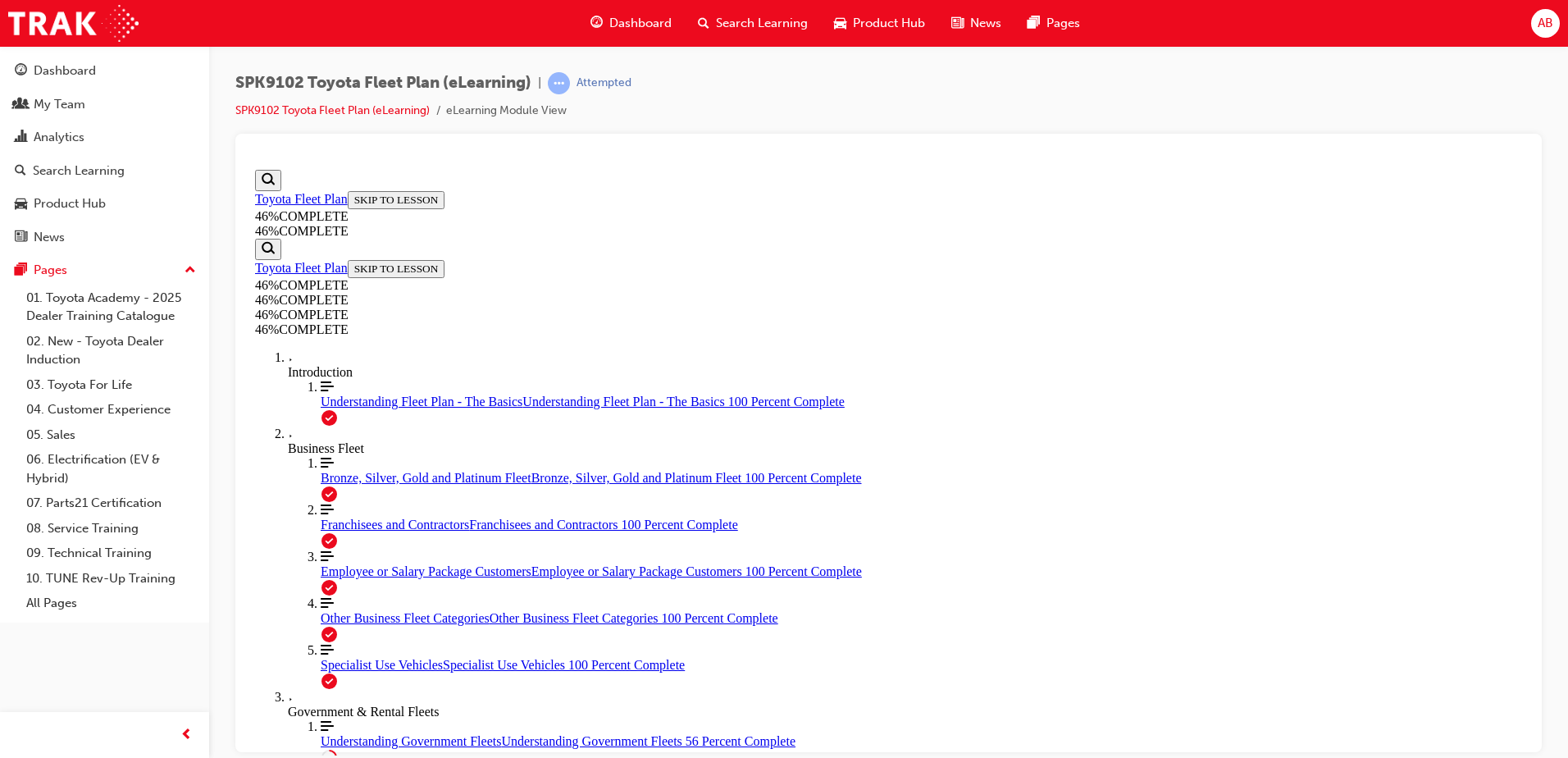
drag, startPoint x: 1029, startPoint y: 603, endPoint x: 1006, endPoint y: 582, distance: 31.1
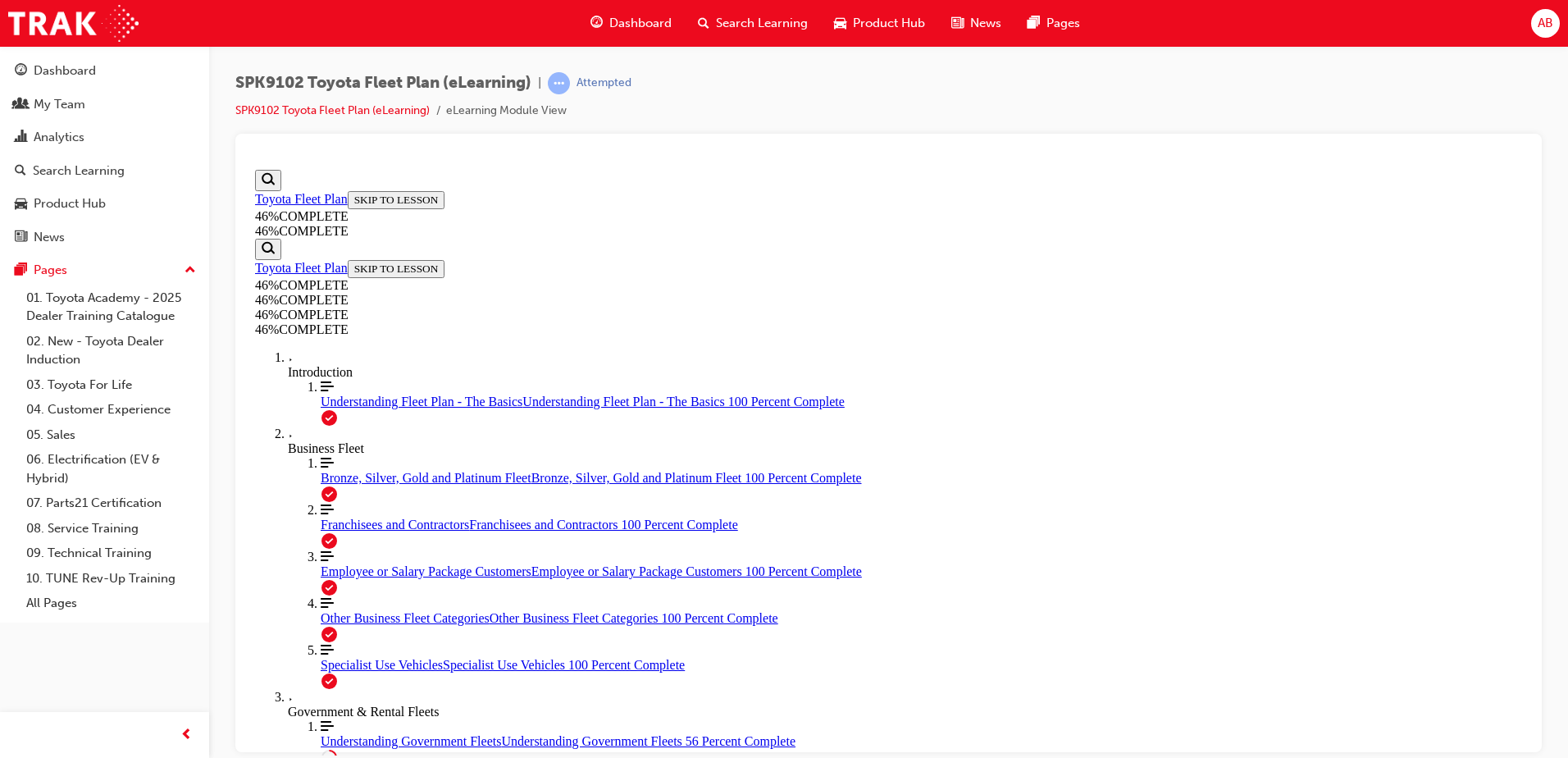
scroll to position [3011, 0]
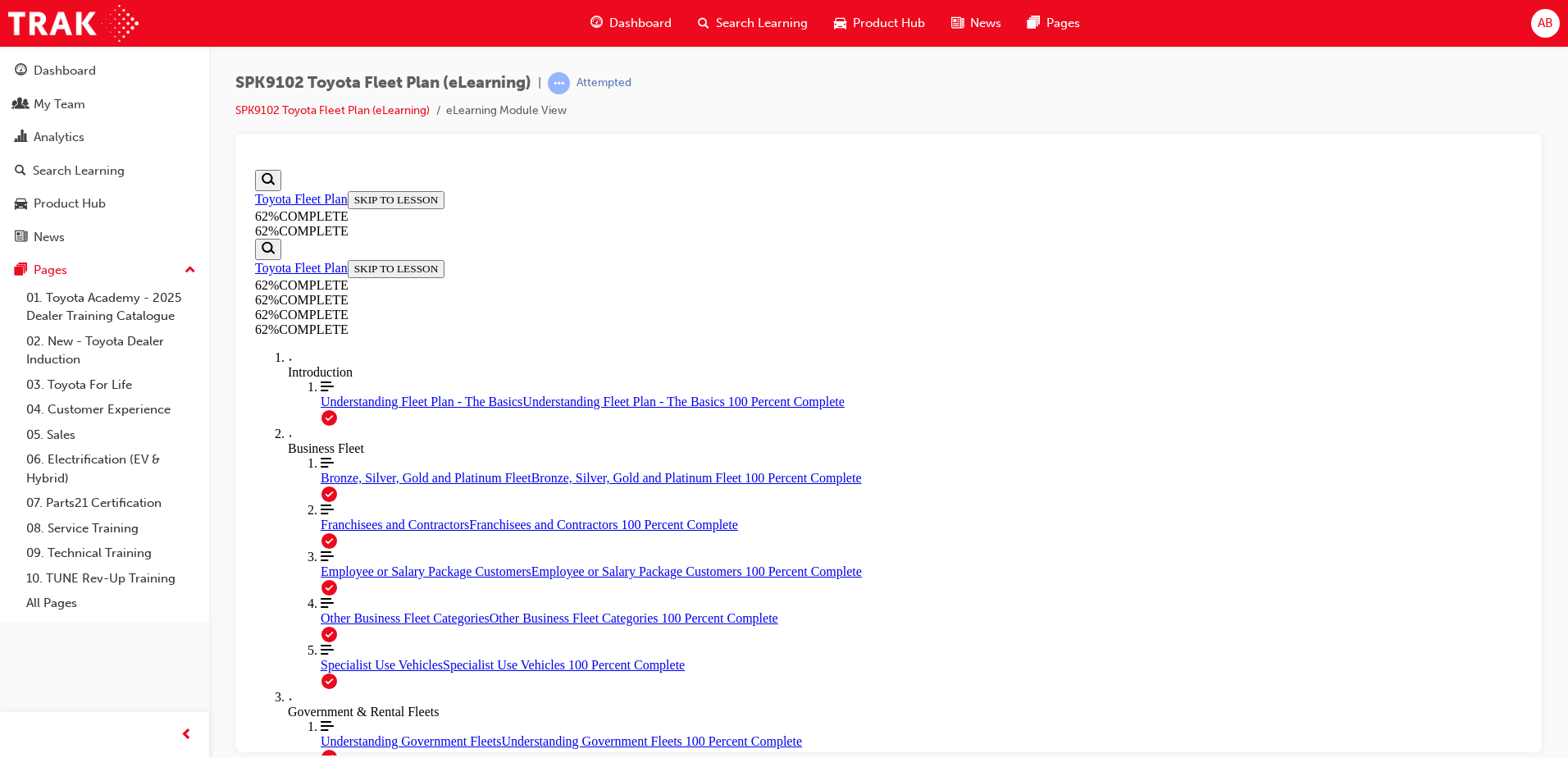
scroll to position [0, 0]
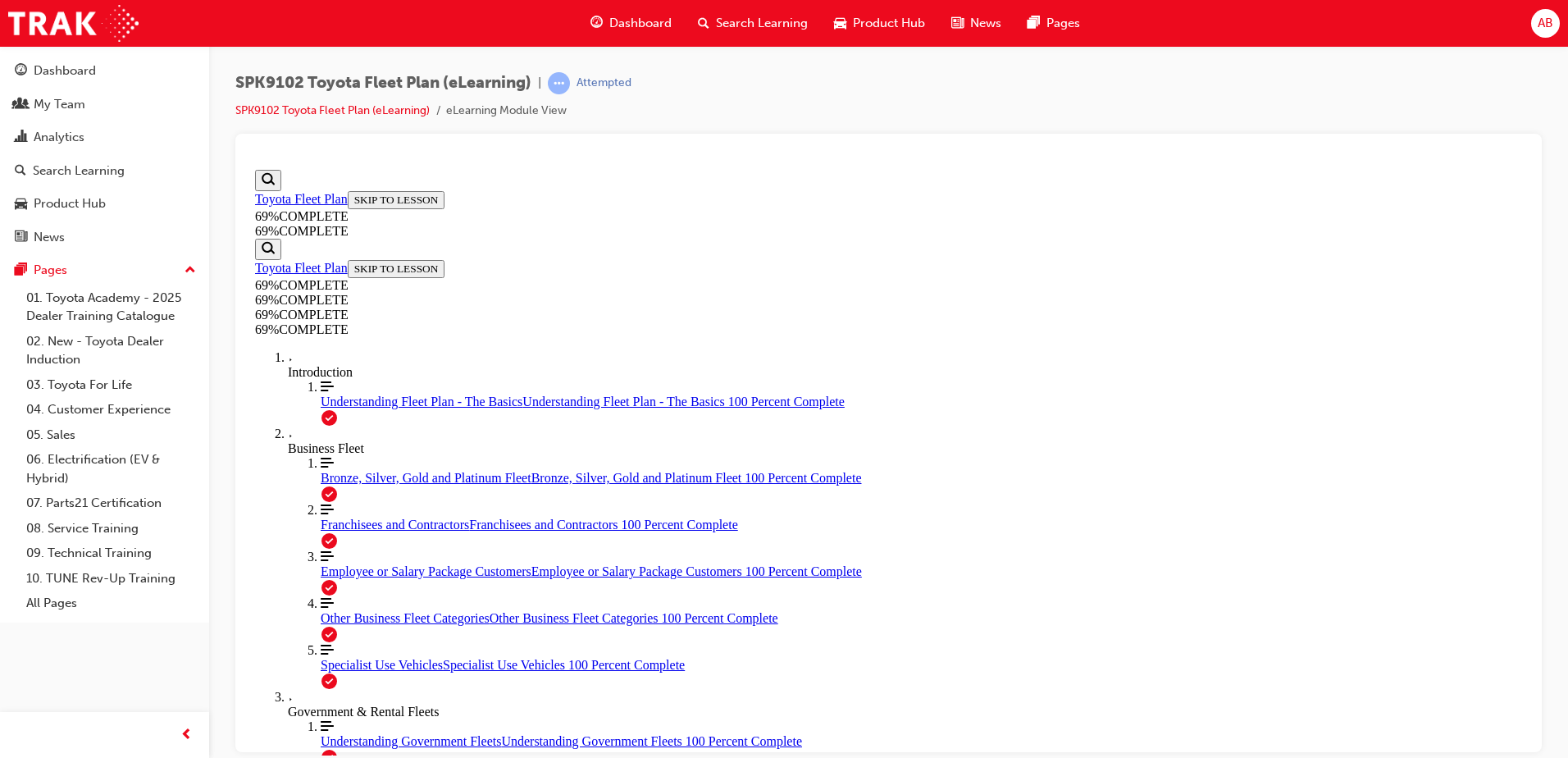
drag, startPoint x: 1079, startPoint y: 691, endPoint x: 1079, endPoint y: 680, distance: 11.0
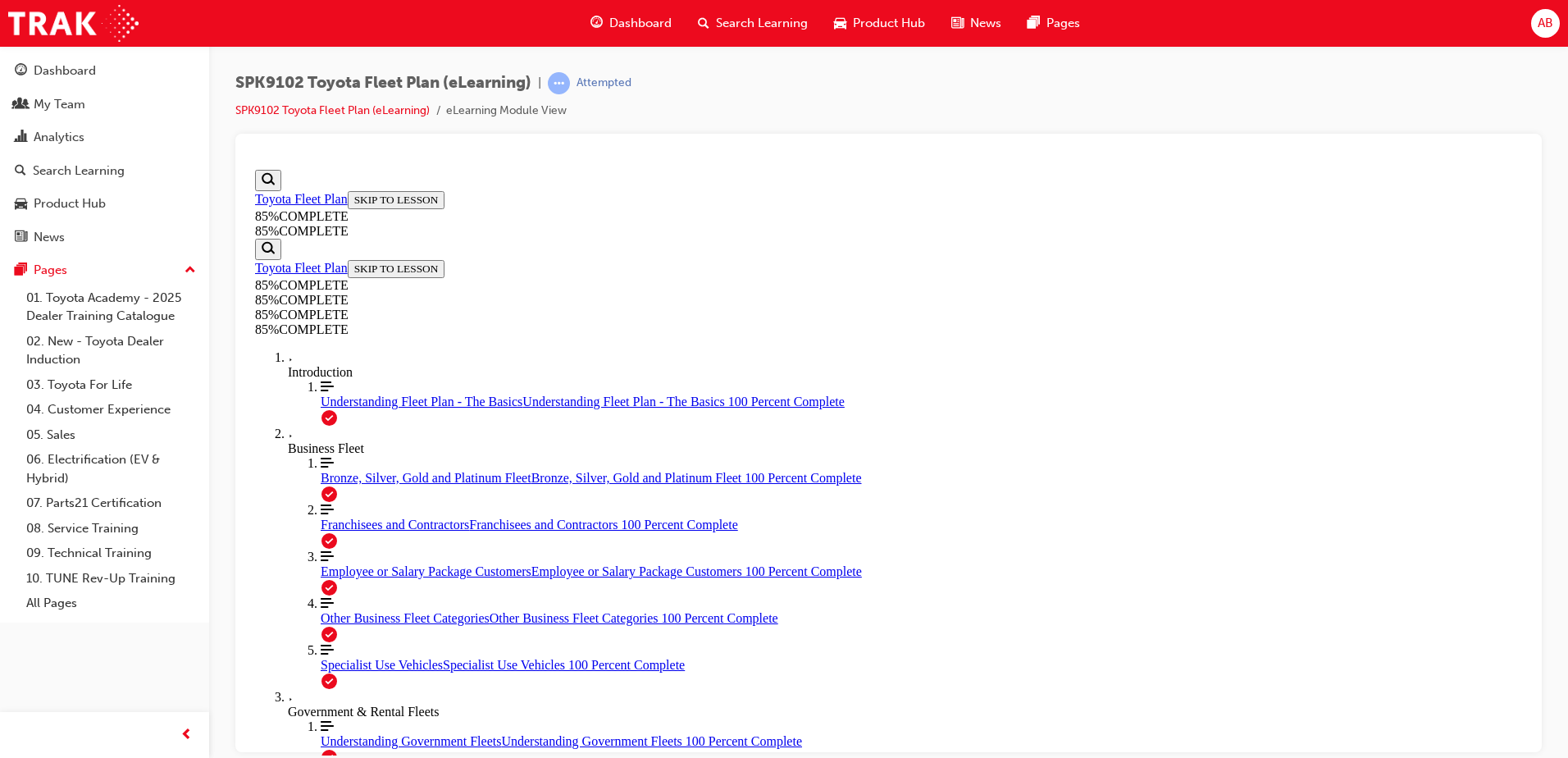
scroll to position [5772, 0]
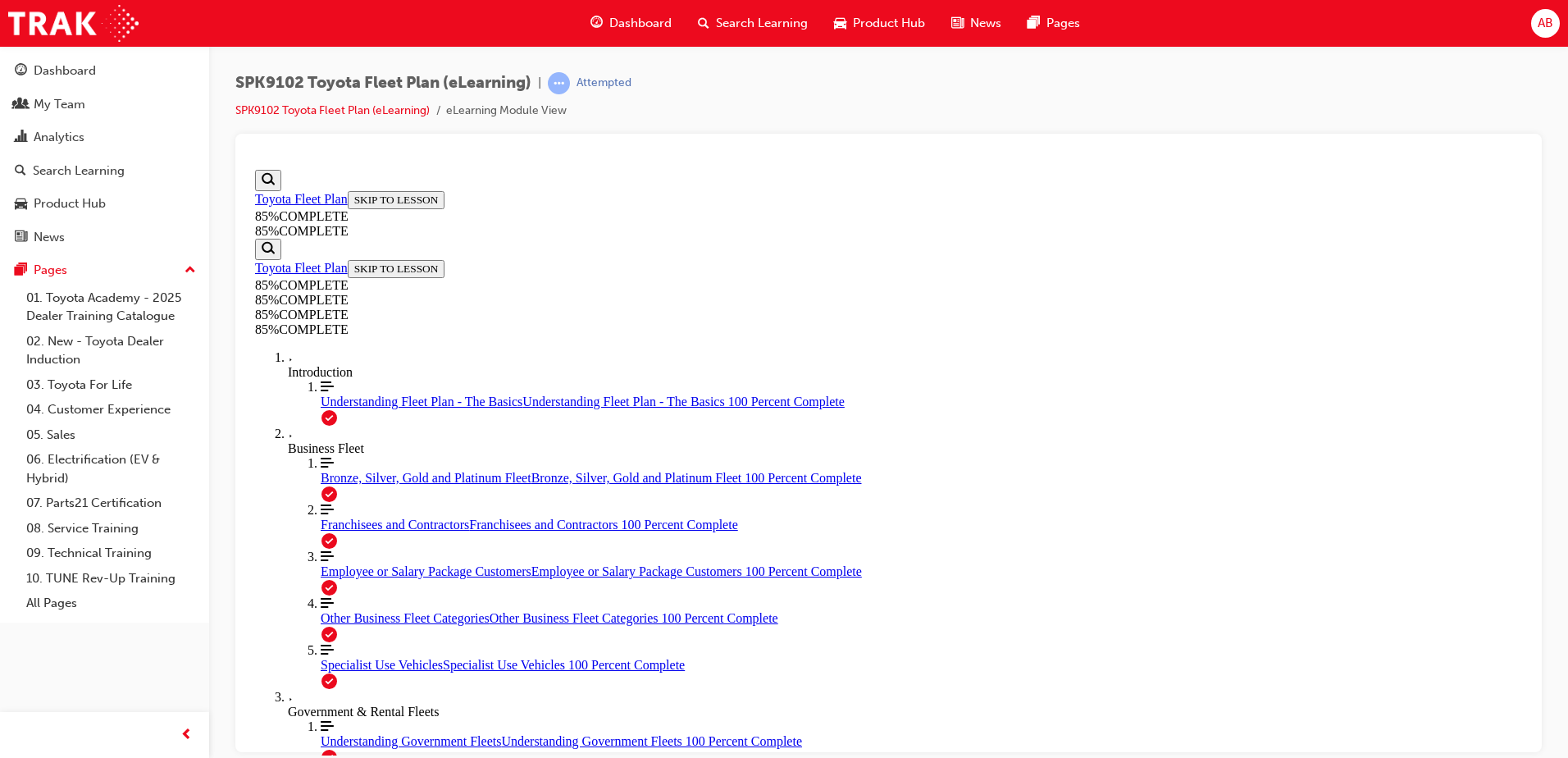
scroll to position [5937, 0]
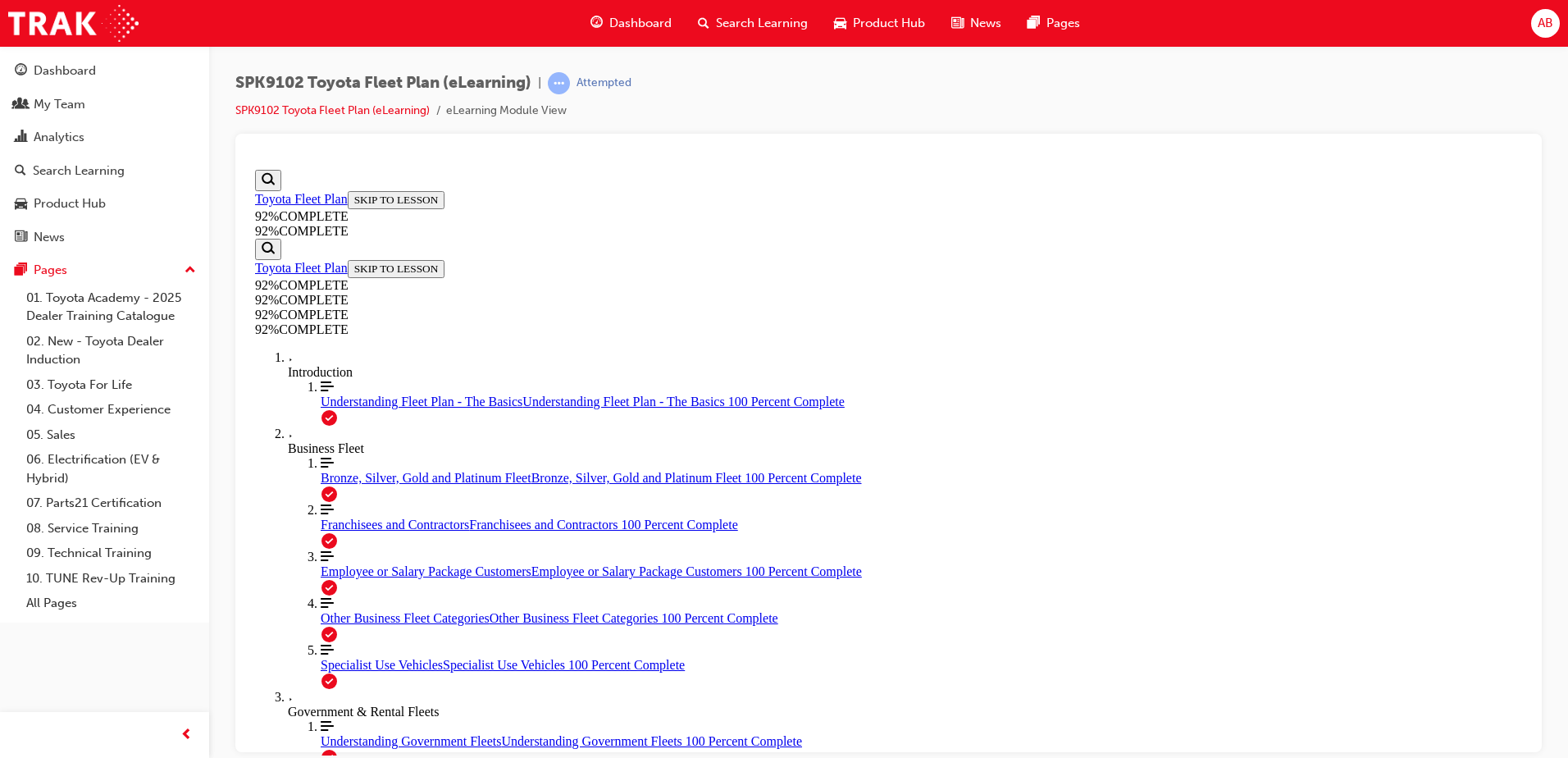
scroll to position [60, 0]
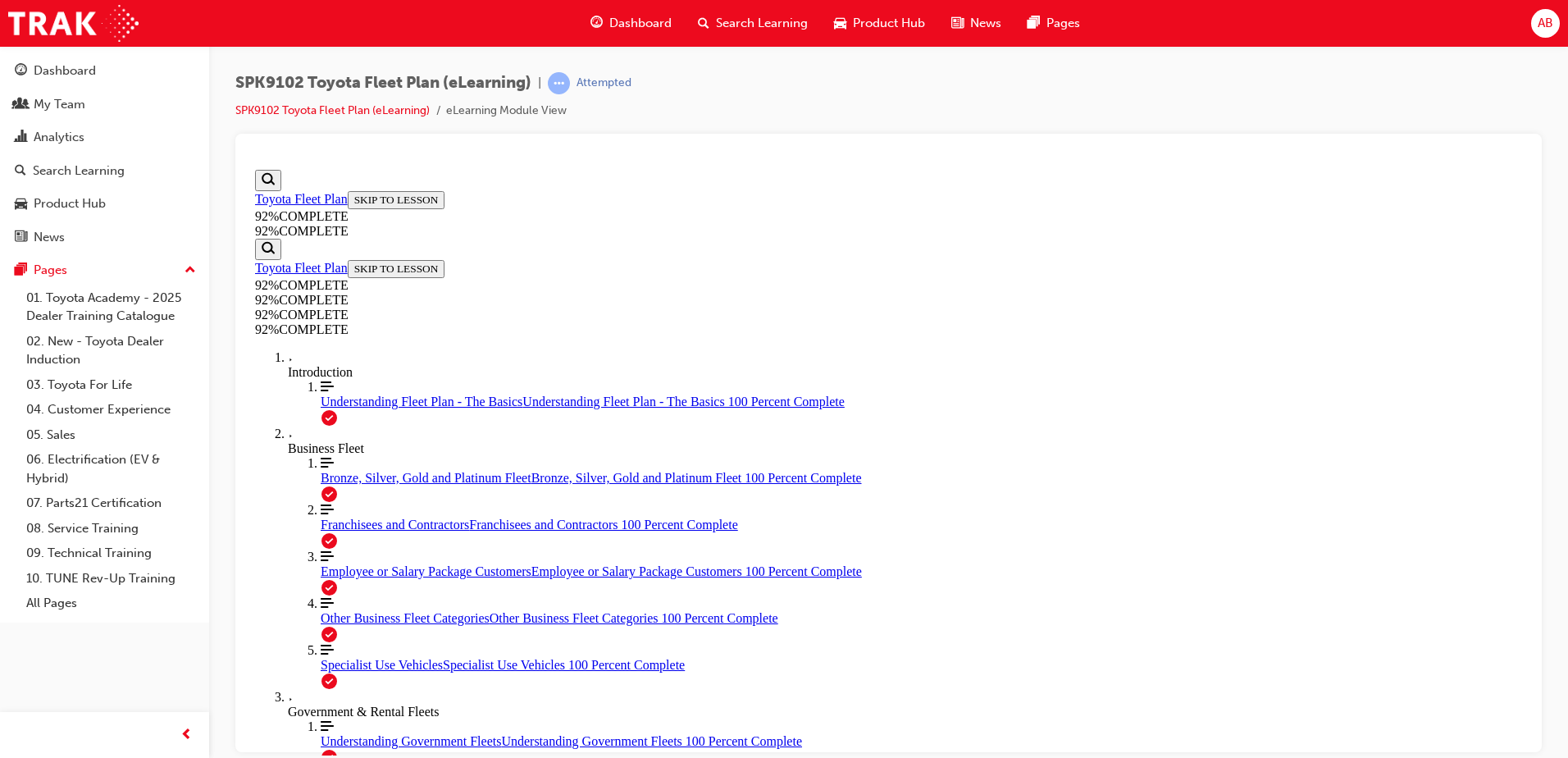
scroll to position [60, 0]
drag, startPoint x: 888, startPoint y: 542, endPoint x: 952, endPoint y: 686, distance: 157.6
drag, startPoint x: 886, startPoint y: 610, endPoint x: 956, endPoint y: 691, distance: 107.1
drag, startPoint x: 899, startPoint y: 620, endPoint x: 952, endPoint y: 616, distance: 53.2
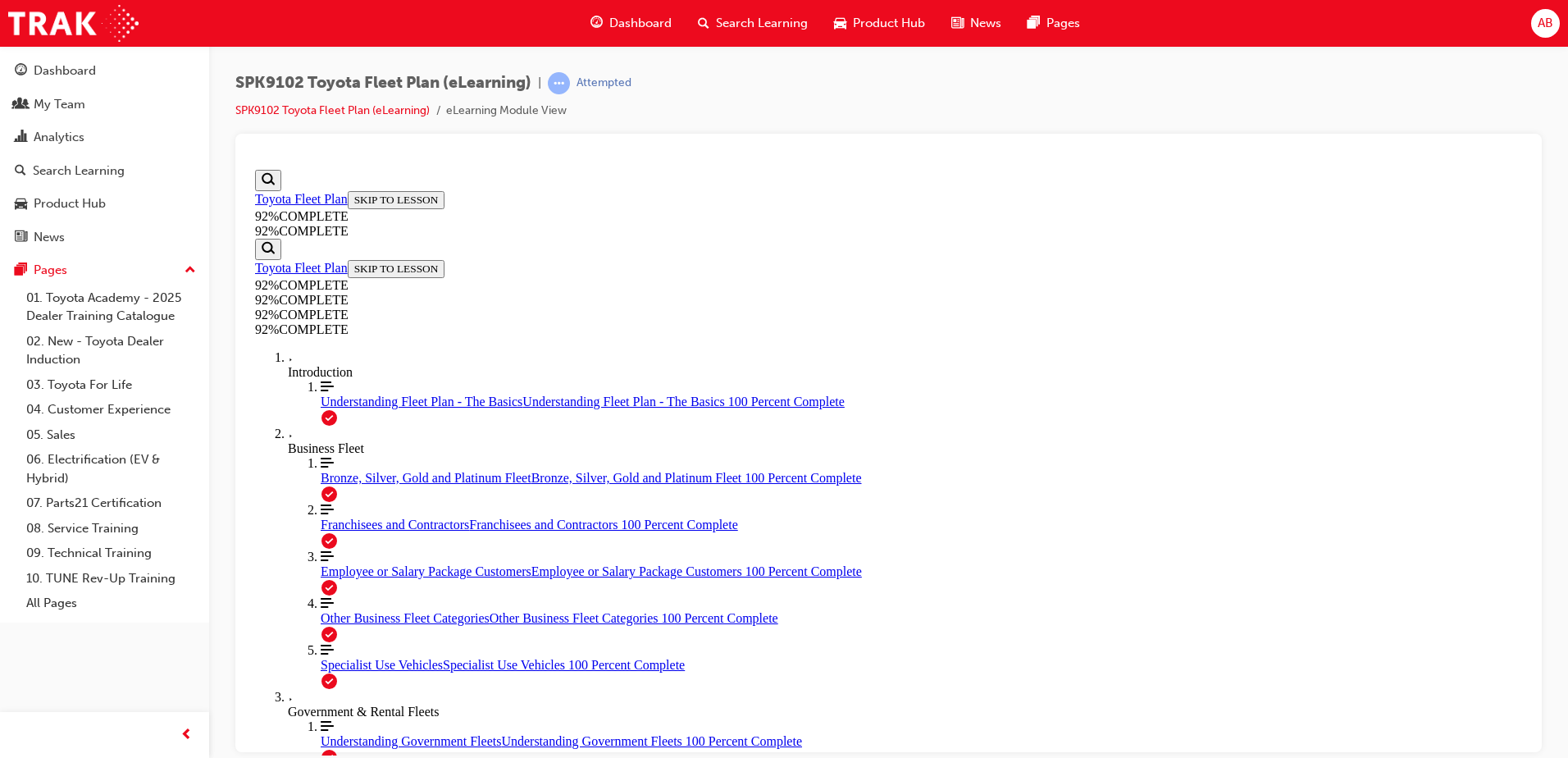
drag, startPoint x: 872, startPoint y: 545, endPoint x: 970, endPoint y: 544, distance: 98.0
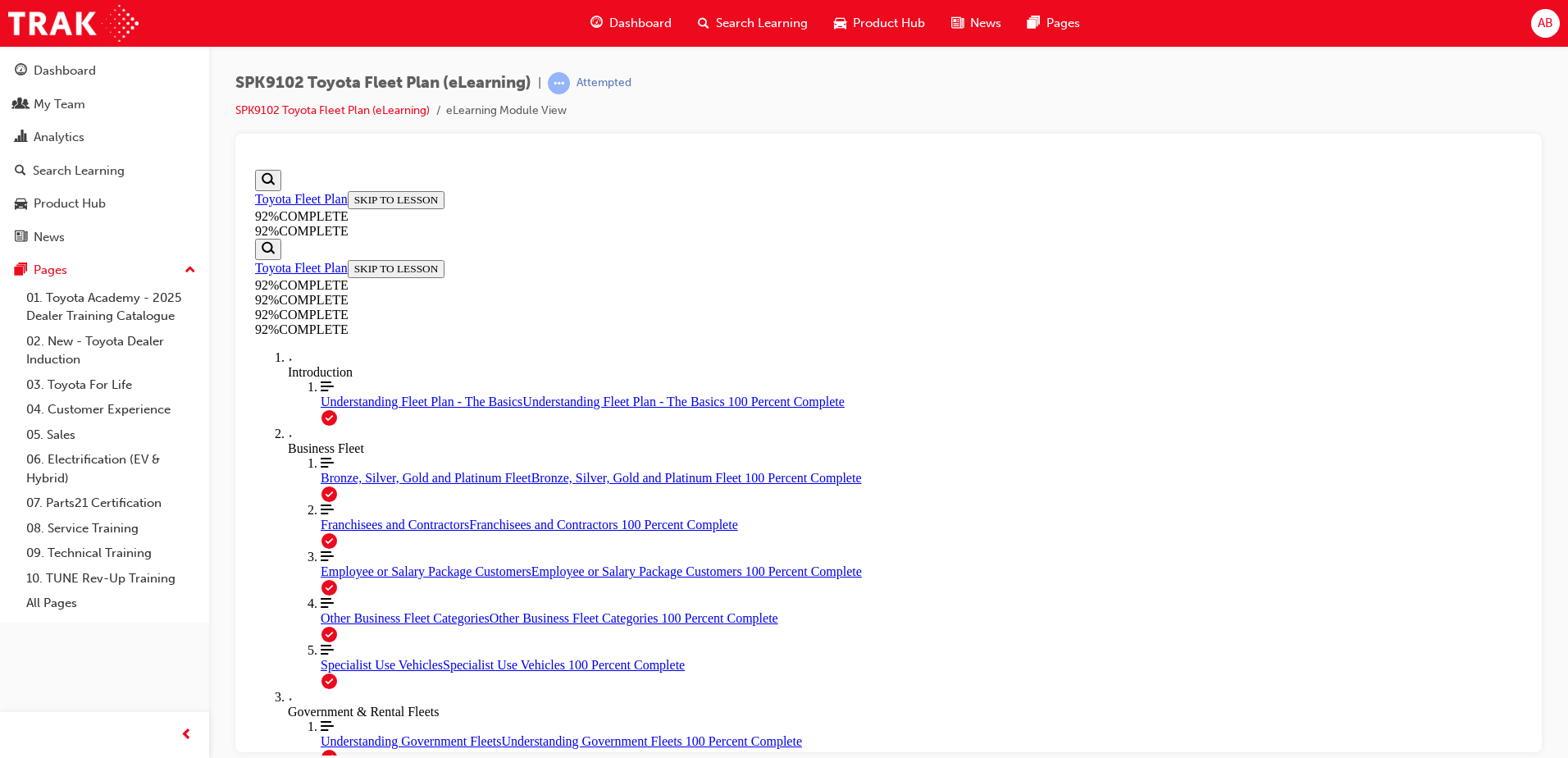
drag, startPoint x: 806, startPoint y: 484, endPoint x: 842, endPoint y: 570, distance: 93.2
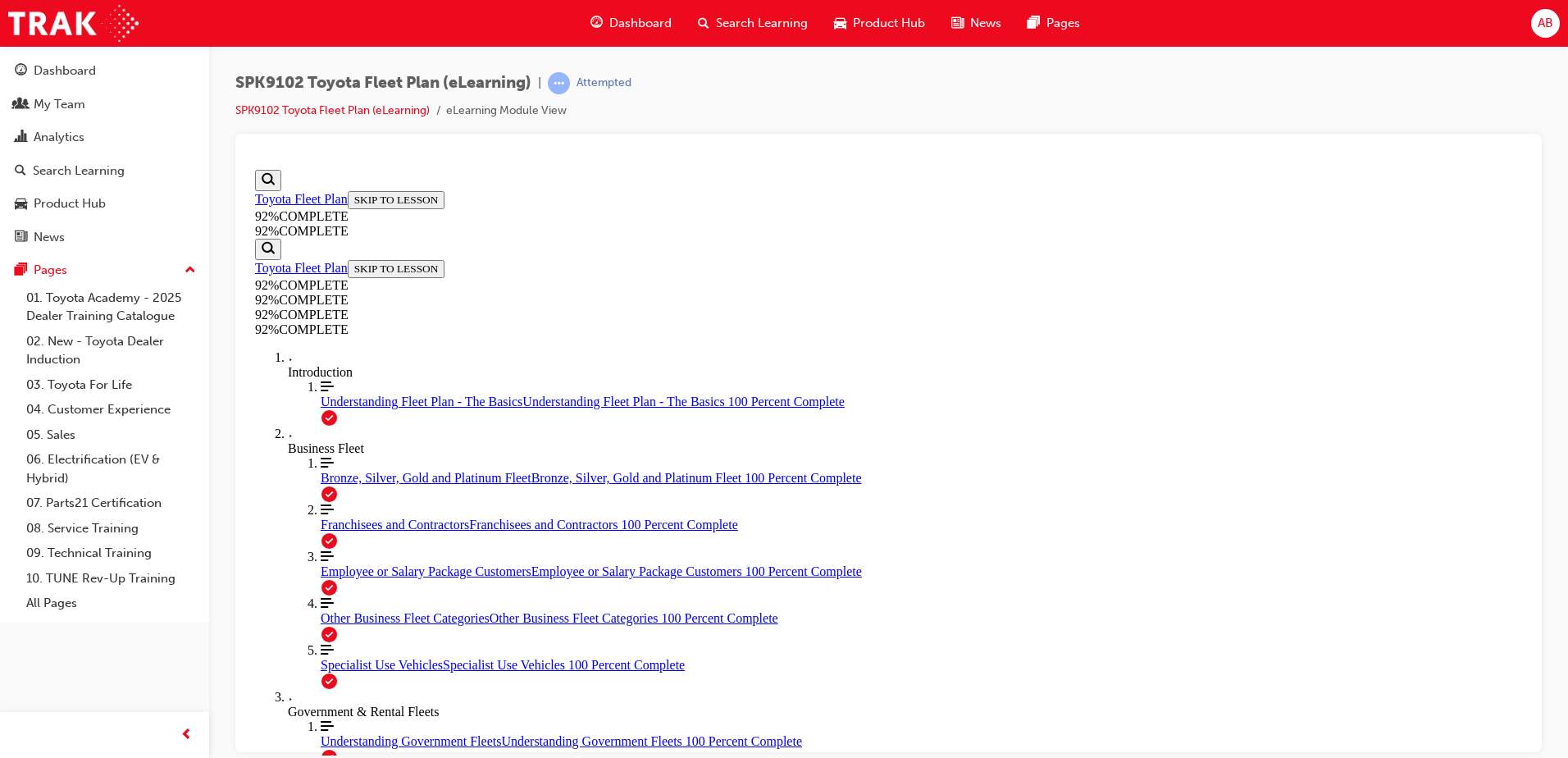
drag, startPoint x: 1066, startPoint y: 686, endPoint x: 1027, endPoint y: 660, distance: 46.9
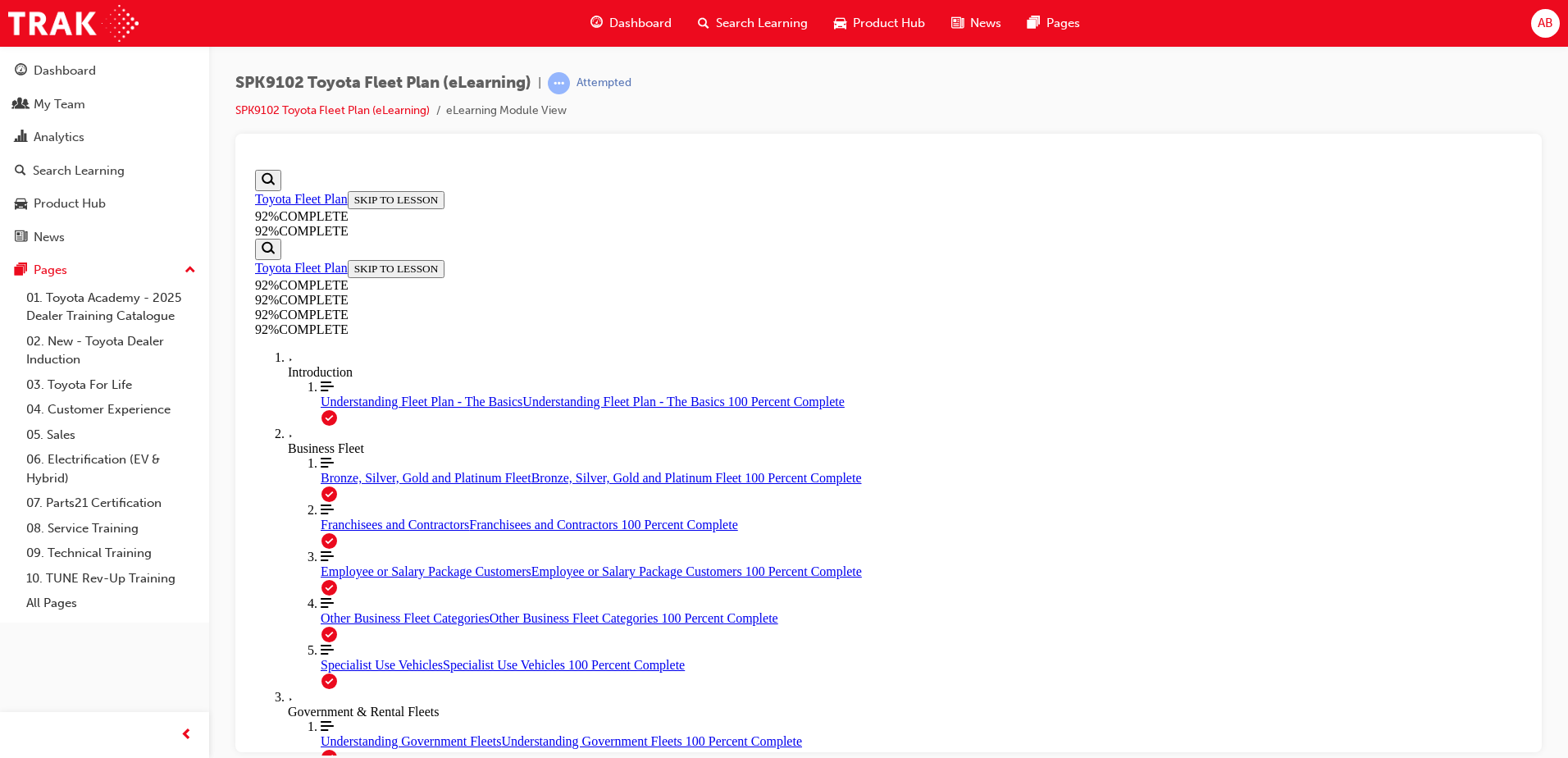
drag, startPoint x: 1019, startPoint y: 671, endPoint x: 1010, endPoint y: 656, distance: 17.5
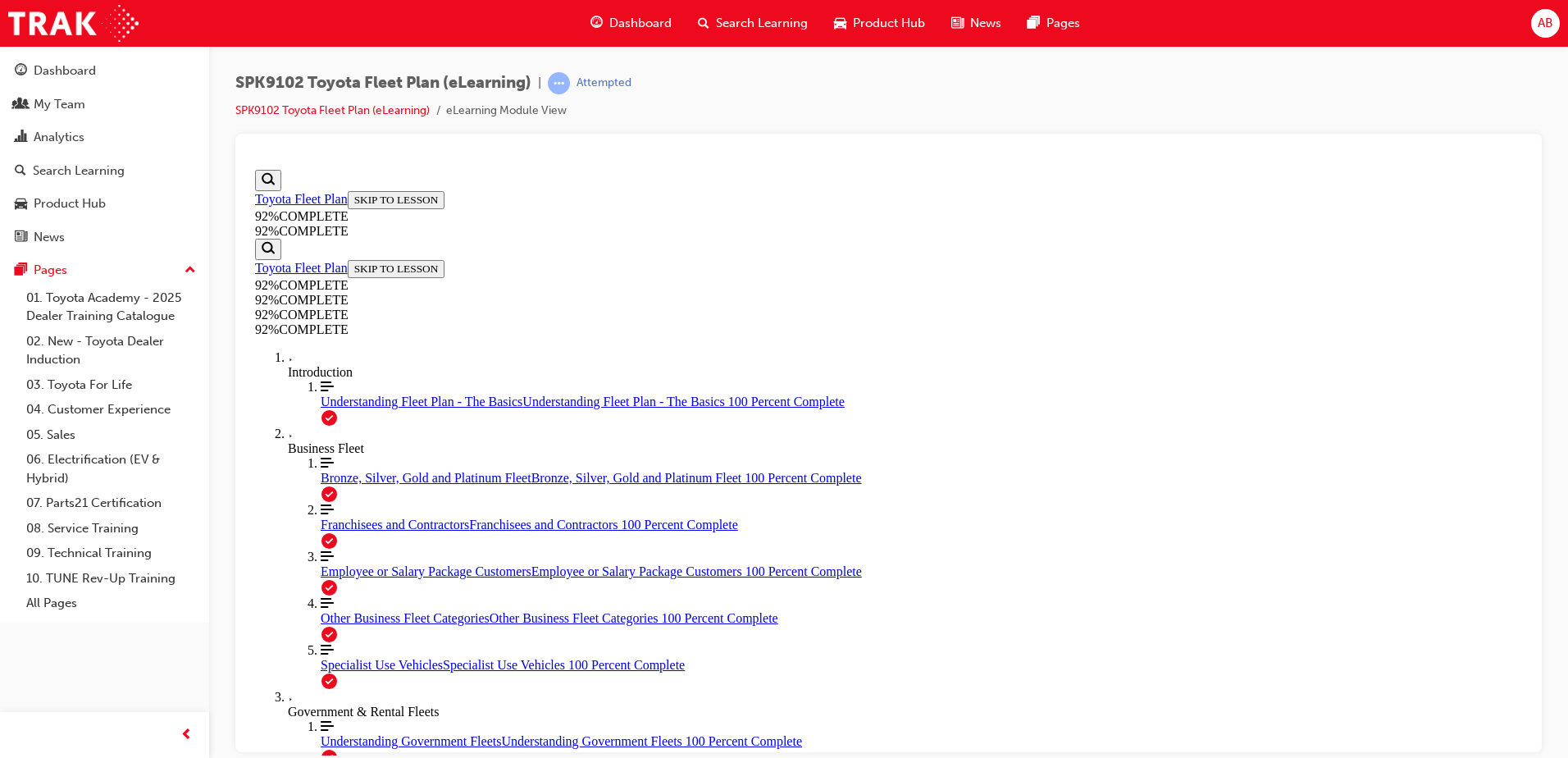
drag, startPoint x: 1007, startPoint y: 722, endPoint x: 1003, endPoint y: 703, distance: 19.4
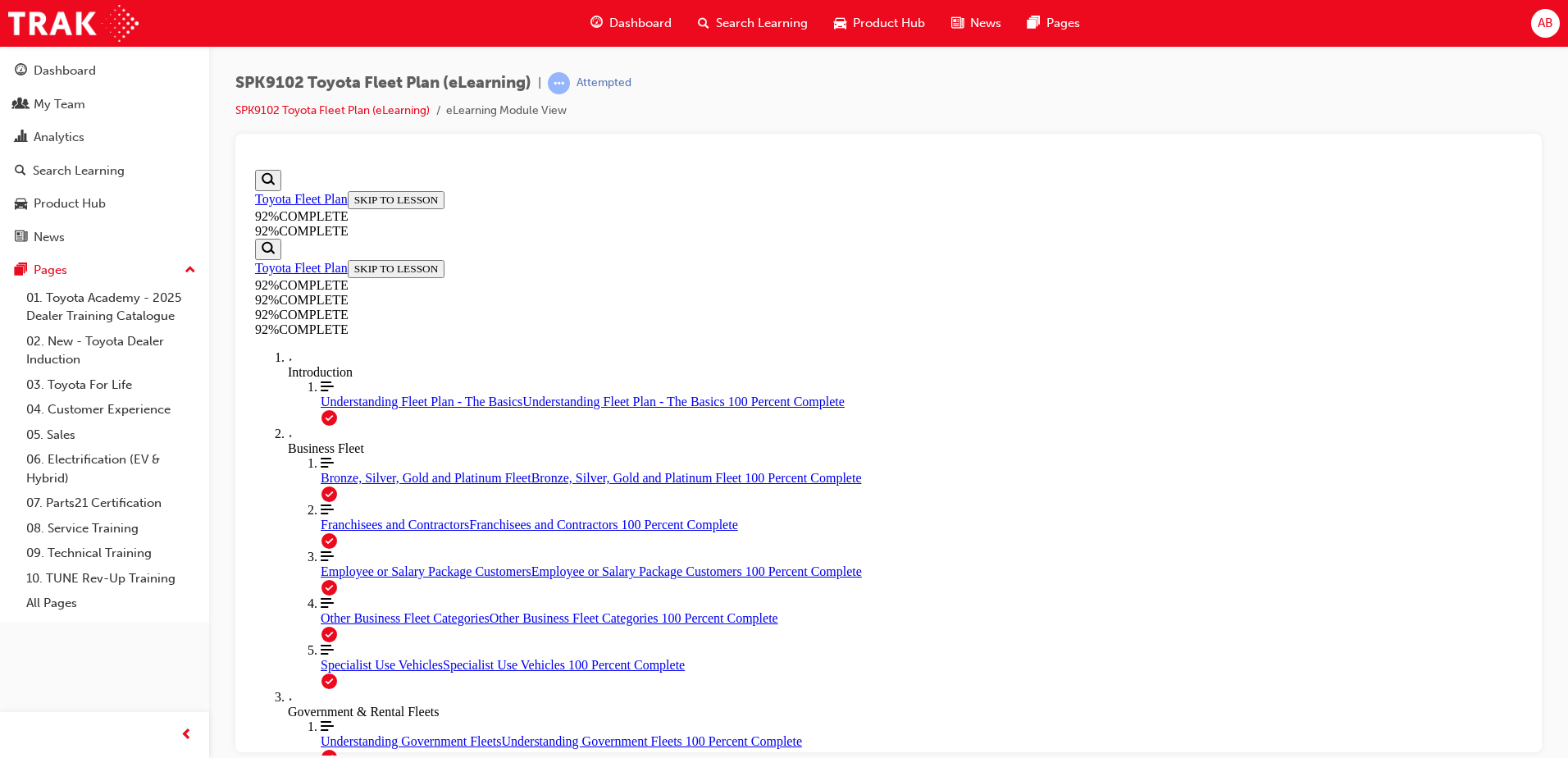
drag, startPoint x: 1001, startPoint y: 685, endPoint x: 991, endPoint y: 666, distance: 21.5
drag, startPoint x: 1013, startPoint y: 703, endPoint x: 1014, endPoint y: 686, distance: 17.0
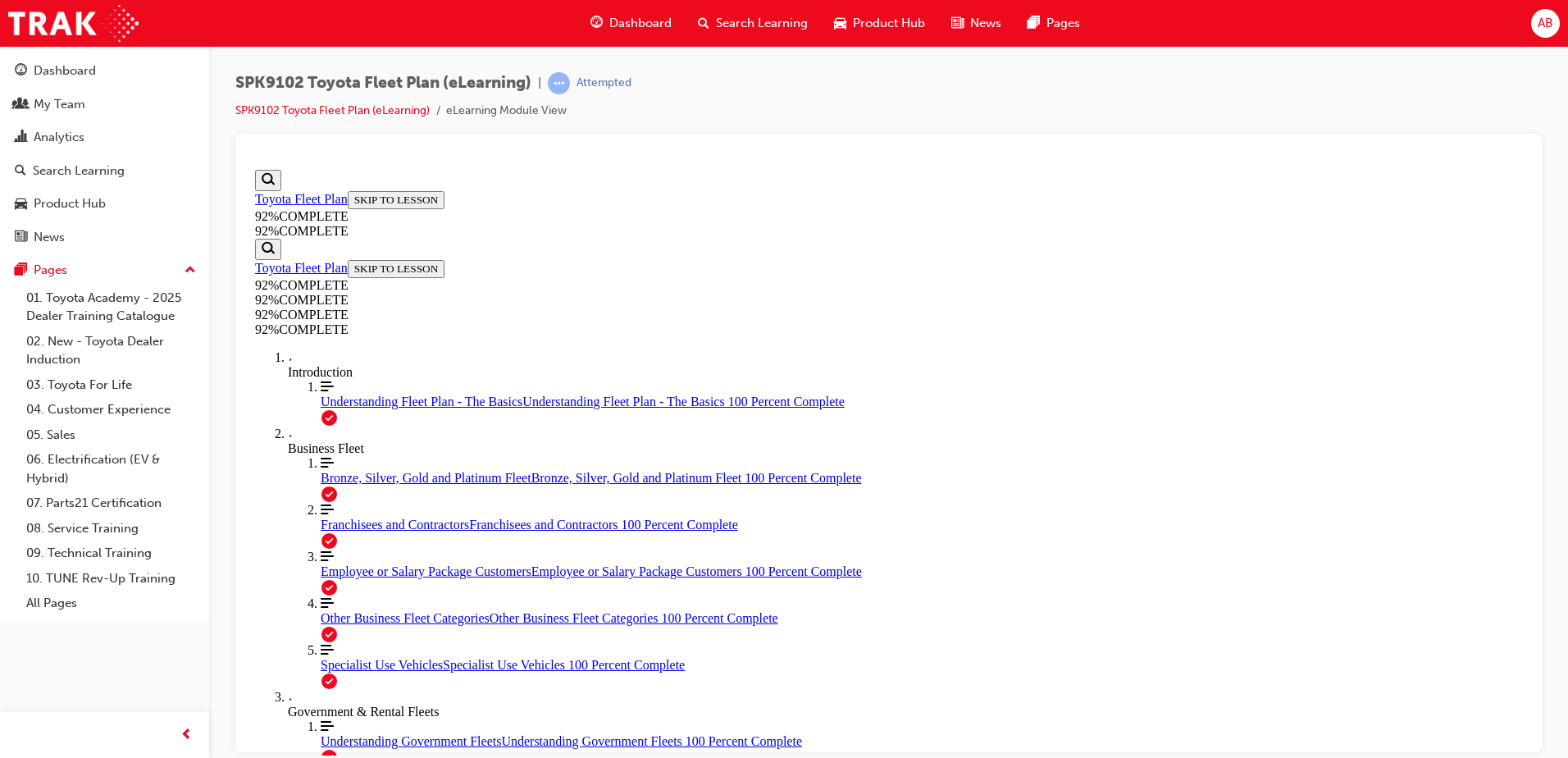
drag, startPoint x: 1050, startPoint y: 664, endPoint x: 1030, endPoint y: 648, distance: 25.6
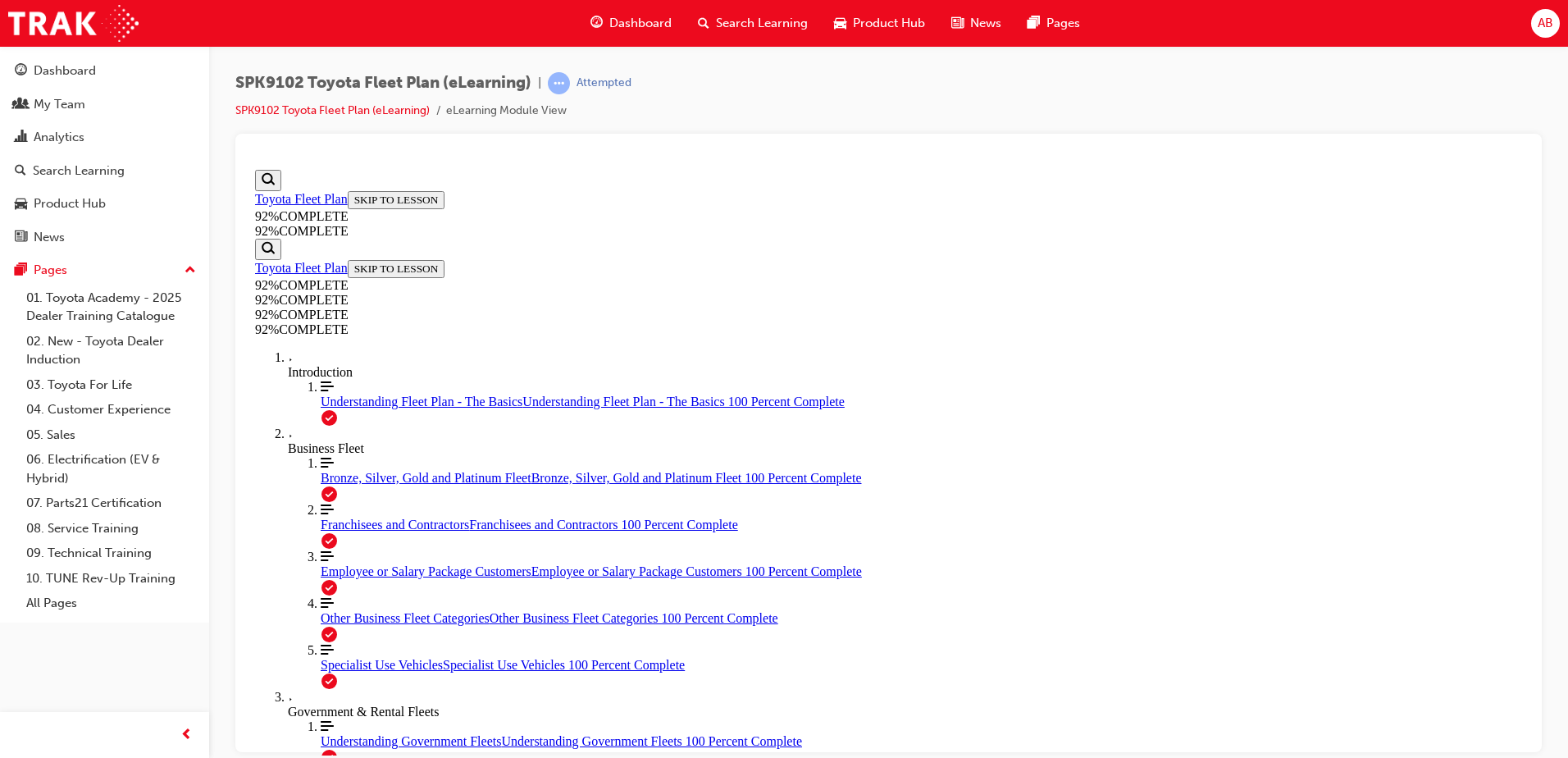
drag, startPoint x: 983, startPoint y: 647, endPoint x: 980, endPoint y: 635, distance: 12.4
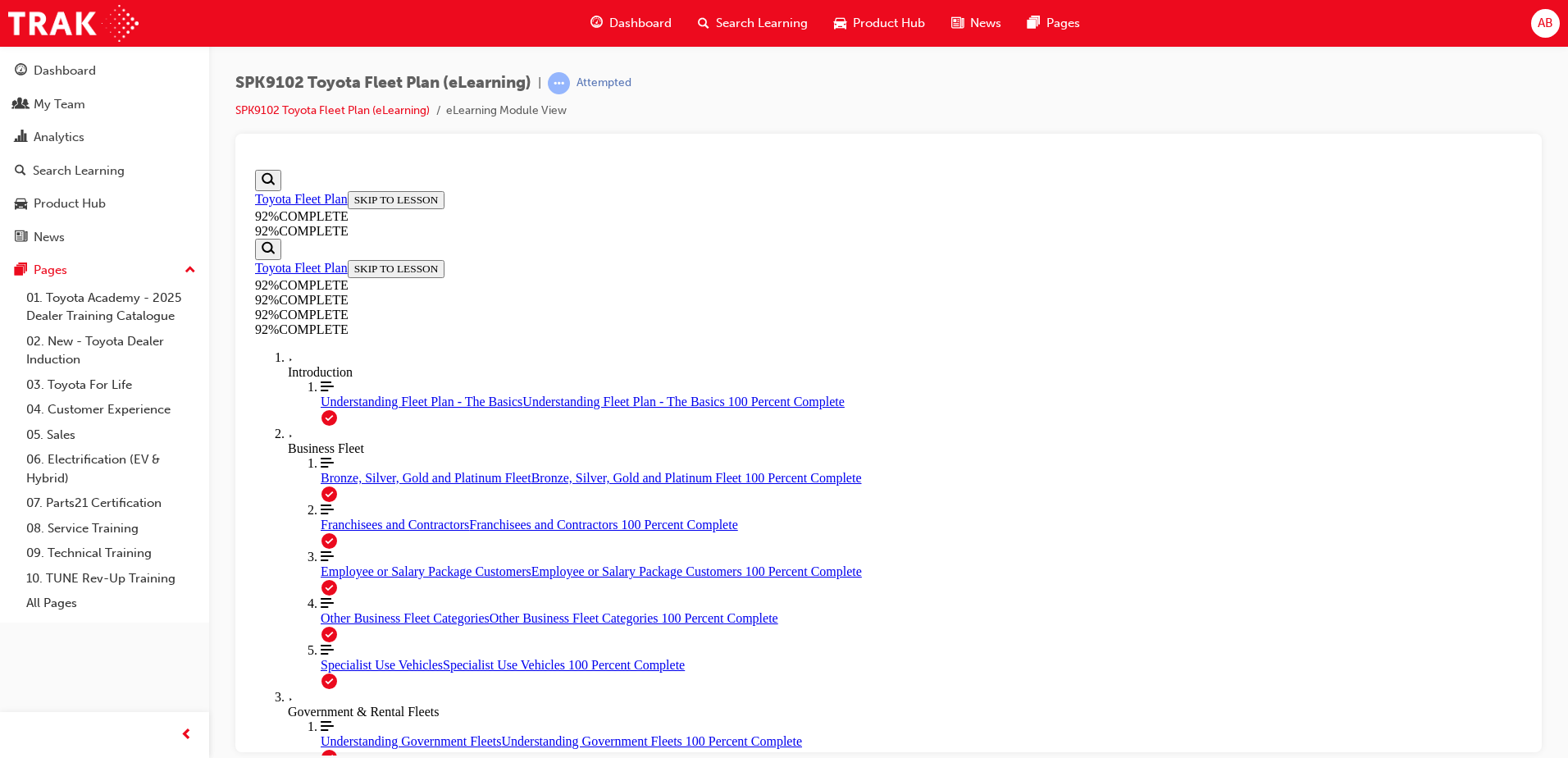
scroll to position [59, 0]
